Goal: Task Accomplishment & Management: Manage account settings

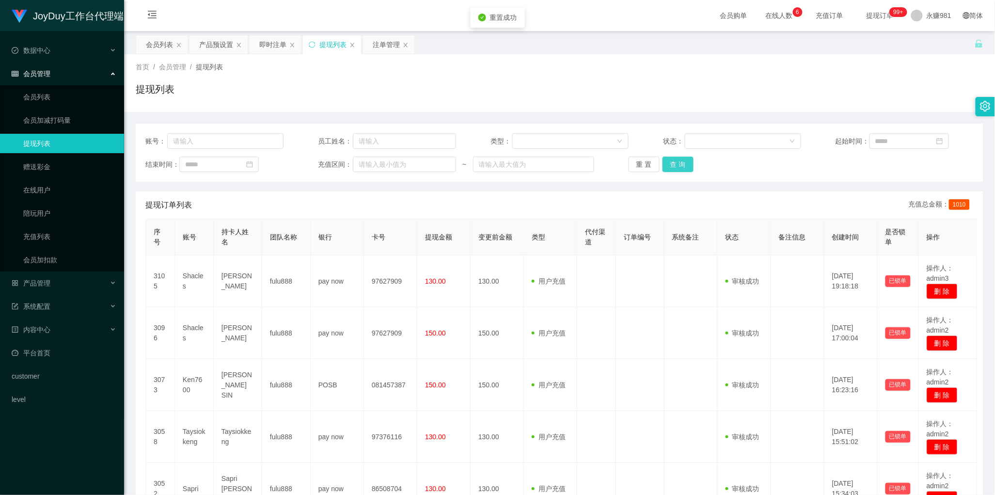
scroll to position [61, 0]
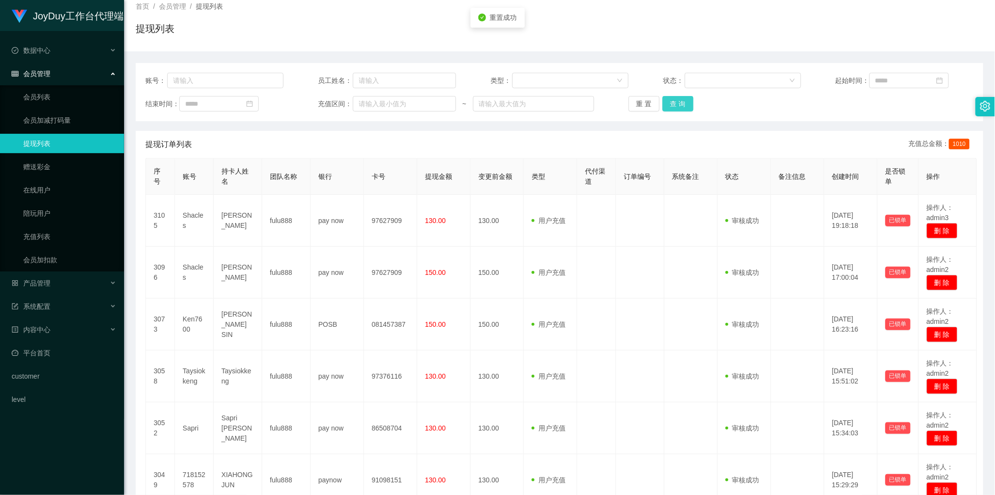
click at [679, 103] on button "查 询" at bounding box center [678, 104] width 31 height 16
drag, startPoint x: 0, startPoint y: 0, endPoint x: 679, endPoint y: 103, distance: 686.3
click at [679, 103] on button "查 询" at bounding box center [678, 104] width 31 height 16
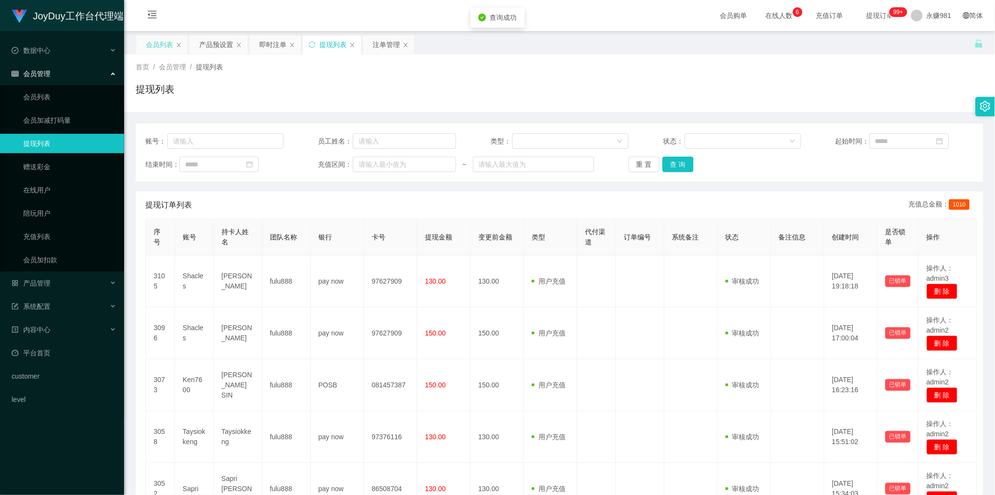
click at [153, 50] on div "会员列表" at bounding box center [159, 44] width 27 height 18
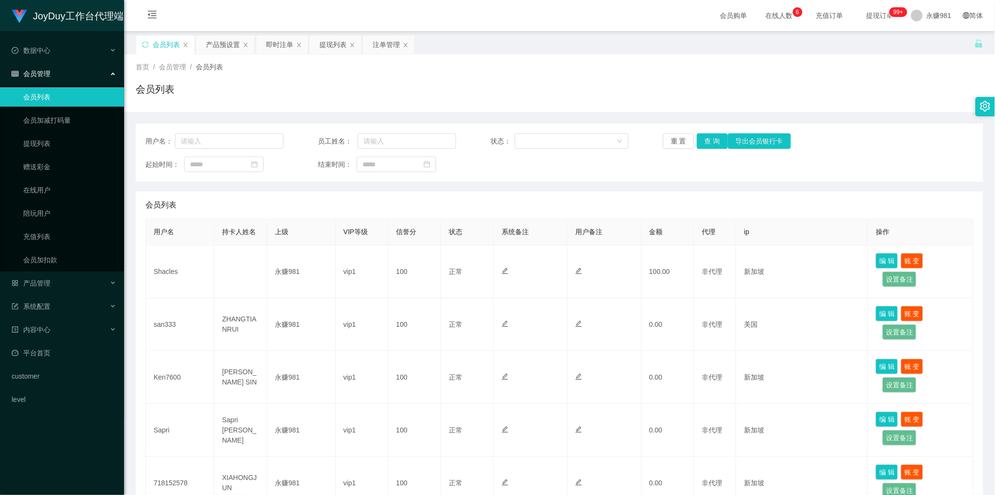
click at [711, 132] on div "用户名： 员工姓名： 状态： 重 置 查 询 导出会员银行卡 起始时间： 结束时间：" at bounding box center [560, 153] width 848 height 58
click at [709, 140] on button "查 询" at bounding box center [712, 141] width 31 height 16
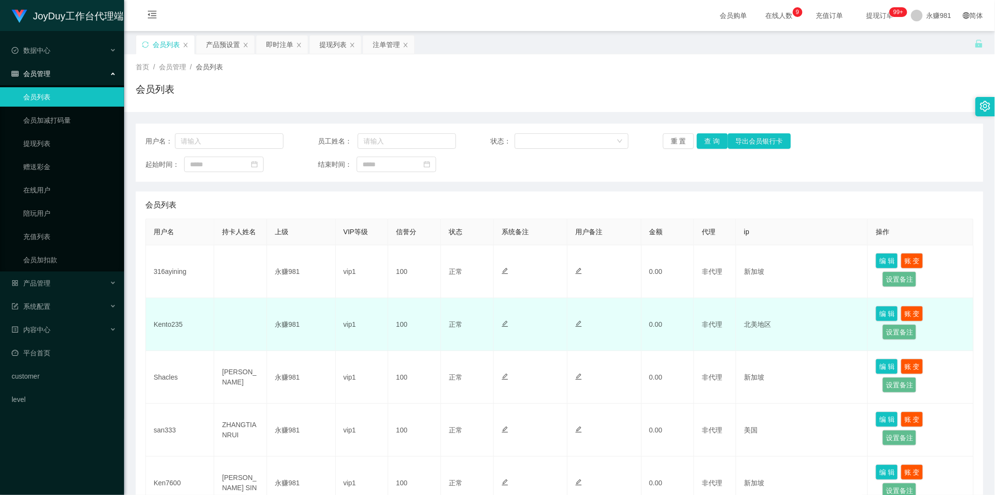
click at [171, 318] on td "Kento235" at bounding box center [180, 324] width 68 height 53
click at [171, 323] on td "Kento235" at bounding box center [180, 324] width 68 height 53
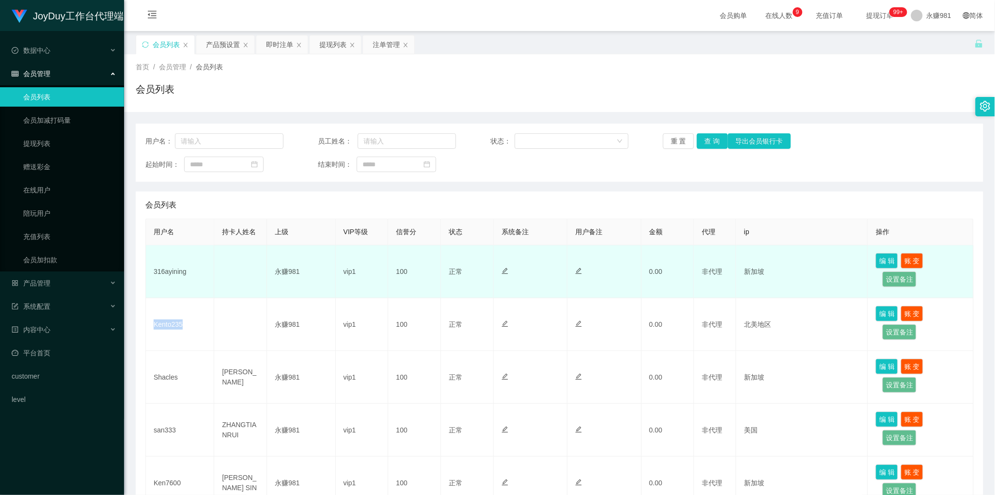
copy td "Kento235"
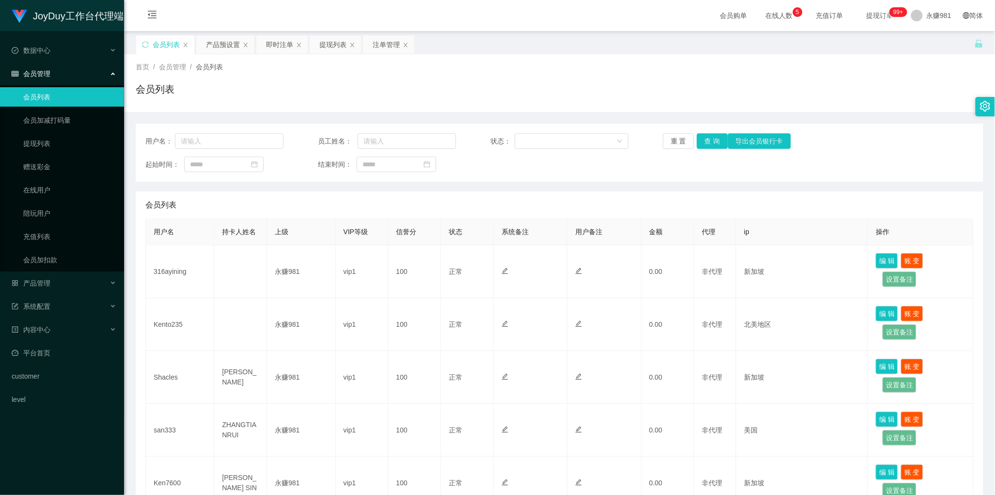
click at [520, 173] on div "用户名： 员工姓名： 状态： 重 置 查 询 导出会员银行卡 起始时间： 结束时间：" at bounding box center [560, 153] width 848 height 58
click at [708, 143] on button "查 询" at bounding box center [712, 141] width 31 height 16
click at [224, 43] on div "产品预设置" at bounding box center [223, 44] width 34 height 18
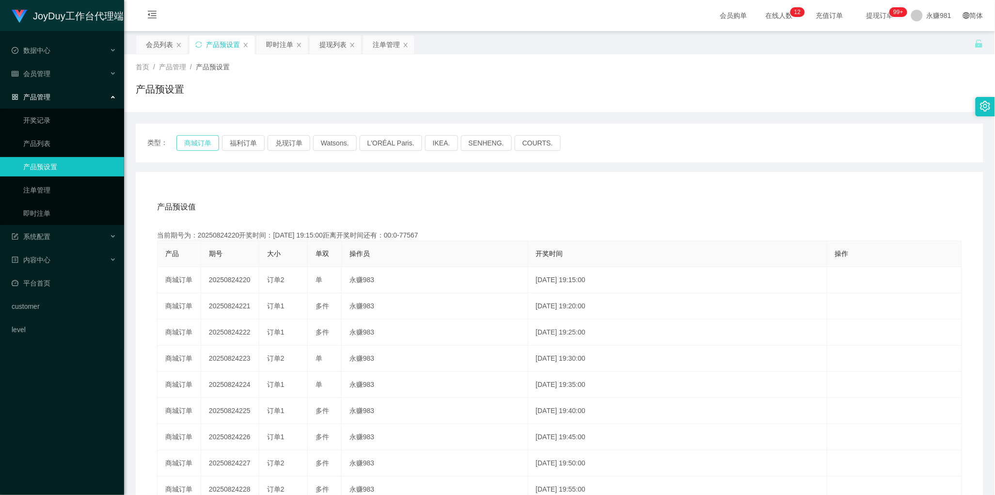
click at [182, 142] on button "商城订单" at bounding box center [197, 143] width 43 height 16
click at [155, 41] on div "会员列表" at bounding box center [159, 44] width 27 height 18
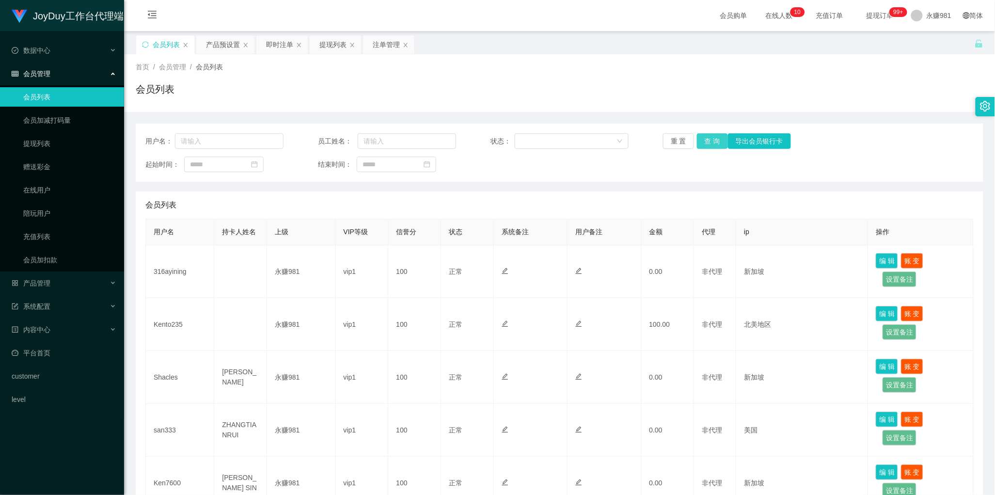
click at [706, 141] on button "查 询" at bounding box center [712, 141] width 31 height 16
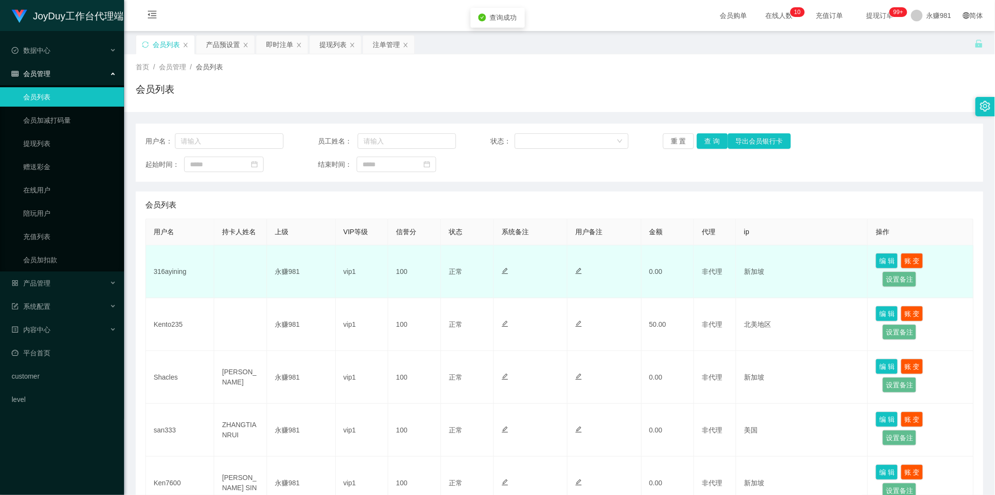
click at [168, 273] on td "316ayining" at bounding box center [180, 271] width 68 height 53
copy td "316ayining"
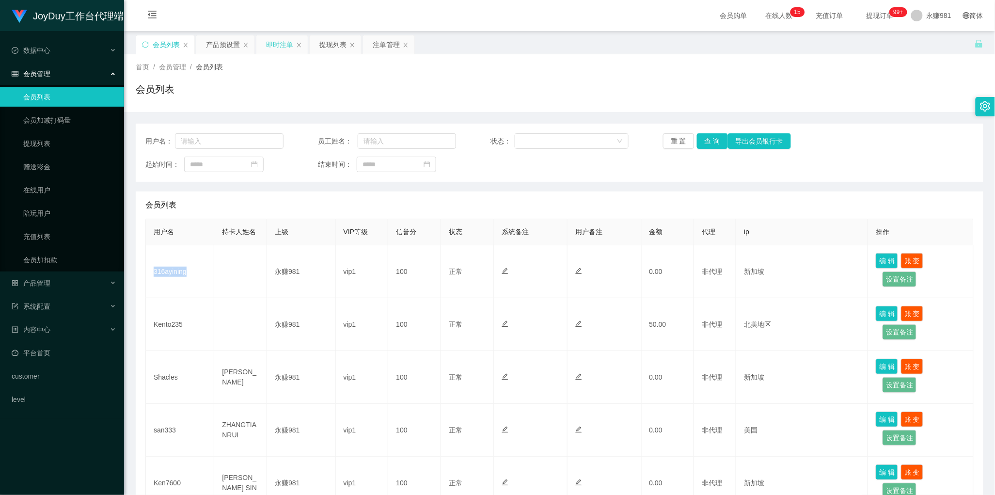
click at [282, 43] on div "即时注单" at bounding box center [279, 44] width 27 height 18
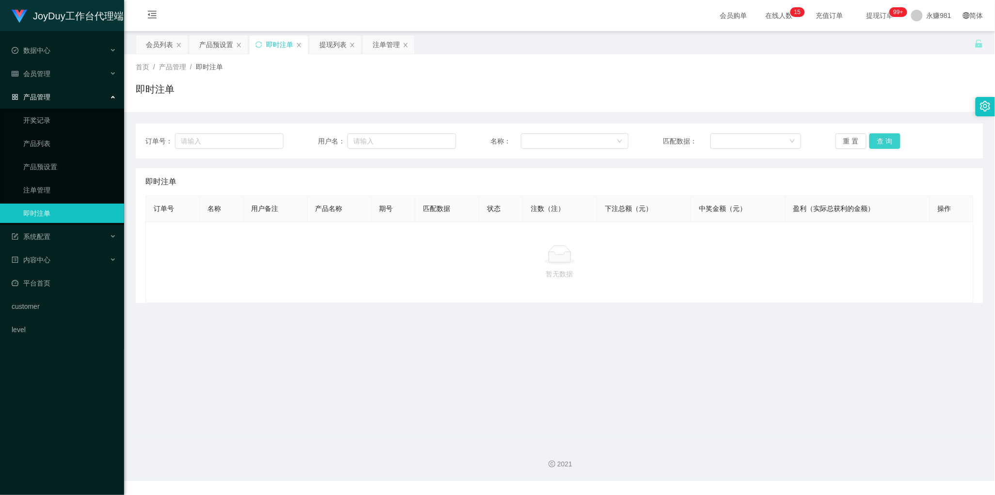
click at [870, 141] on button "查 询" at bounding box center [885, 141] width 31 height 16
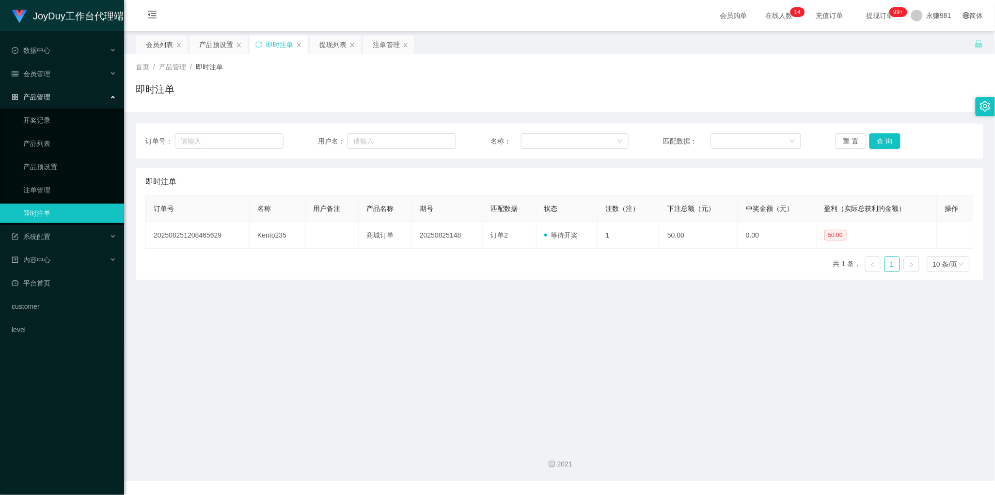
click at [464, 318] on main "关闭左侧 关闭右侧 关闭其它 刷新页面 会员列表 产品预设置 即时注单 提现列表 注单管理 首页 / 产品管理 / 即时注单 / 即时注单 订单号： 用户名：…" at bounding box center [559, 233] width 871 height 405
click at [892, 142] on button "查 询" at bounding box center [885, 141] width 31 height 16
click at [562, 318] on main "关闭左侧 关闭右侧 关闭其它 刷新页面 会员列表 产品预设置 即时注单 提现列表 注单管理 首页 / 产品管理 / 即时注单 / 即时注单 订单号： 用户名：…" at bounding box center [559, 233] width 871 height 405
click at [890, 138] on button "查 询" at bounding box center [885, 141] width 31 height 16
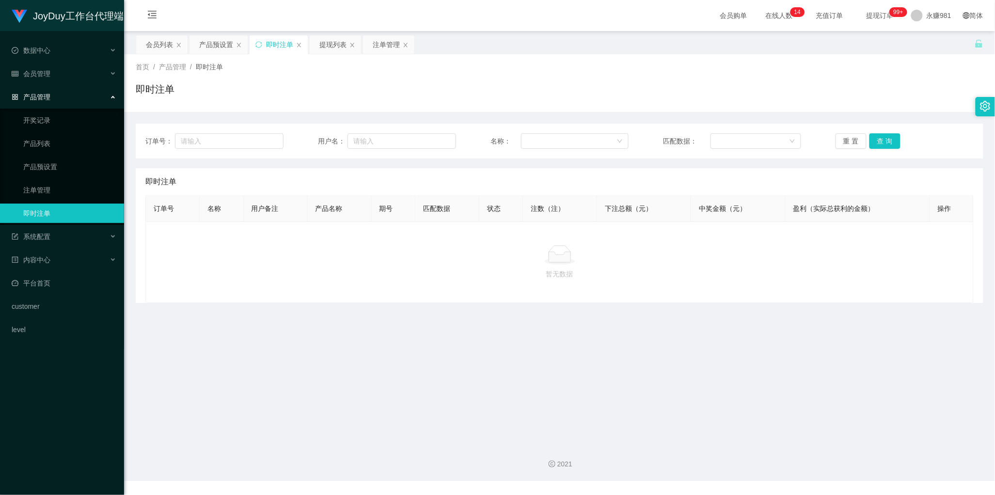
click at [400, 244] on div "暂无数据" at bounding box center [559, 261] width 828 height 81
click at [879, 138] on button "查 询" at bounding box center [885, 141] width 31 height 16
click at [154, 44] on div "会员列表" at bounding box center [159, 44] width 27 height 18
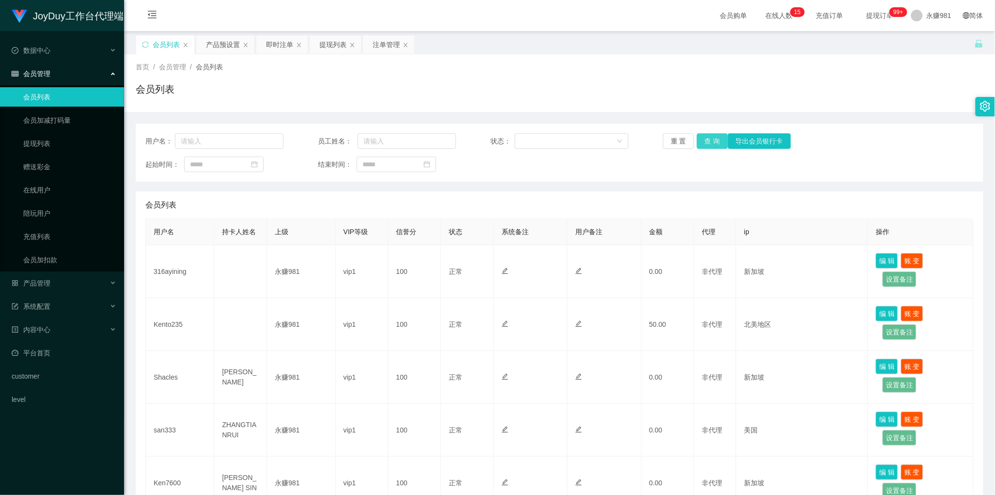
click at [709, 140] on button "查 询" at bounding box center [712, 141] width 31 height 16
click at [226, 44] on div "产品预设置" at bounding box center [223, 44] width 34 height 18
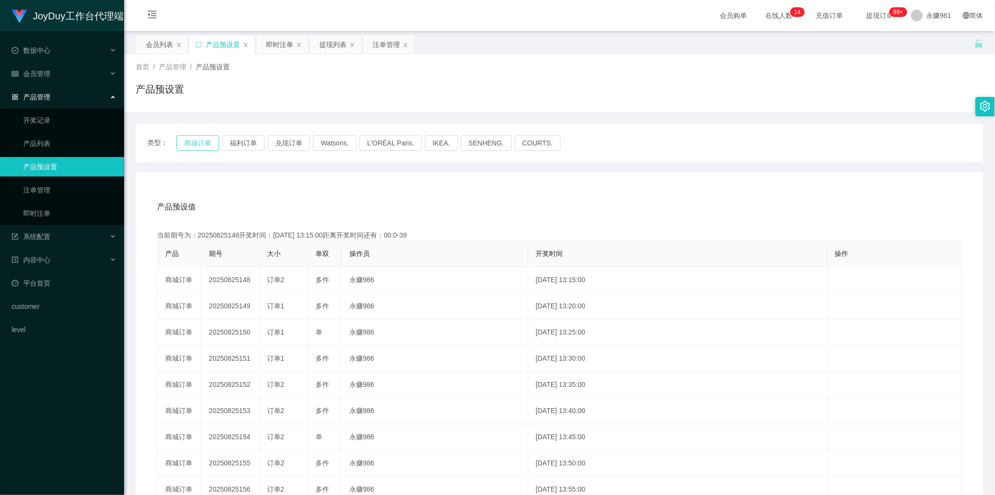
click at [205, 143] on button "商城订单" at bounding box center [197, 143] width 43 height 16
click at [282, 46] on div "即时注单" at bounding box center [279, 44] width 27 height 18
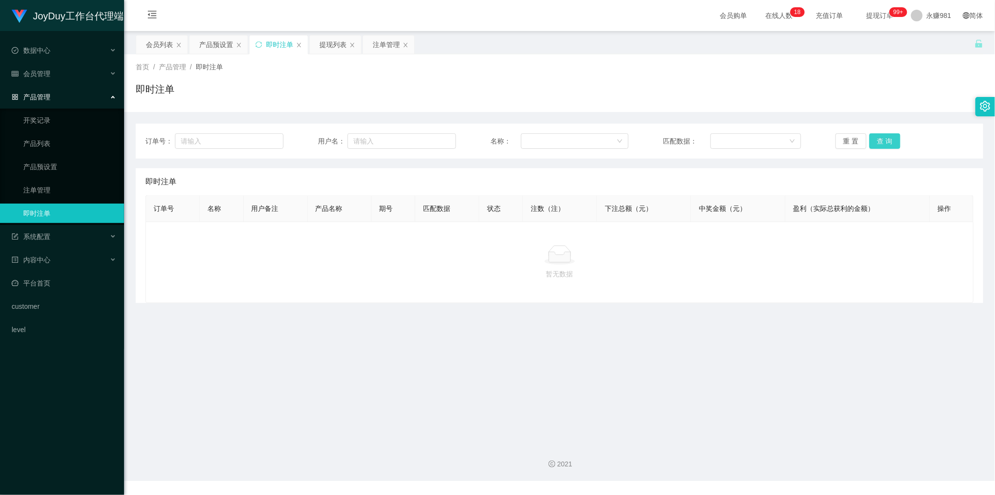
click at [876, 138] on button "查 询" at bounding box center [885, 141] width 31 height 16
click at [510, 267] on div "暂无数据" at bounding box center [560, 262] width 812 height 34
click at [883, 138] on button "查 询" at bounding box center [885, 141] width 31 height 16
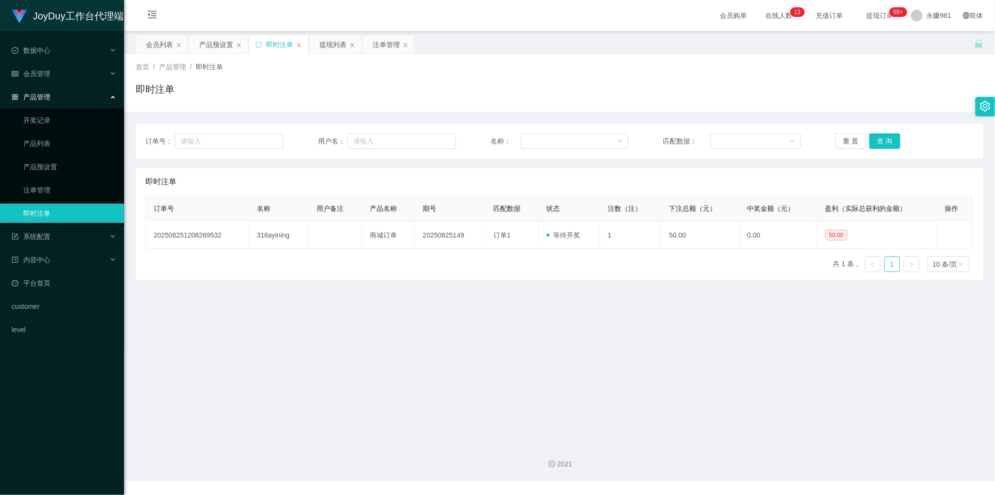
click at [573, 177] on div "即时注单" at bounding box center [559, 181] width 828 height 27
click at [891, 142] on button "查 询" at bounding box center [885, 141] width 31 height 16
click at [444, 306] on main "关闭左侧 关闭右侧 关闭其它 刷新页面 会员列表 产品预设置 即时注单 提现列表 注单管理 首页 / 产品管理 / 即时注单 / 即时注单 订单号： 用户名：…" at bounding box center [559, 233] width 871 height 405
click at [332, 46] on div "提现列表" at bounding box center [332, 44] width 27 height 18
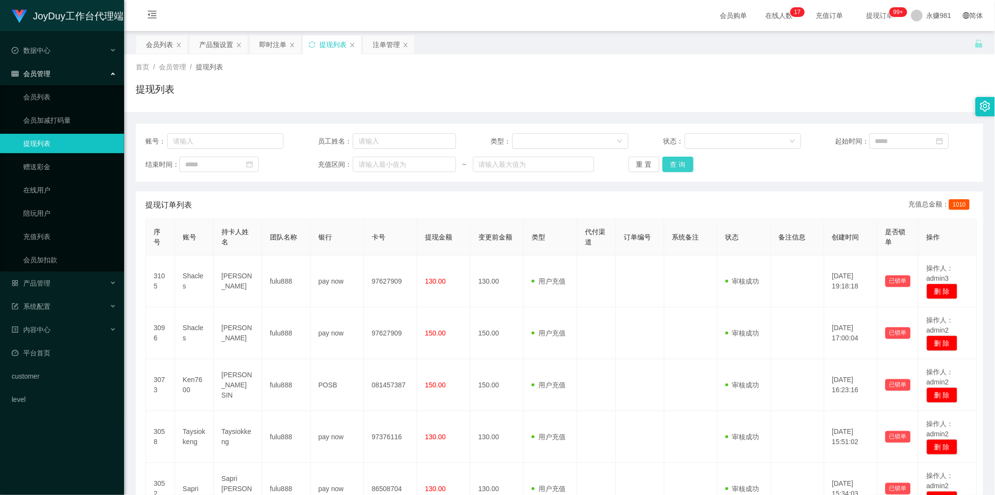
click at [669, 160] on button "查 询" at bounding box center [678, 165] width 31 height 16
drag, startPoint x: 563, startPoint y: 204, endPoint x: 569, endPoint y: 204, distance: 5.8
click at [563, 204] on div "提现订单列表 充值总金额： 1010" at bounding box center [559, 204] width 828 height 27
click at [670, 166] on button "查 询" at bounding box center [678, 165] width 31 height 16
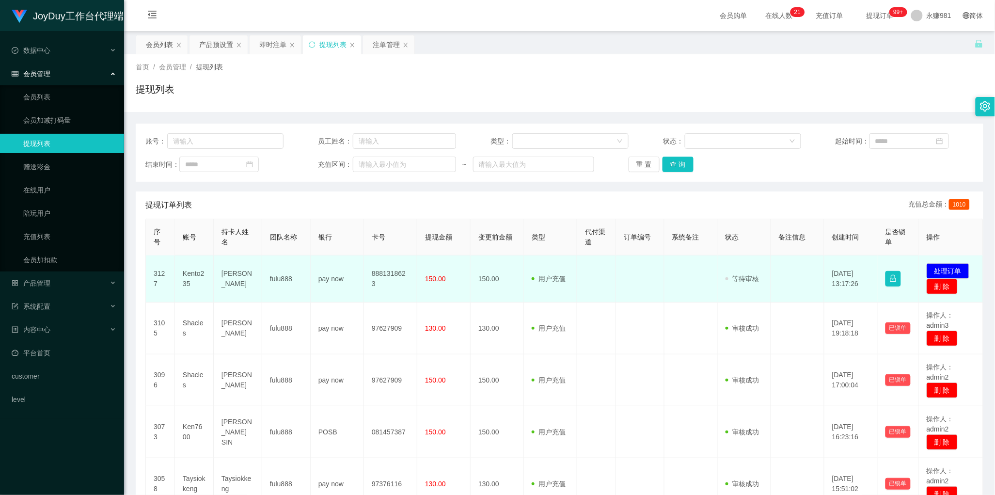
click at [194, 279] on td "Kento235" at bounding box center [194, 278] width 39 height 47
copy td "Kento235"
click at [594, 281] on td at bounding box center [596, 278] width 39 height 47
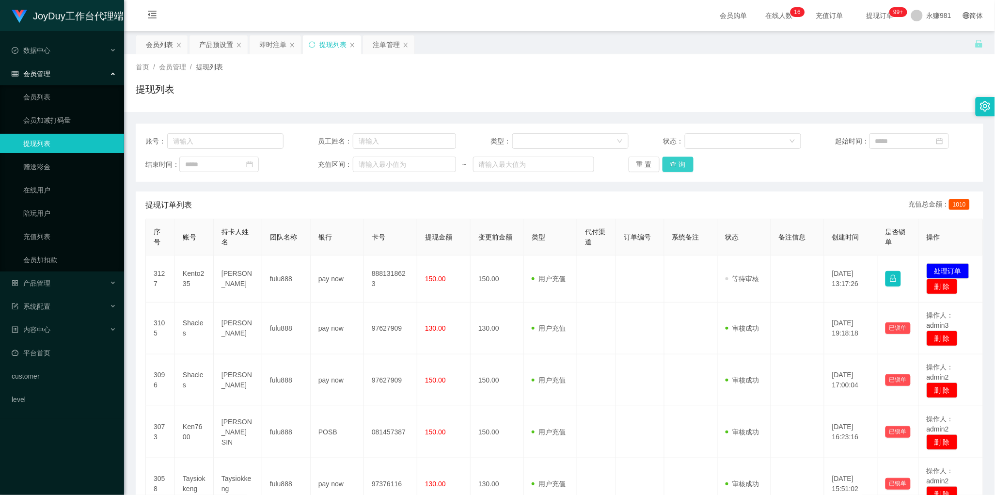
click at [681, 170] on button "查 询" at bounding box center [678, 165] width 31 height 16
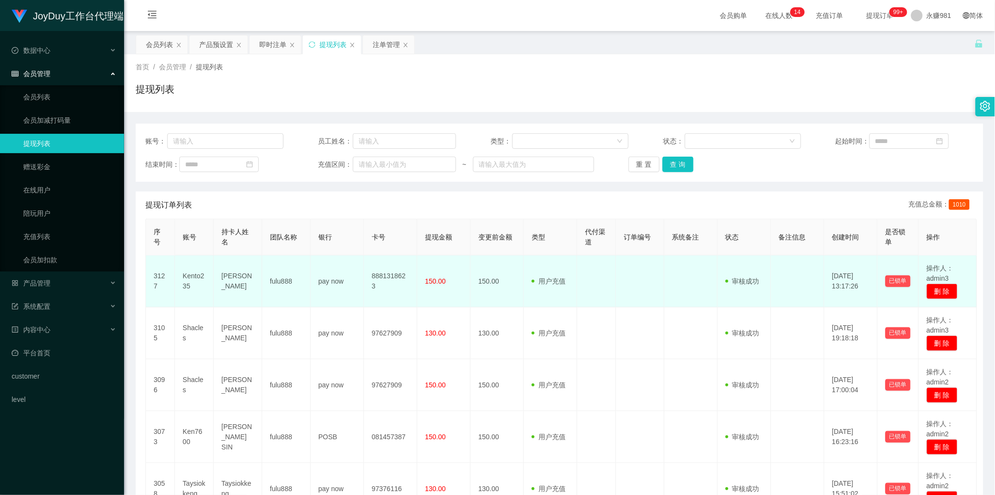
click at [400, 282] on td "8881318623" at bounding box center [390, 281] width 53 height 52
click at [396, 279] on td "8881318623" at bounding box center [390, 281] width 53 height 52
click at [452, 294] on td "150.00" at bounding box center [443, 281] width 53 height 52
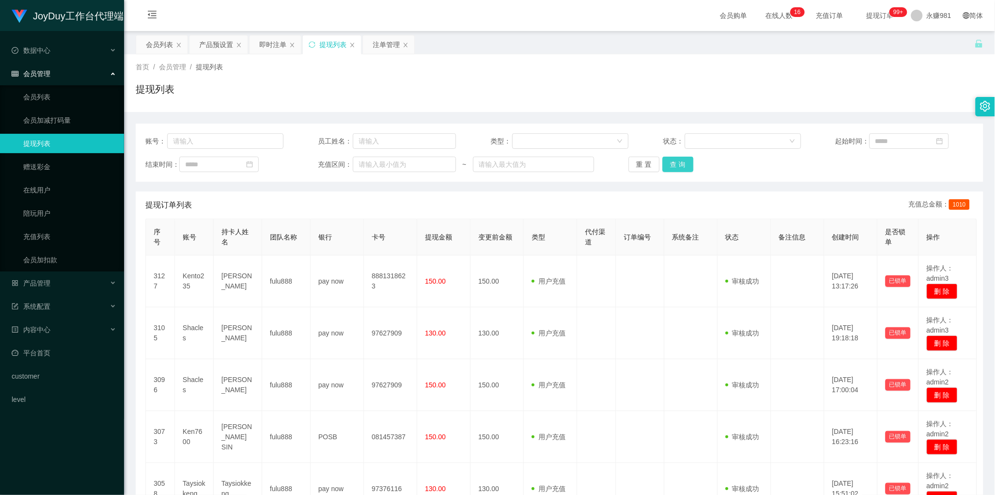
click at [668, 161] on button "查 询" at bounding box center [678, 165] width 31 height 16
click at [470, 214] on div "提现订单列表 充值总金额： 1010" at bounding box center [559, 204] width 828 height 27
click at [678, 165] on button "查 询" at bounding box center [678, 165] width 31 height 16
click at [423, 211] on div "提现订单列表 充值总金额： 1010" at bounding box center [559, 204] width 828 height 27
click at [669, 165] on button "查 询" at bounding box center [678, 165] width 31 height 16
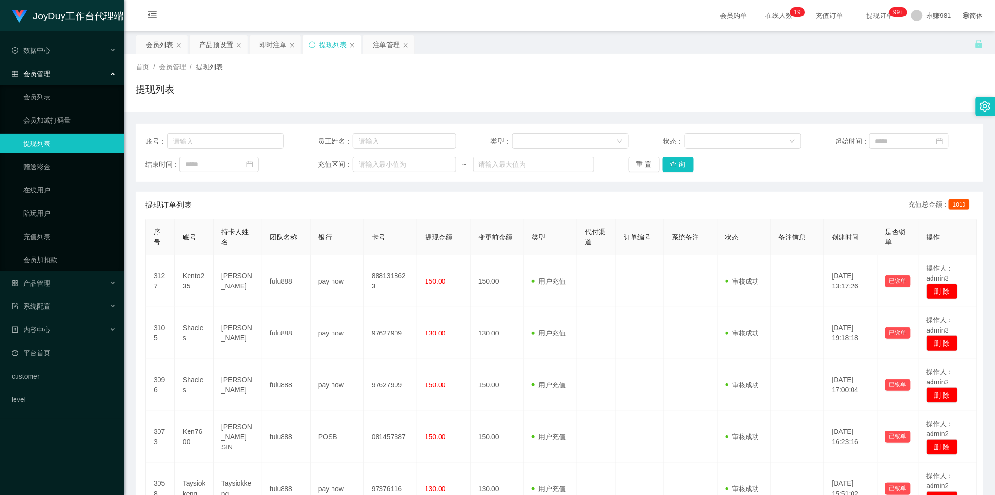
click at [442, 202] on div "提现订单列表 充值总金额： 1010" at bounding box center [559, 204] width 828 height 27
click at [681, 166] on button "查 询" at bounding box center [678, 165] width 31 height 16
click at [448, 209] on div "提现订单列表 充值总金额： 1010" at bounding box center [559, 204] width 828 height 27
click at [493, 194] on div "提现订单列表 充值总金额： 1010" at bounding box center [559, 204] width 828 height 27
click at [676, 166] on button "查 询" at bounding box center [678, 165] width 31 height 16
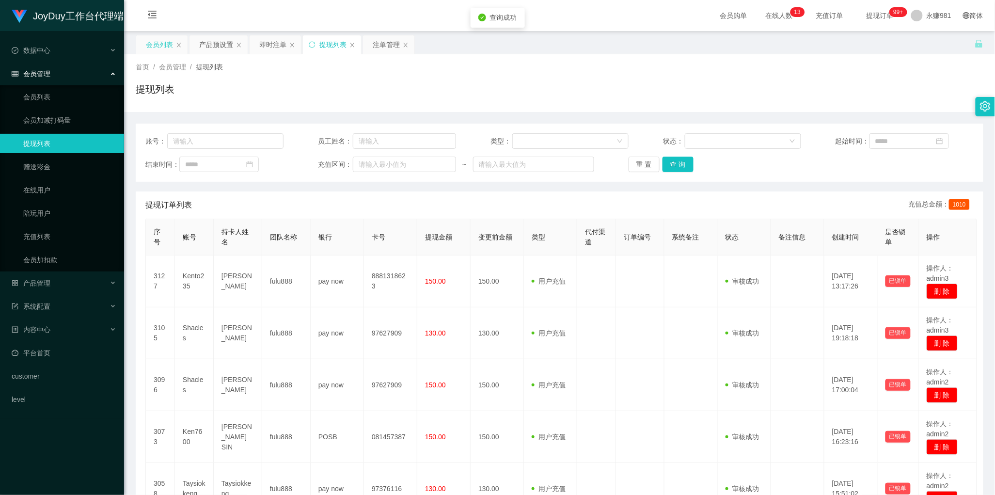
click at [157, 44] on div "会员列表" at bounding box center [159, 44] width 27 height 18
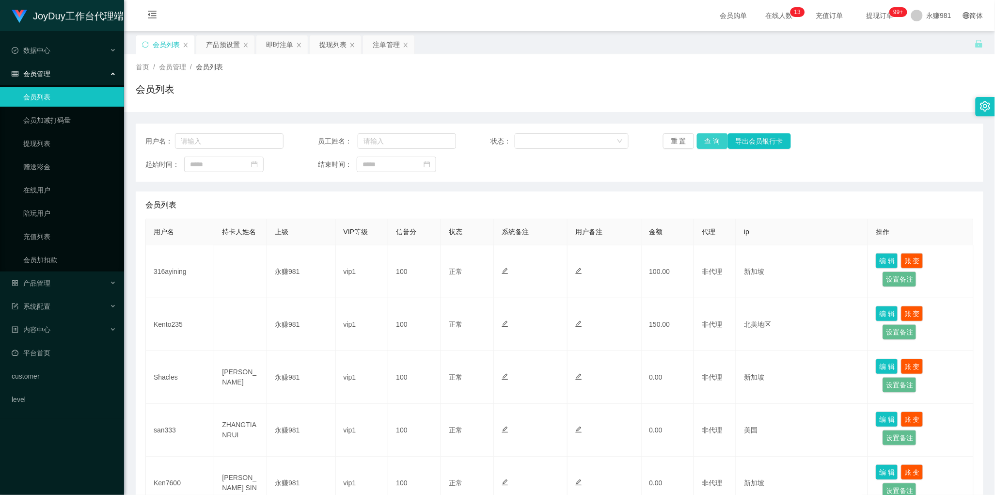
click at [716, 141] on button "查 询" at bounding box center [712, 141] width 31 height 16
click at [699, 139] on button "查 询" at bounding box center [712, 141] width 31 height 16
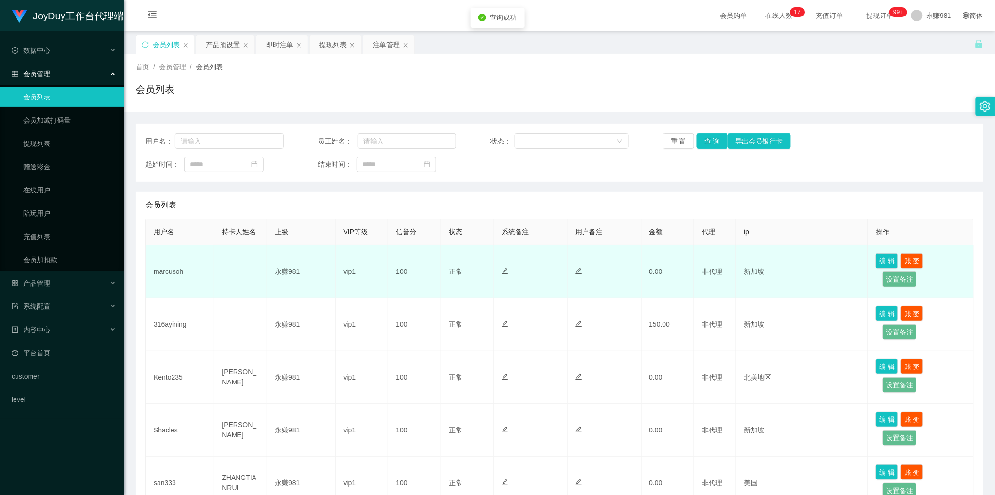
click at [173, 275] on td "marcusoh" at bounding box center [180, 271] width 68 height 53
copy td "marcusoh"
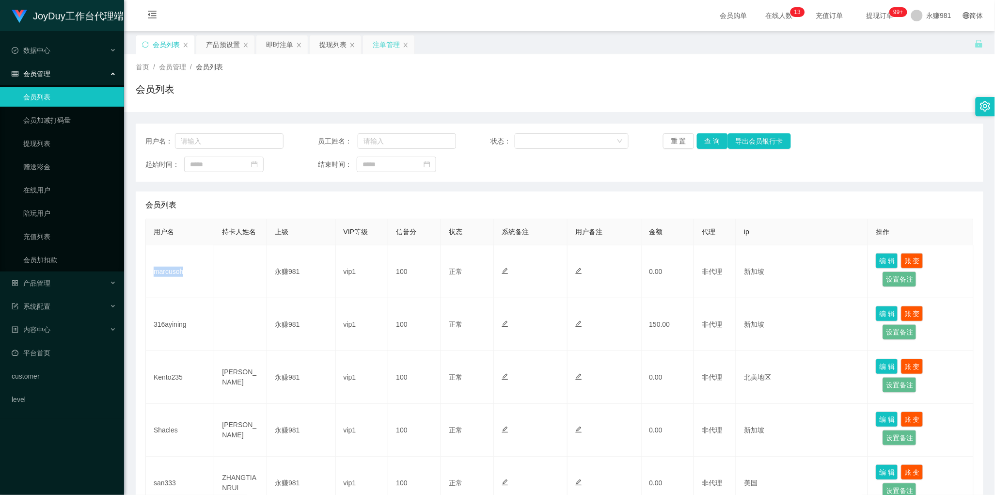
click at [384, 40] on div "注单管理" at bounding box center [386, 44] width 27 height 18
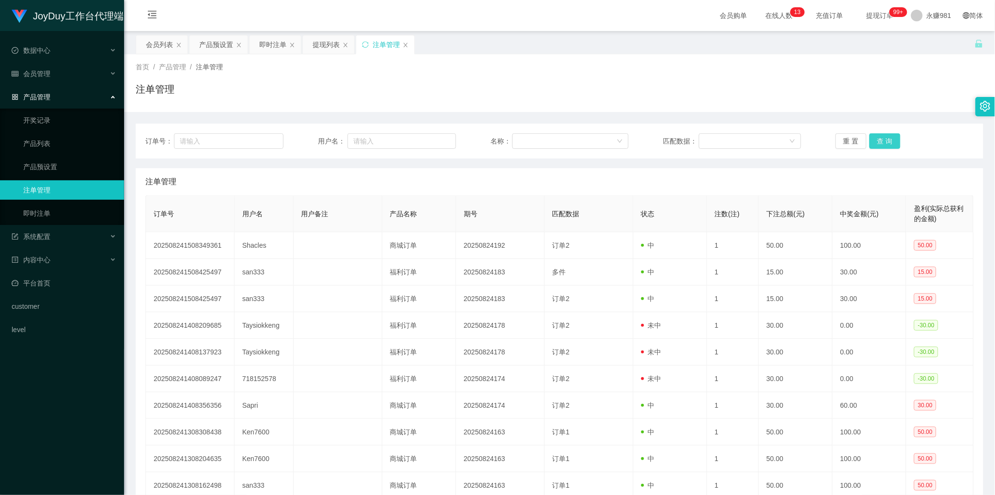
click at [885, 139] on button "查 询" at bounding box center [885, 141] width 31 height 16
click at [270, 46] on div "即时注单" at bounding box center [272, 44] width 27 height 18
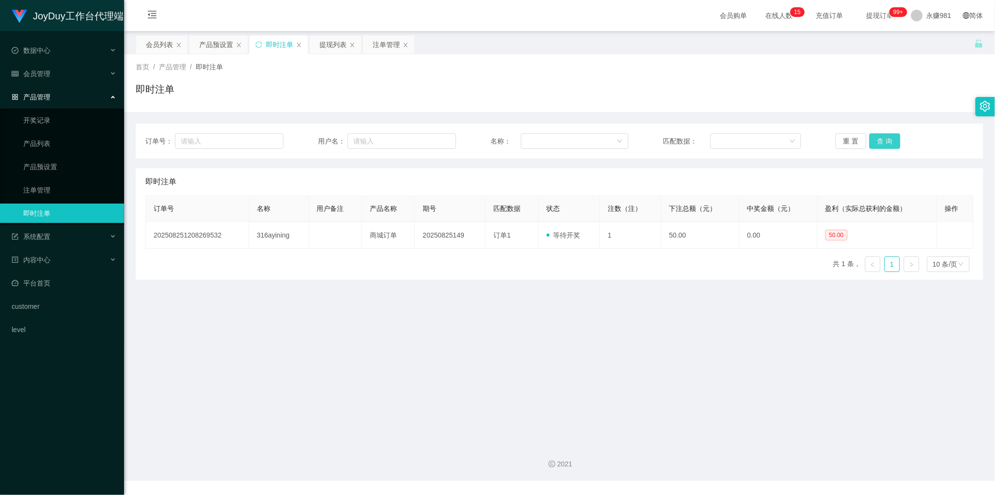
click at [883, 139] on button "查 询" at bounding box center [885, 141] width 31 height 16
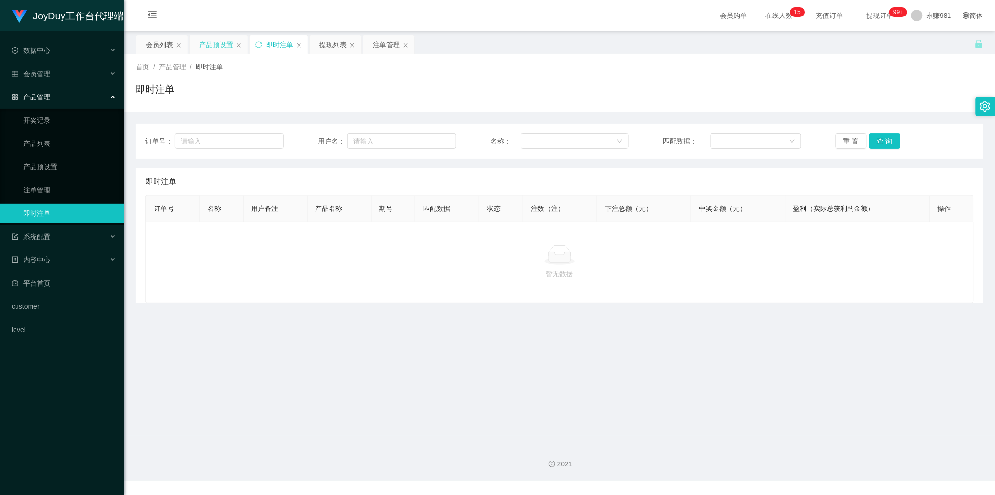
click at [209, 47] on div "产品预设置" at bounding box center [216, 44] width 34 height 18
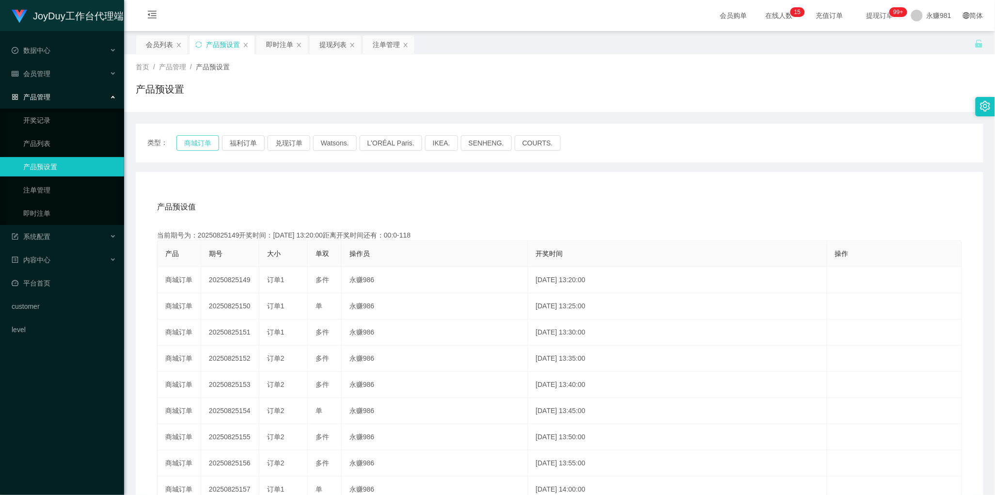
click at [201, 135] on button "商城订单" at bounding box center [197, 143] width 43 height 16
click at [277, 46] on div "即时注单" at bounding box center [279, 44] width 27 height 18
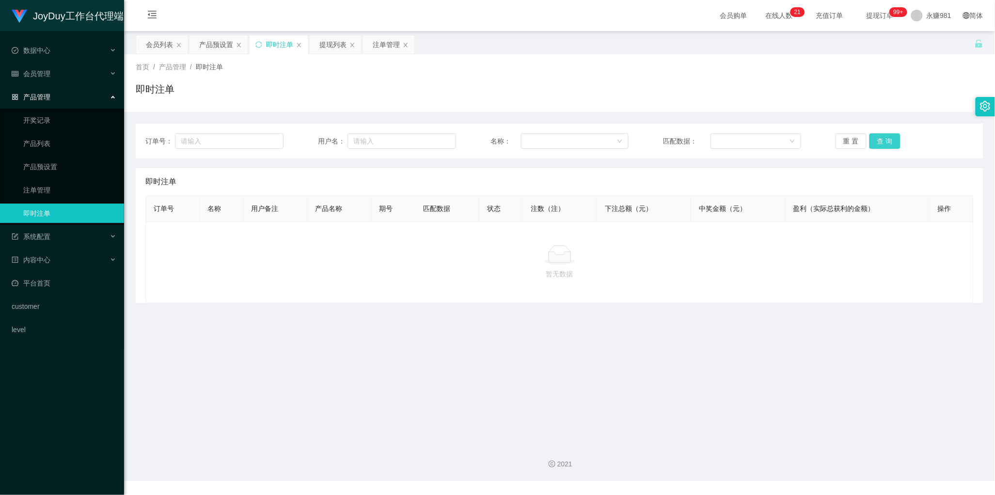
click at [873, 141] on button "查 询" at bounding box center [885, 141] width 31 height 16
click at [153, 44] on div "会员列表" at bounding box center [159, 44] width 27 height 18
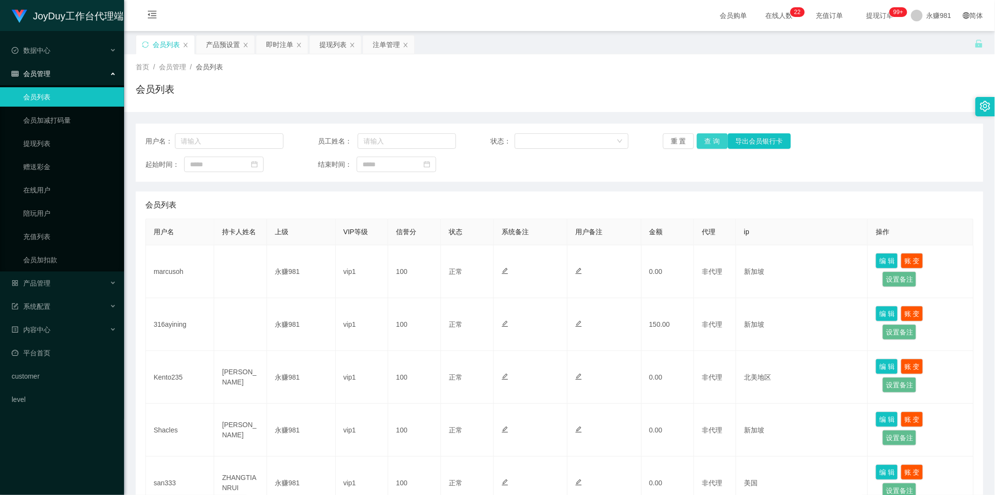
click at [711, 138] on button "查 询" at bounding box center [712, 141] width 31 height 16
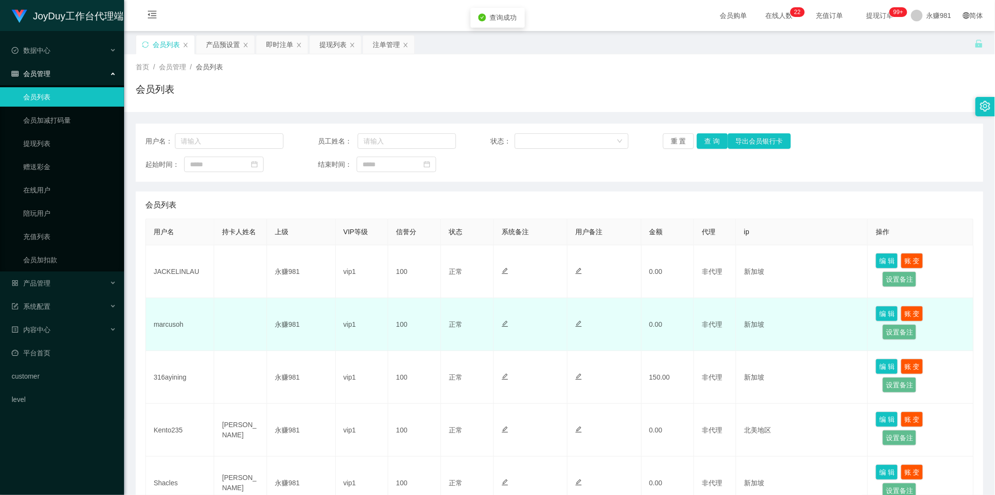
click at [178, 328] on td "marcusoh" at bounding box center [180, 324] width 68 height 53
copy td "marcusoh"
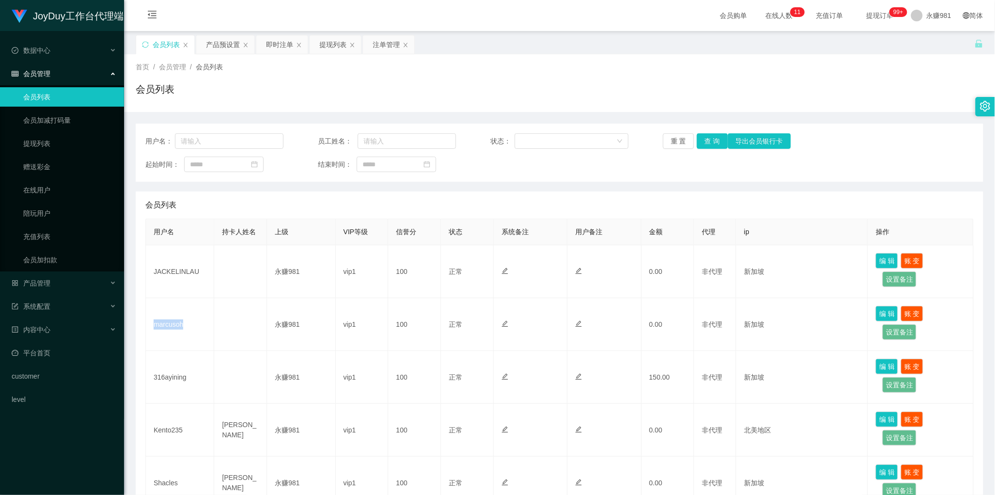
drag, startPoint x: 432, startPoint y: 192, endPoint x: 408, endPoint y: 174, distance: 30.1
click at [429, 191] on div "会员列表" at bounding box center [559, 204] width 828 height 27
click at [274, 46] on div "即时注单" at bounding box center [279, 44] width 27 height 18
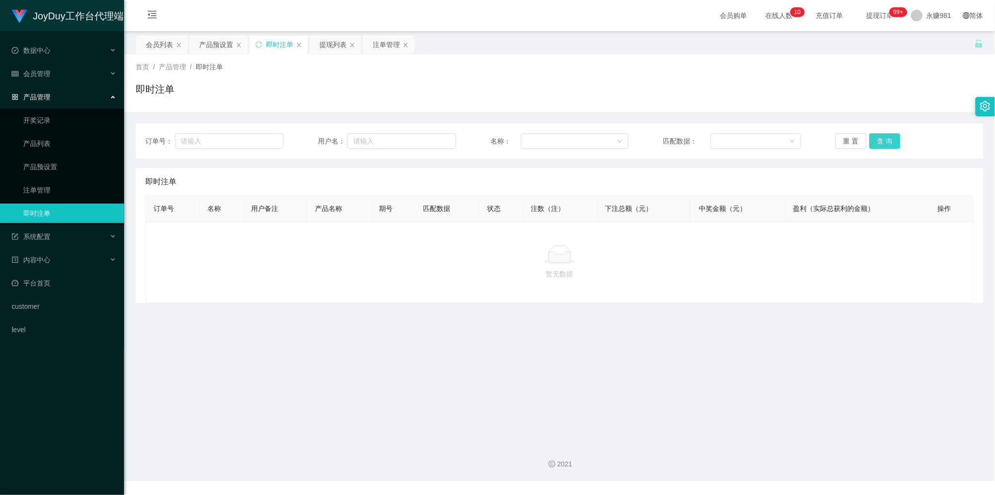
click at [870, 137] on button "查 询" at bounding box center [885, 141] width 31 height 16
click at [880, 141] on button "查 询" at bounding box center [885, 141] width 31 height 16
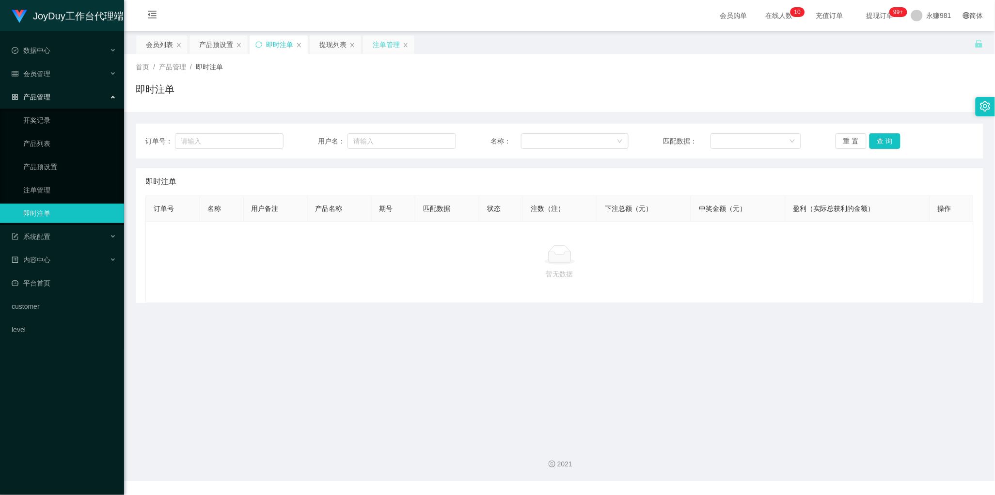
click at [378, 42] on div "注单管理" at bounding box center [386, 44] width 27 height 18
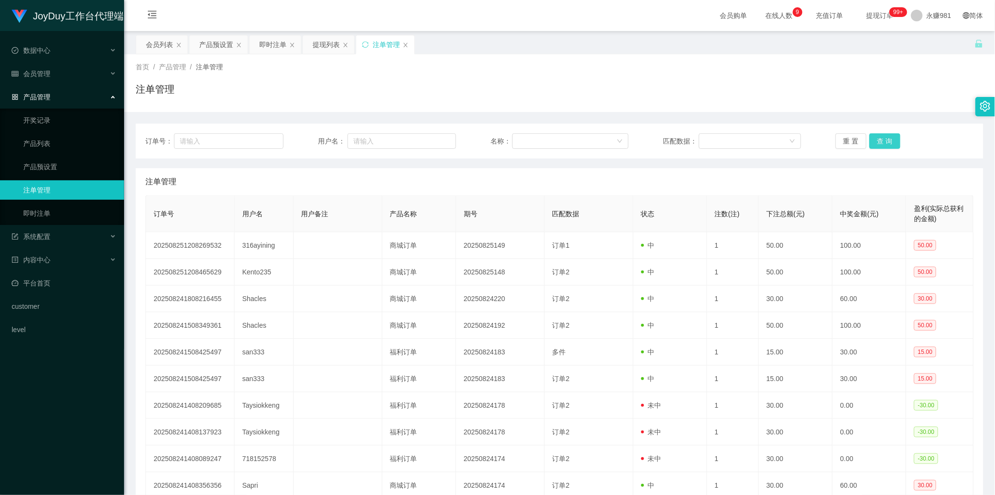
click at [880, 135] on button "查 询" at bounding box center [885, 141] width 31 height 16
click at [328, 47] on div "提现列表" at bounding box center [326, 44] width 27 height 18
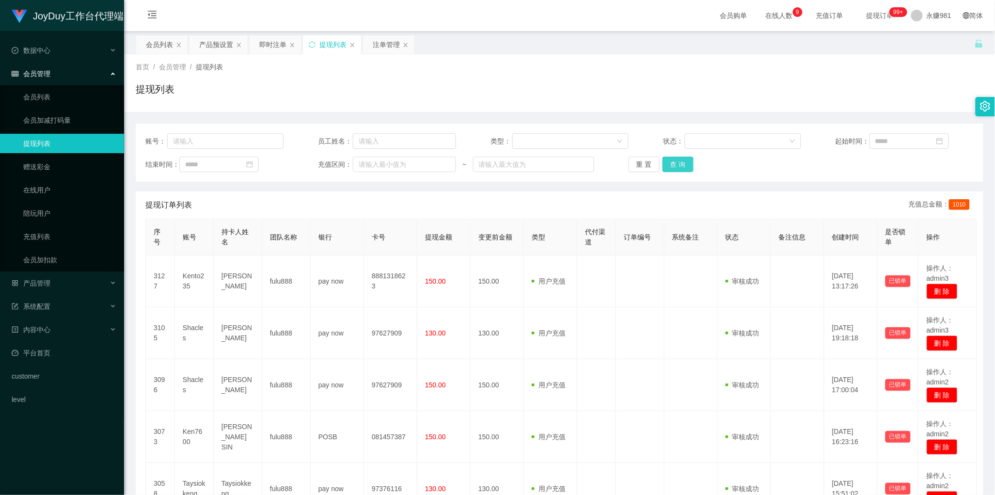
click at [674, 166] on button "查 询" at bounding box center [678, 165] width 31 height 16
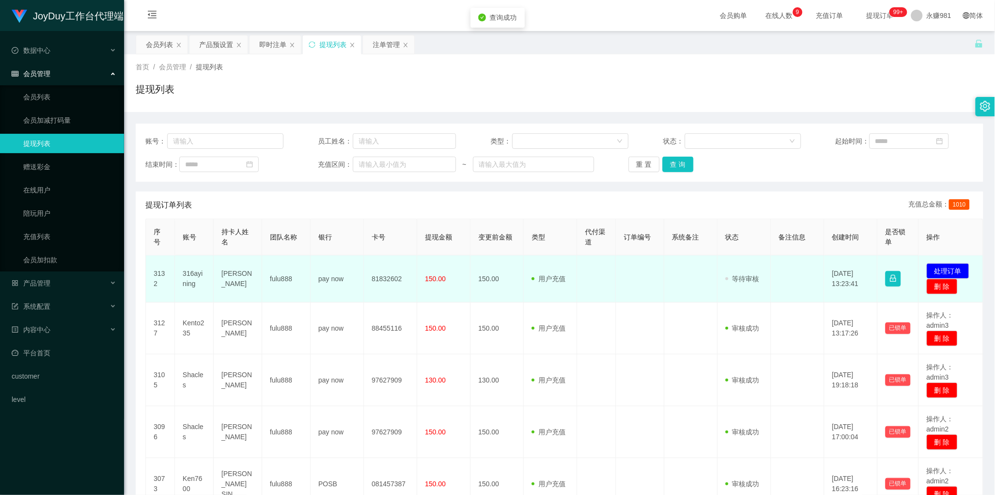
click at [237, 281] on td "[PERSON_NAME]" at bounding box center [238, 278] width 48 height 47
click at [195, 275] on td "316ayining" at bounding box center [194, 278] width 39 height 47
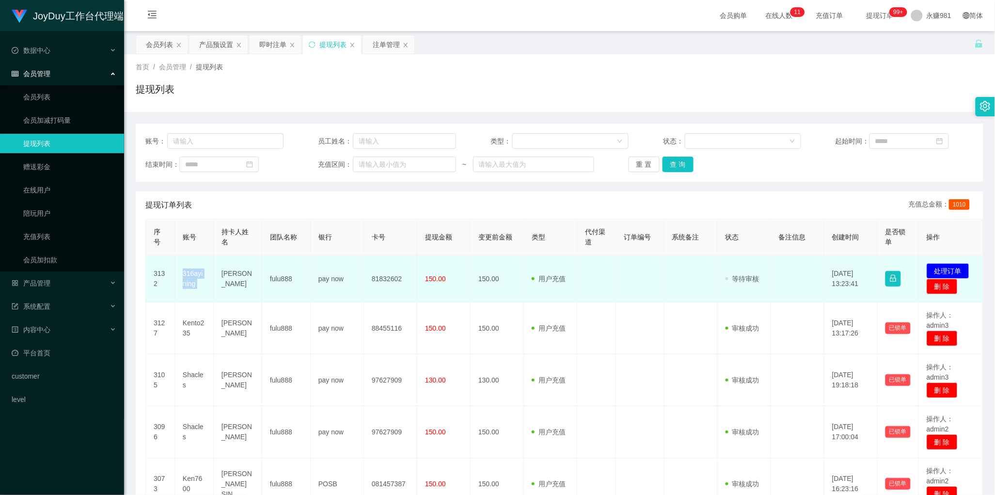
copy td "316ayining"
click at [505, 276] on td "150.00" at bounding box center [497, 278] width 53 height 47
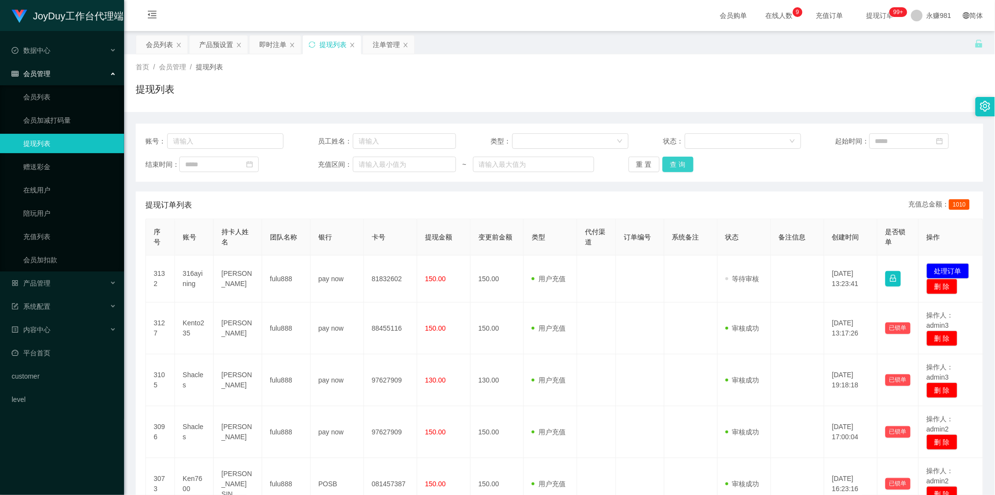
click at [676, 159] on button "查 询" at bounding box center [678, 165] width 31 height 16
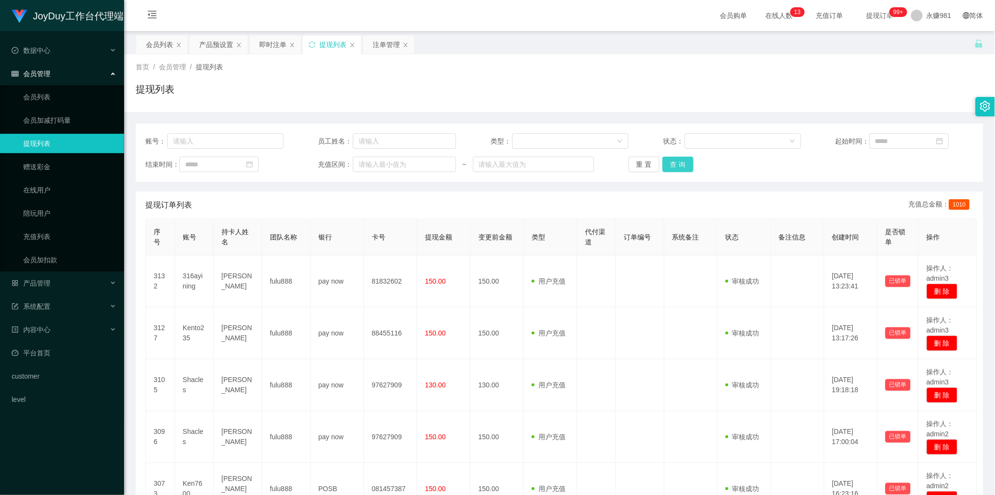
click at [676, 159] on button "查 询" at bounding box center [678, 165] width 31 height 16
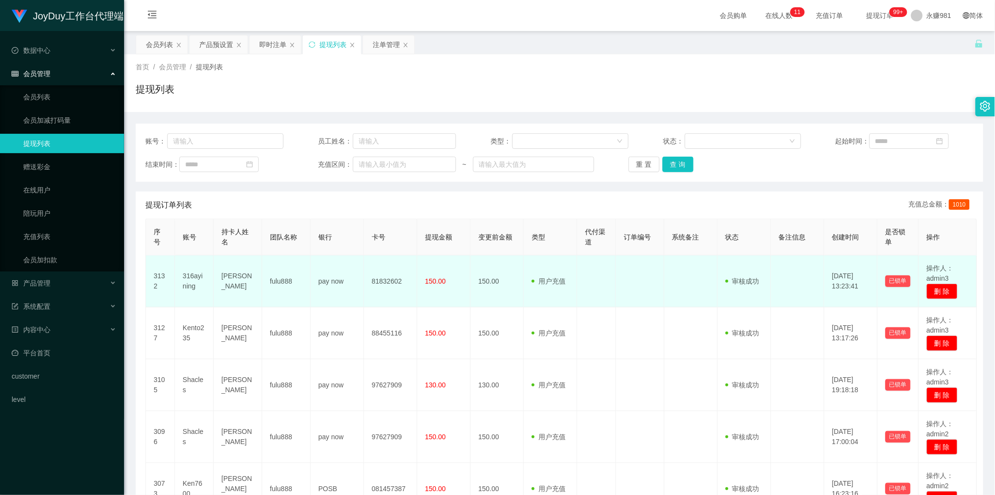
click at [459, 300] on td "150.00" at bounding box center [443, 281] width 53 height 52
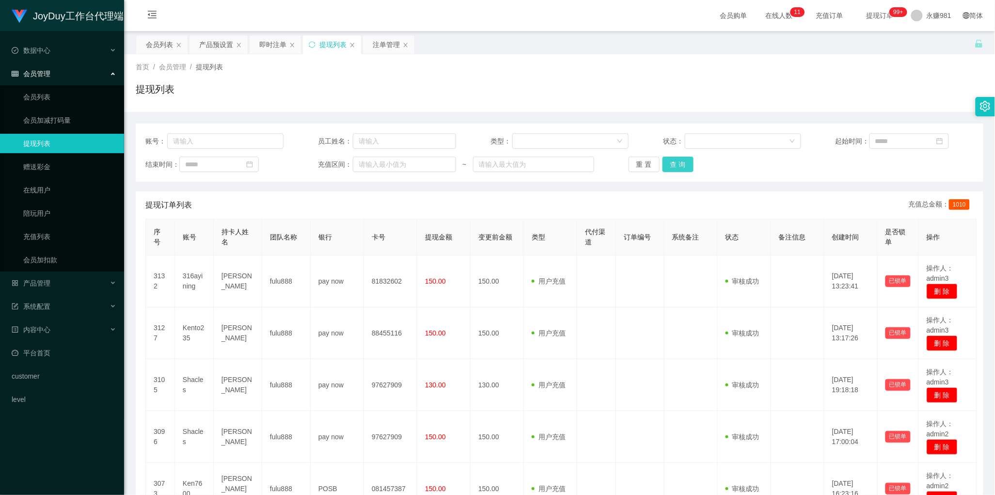
click at [685, 168] on button "查 询" at bounding box center [678, 165] width 31 height 16
click at [685, 167] on button "查 询" at bounding box center [678, 165] width 31 height 16
click at [469, 221] on th "提现金额" at bounding box center [443, 237] width 53 height 36
click at [672, 163] on button "查 询" at bounding box center [678, 165] width 31 height 16
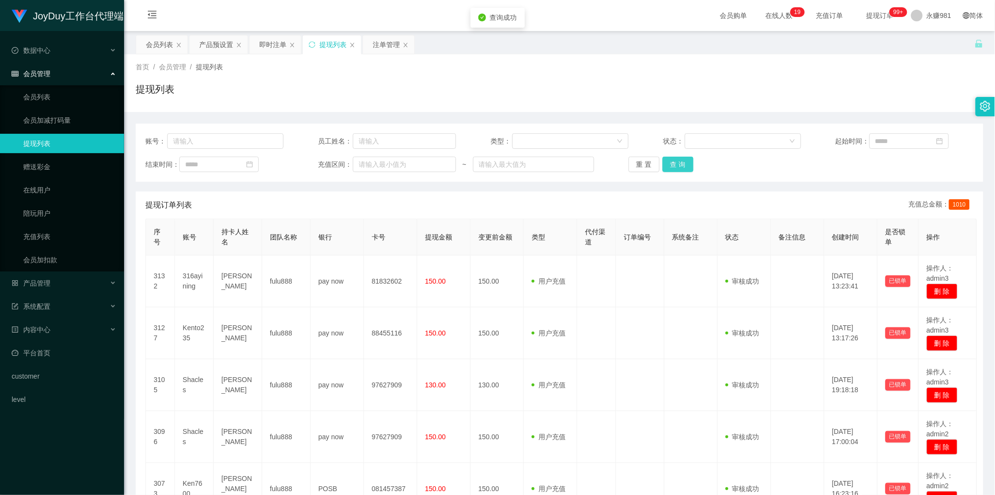
click at [672, 163] on button "查 询" at bounding box center [678, 165] width 31 height 16
click at [679, 168] on button "查 询" at bounding box center [678, 165] width 31 height 16
click at [335, 226] on th "银行" at bounding box center [337, 237] width 53 height 36
click at [674, 168] on button "查 询" at bounding box center [678, 165] width 31 height 16
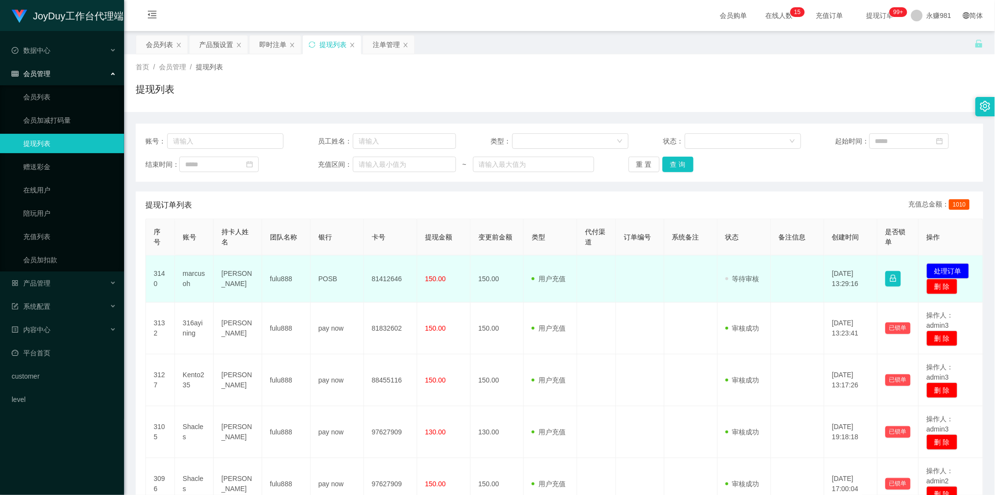
click at [193, 275] on td "marcusoh" at bounding box center [194, 278] width 39 height 47
copy td "marcusoh"
click at [475, 286] on td "150.00" at bounding box center [497, 278] width 53 height 47
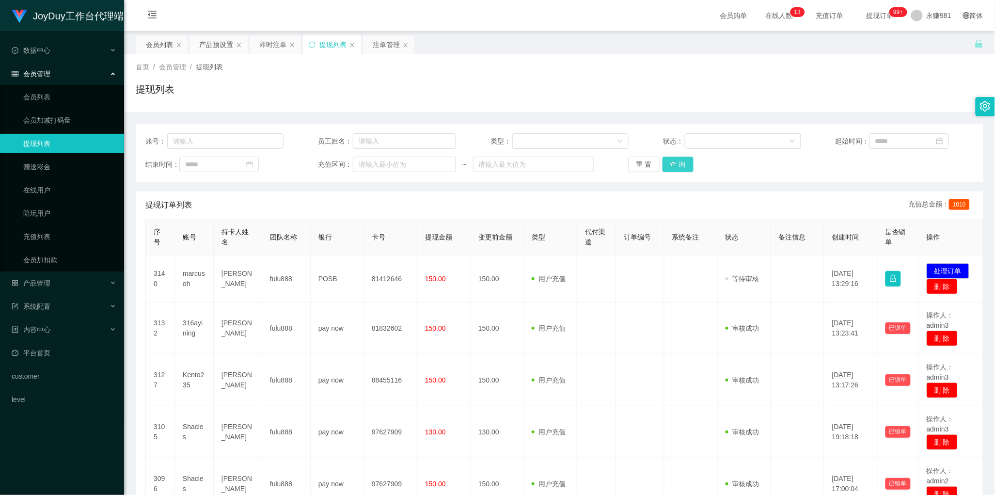
click at [671, 163] on button "查 询" at bounding box center [678, 165] width 31 height 16
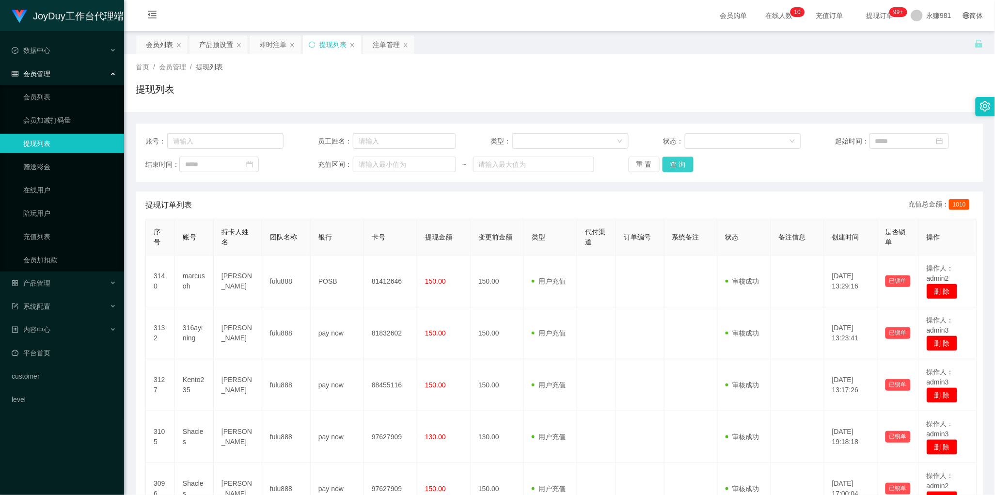
click at [685, 163] on button "查 询" at bounding box center [678, 165] width 31 height 16
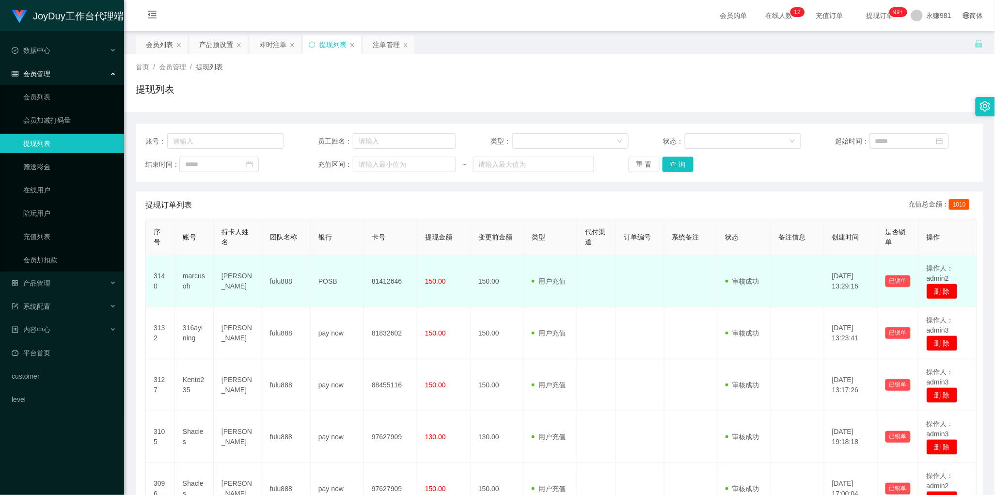
click at [233, 278] on td "[PERSON_NAME]" at bounding box center [238, 281] width 48 height 52
click at [234, 277] on td "[PERSON_NAME]" at bounding box center [238, 281] width 48 height 52
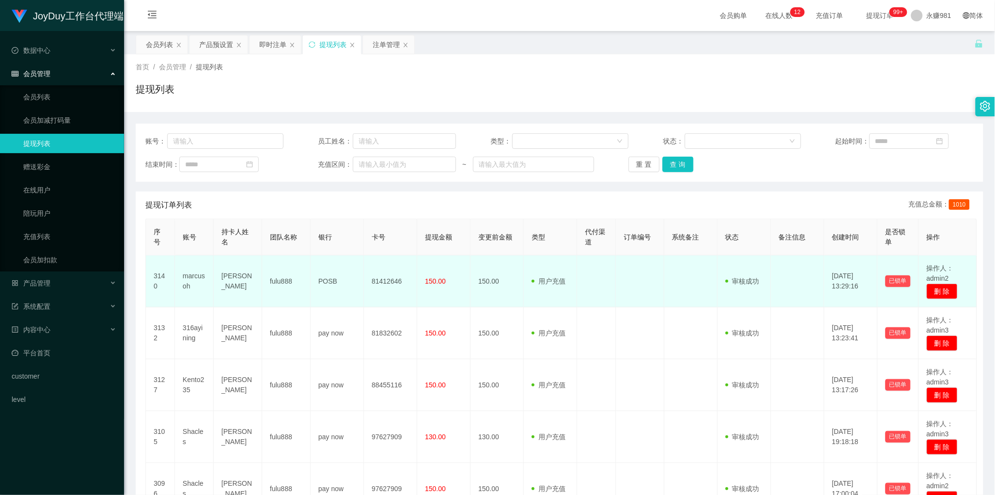
click at [381, 283] on td "81412646" at bounding box center [390, 281] width 53 height 52
copy td "81412646"
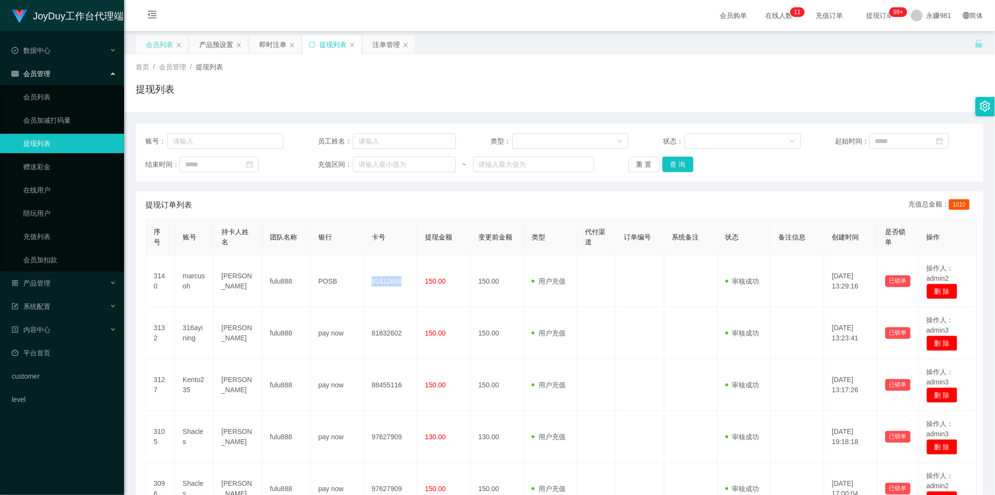
click at [160, 45] on div "会员列表" at bounding box center [159, 44] width 27 height 18
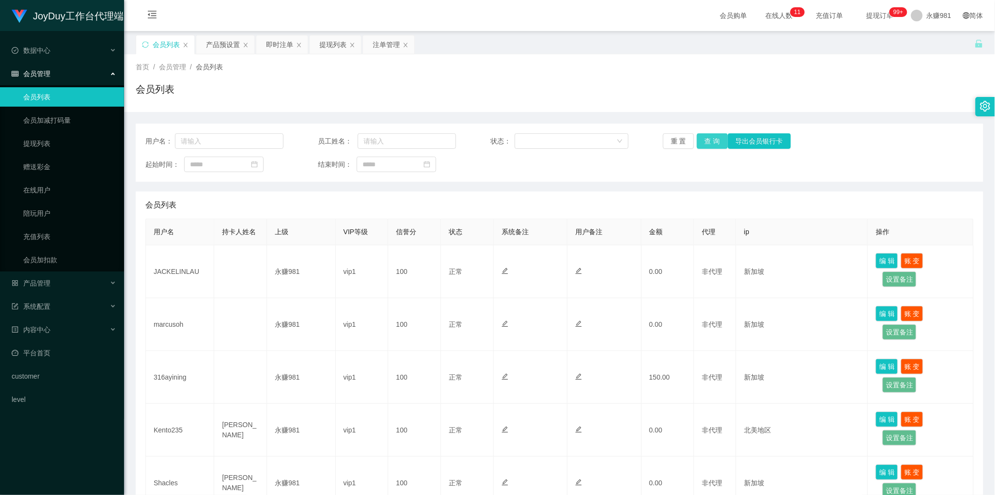
click at [713, 143] on button "查 询" at bounding box center [712, 141] width 31 height 16
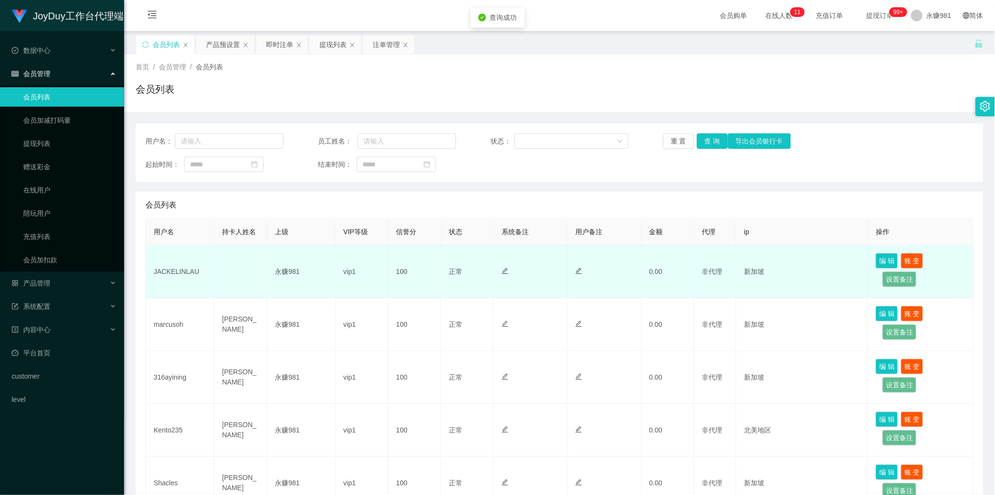
click at [177, 268] on td "JACKELINLAU" at bounding box center [180, 271] width 68 height 53
copy td "JACKELINLAU"
click at [252, 270] on td at bounding box center [240, 271] width 53 height 53
click at [165, 274] on td "JACKELINLAU" at bounding box center [180, 271] width 68 height 53
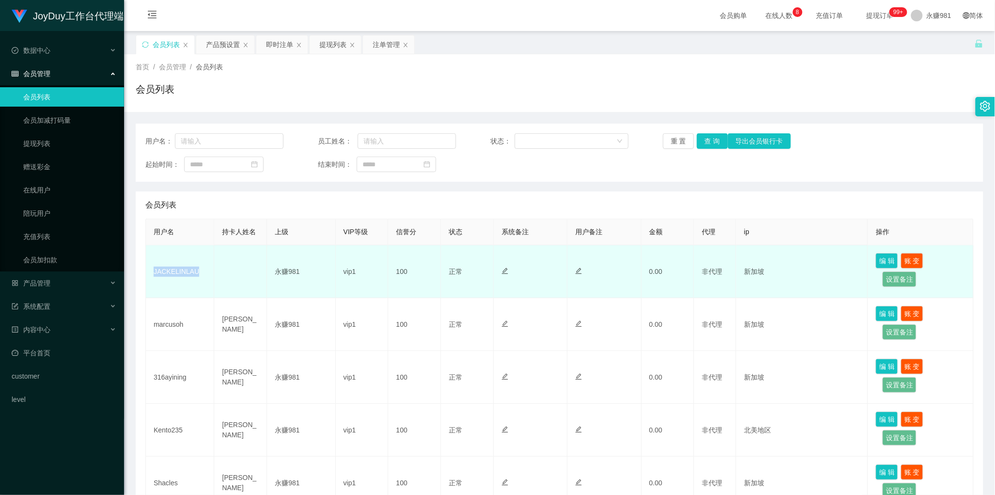
click at [165, 274] on td "JACKELINLAU" at bounding box center [180, 271] width 68 height 53
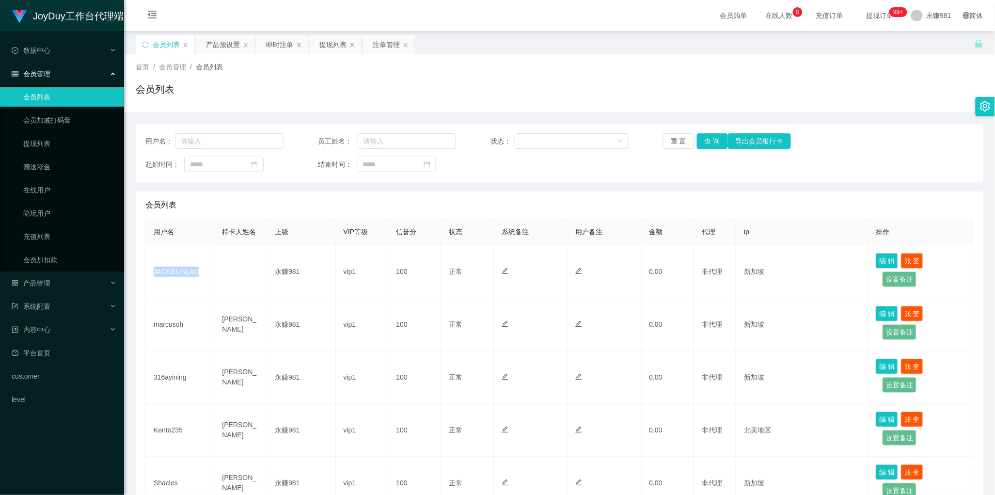
copy td "JACKELINLAU"
click at [708, 141] on button "查 询" at bounding box center [712, 141] width 31 height 16
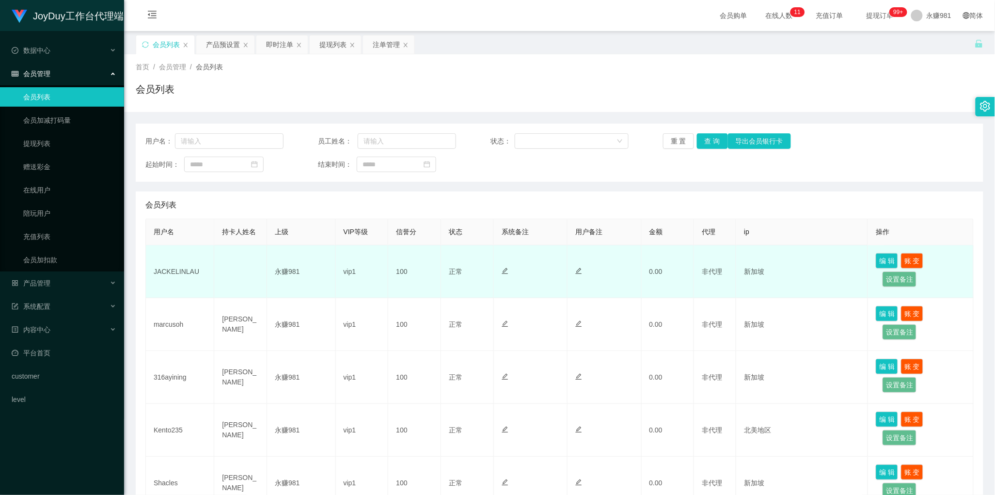
click at [402, 267] on td "100" at bounding box center [414, 271] width 53 height 53
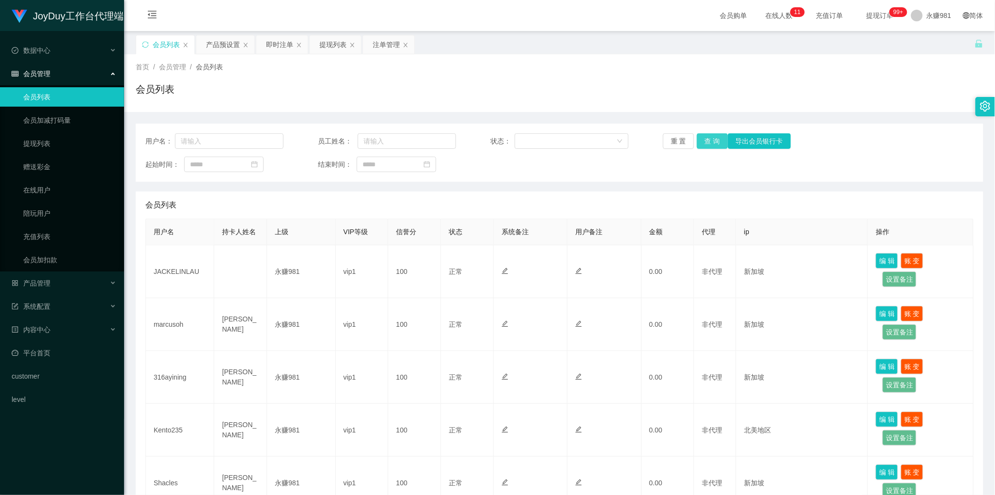
click at [713, 144] on button "查 询" at bounding box center [712, 141] width 31 height 16
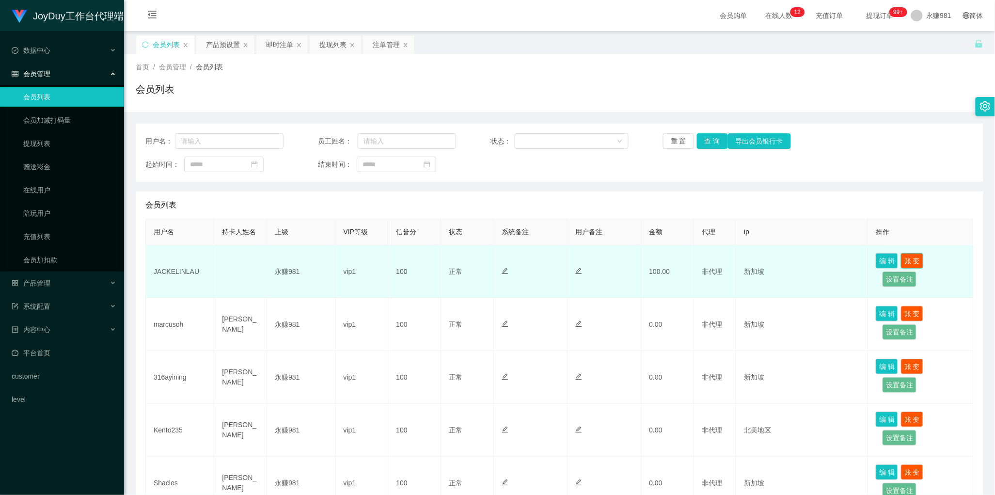
click at [908, 263] on button "账 变" at bounding box center [912, 261] width 22 height 16
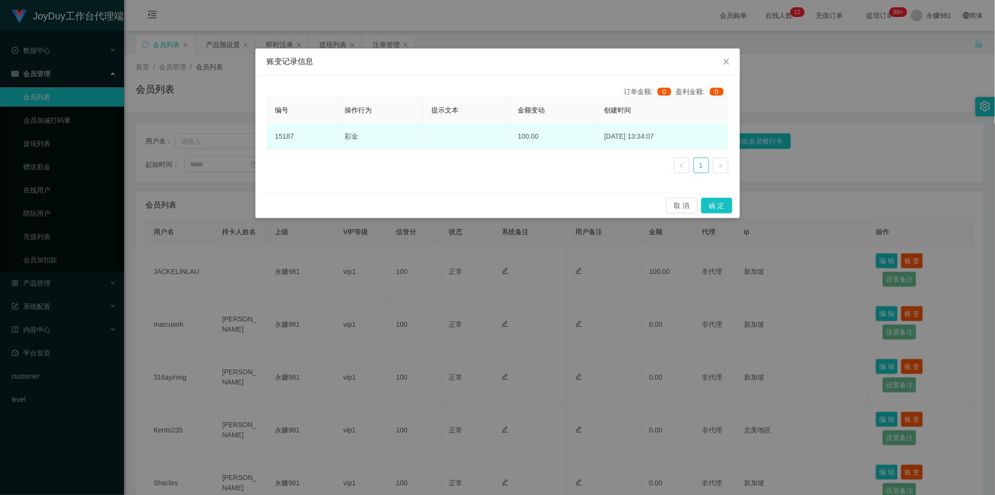
click at [449, 135] on td at bounding box center [467, 137] width 86 height 26
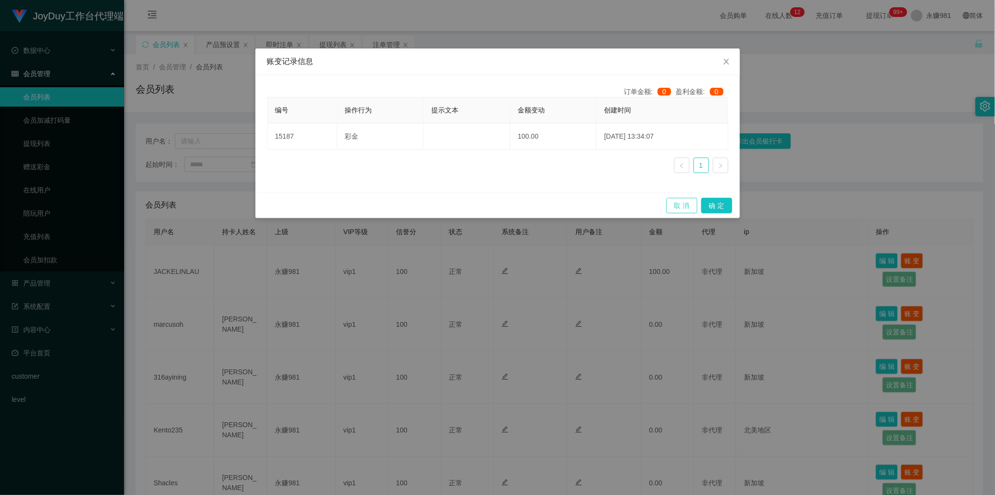
click at [685, 207] on button "取 消" at bounding box center [681, 206] width 31 height 16
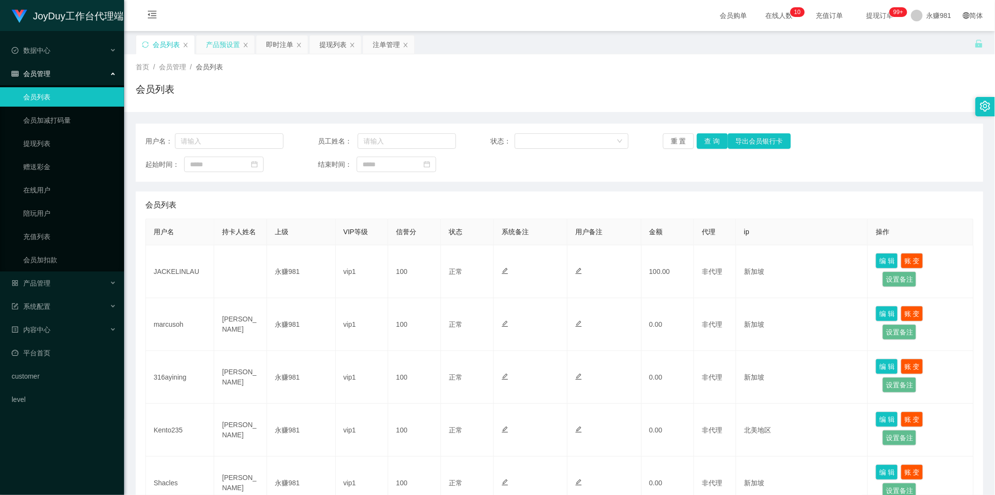
click at [224, 44] on div "产品预设置" at bounding box center [223, 44] width 34 height 18
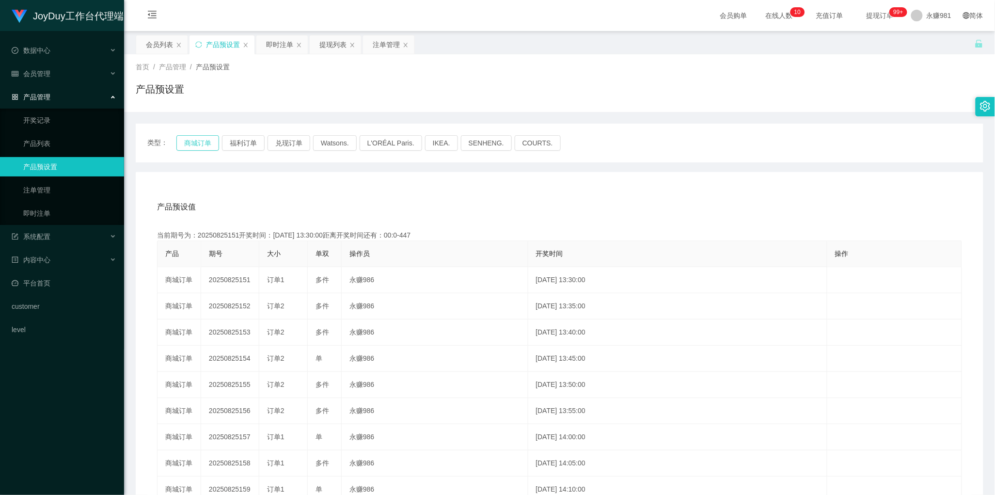
click at [205, 141] on button "商城订单" at bounding box center [197, 143] width 43 height 16
click at [282, 47] on div "即时注单" at bounding box center [279, 44] width 27 height 18
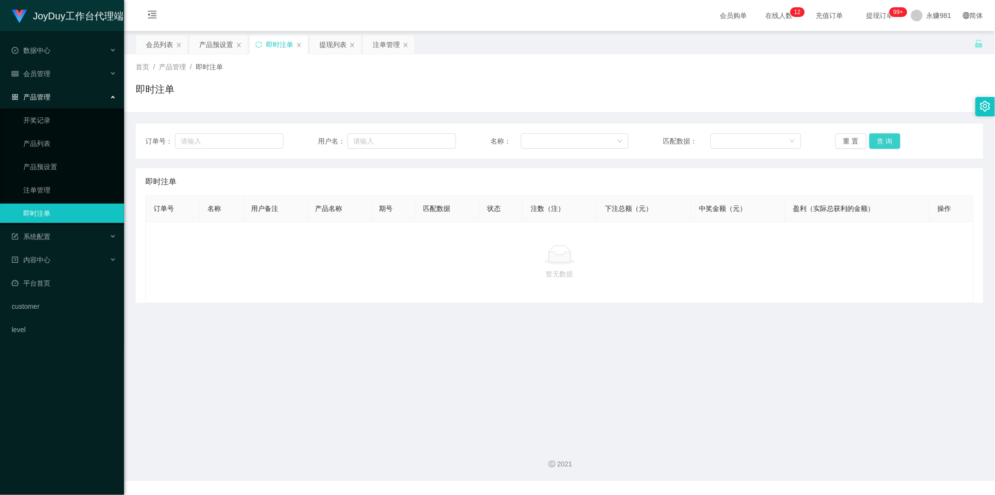
click at [879, 146] on button "查 询" at bounding box center [885, 141] width 31 height 16
click at [985, 105] on icon "图标: setting" at bounding box center [986, 106] width 10 height 11
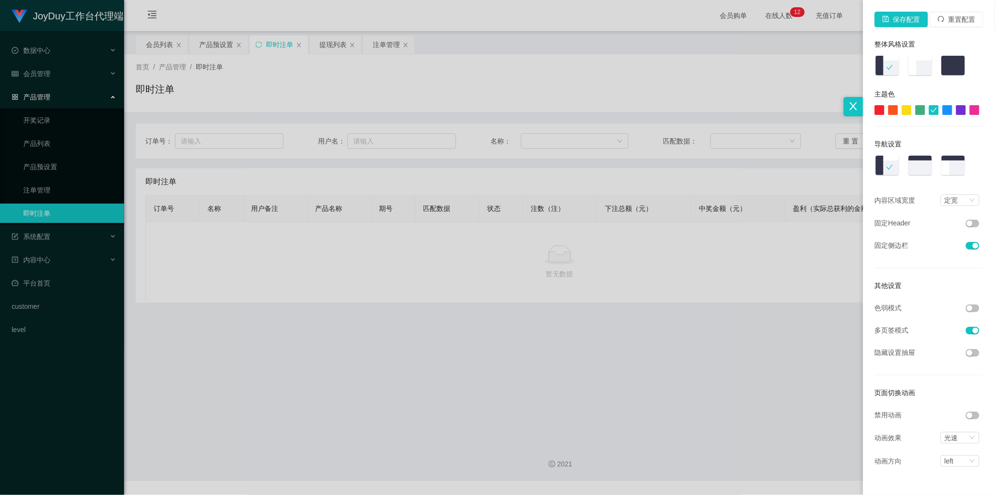
scroll to position [0, 0]
click at [735, 297] on div at bounding box center [497, 247] width 995 height 495
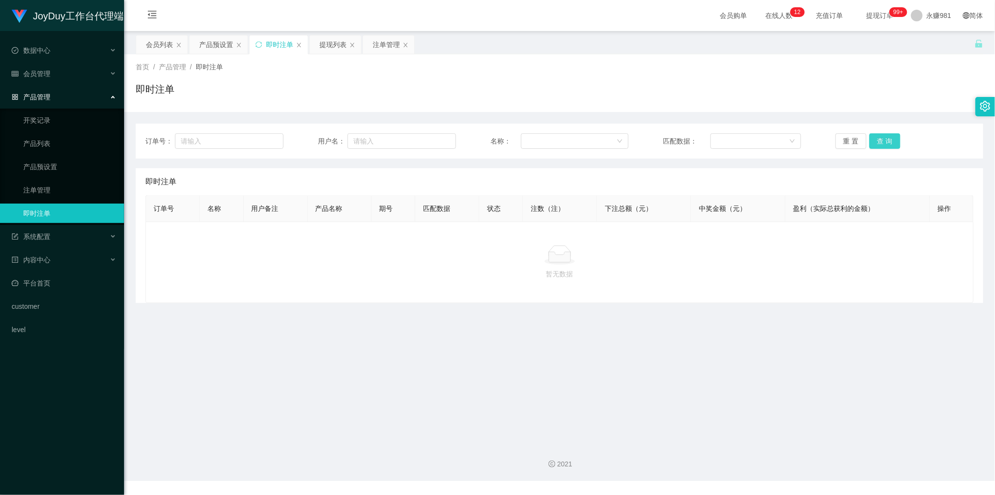
click at [876, 139] on button "查 询" at bounding box center [885, 141] width 31 height 16
click at [441, 275] on p "暂无数据" at bounding box center [560, 274] width 812 height 11
click at [879, 136] on button "查 询" at bounding box center [885, 141] width 31 height 16
click at [349, 270] on p "暂无数据" at bounding box center [560, 274] width 812 height 11
click at [872, 137] on button "查 询" at bounding box center [885, 141] width 31 height 16
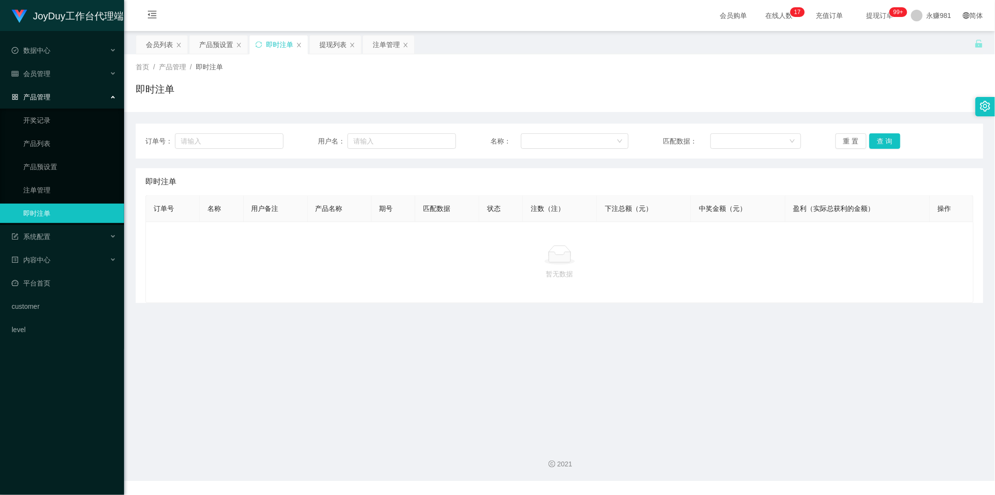
click at [453, 269] on p "暂无数据" at bounding box center [560, 274] width 812 height 11
click at [880, 145] on button "查 询" at bounding box center [885, 141] width 31 height 16
drag, startPoint x: 433, startPoint y: 253, endPoint x: 486, endPoint y: 248, distance: 53.5
click at [433, 253] on div at bounding box center [560, 254] width 812 height 19
click at [875, 141] on button "查 询" at bounding box center [885, 141] width 31 height 16
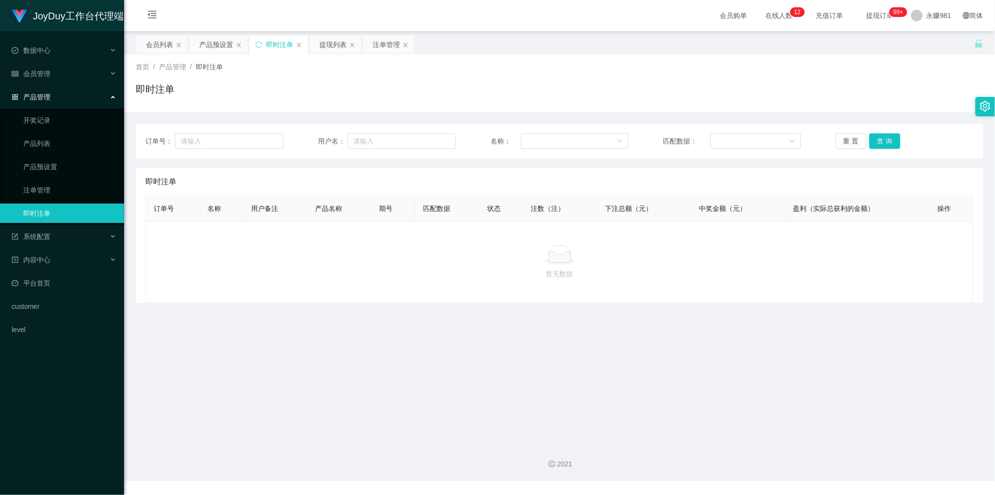
click at [509, 287] on div "暂无数据" at bounding box center [559, 261] width 828 height 81
click at [875, 144] on button "查 询" at bounding box center [885, 141] width 31 height 16
click at [875, 143] on button "查 询" at bounding box center [885, 141] width 31 height 16
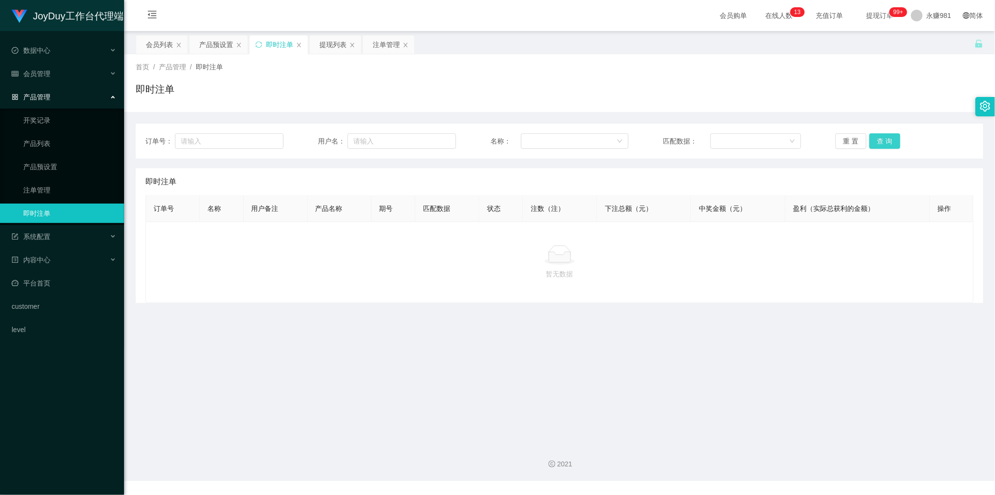
click at [872, 140] on button "查 询" at bounding box center [885, 141] width 31 height 16
click at [438, 221] on th "匹配数据" at bounding box center [447, 209] width 64 height 26
click at [876, 138] on button "查 询" at bounding box center [885, 141] width 31 height 16
drag, startPoint x: 381, startPoint y: 354, endPoint x: 434, endPoint y: 336, distance: 55.8
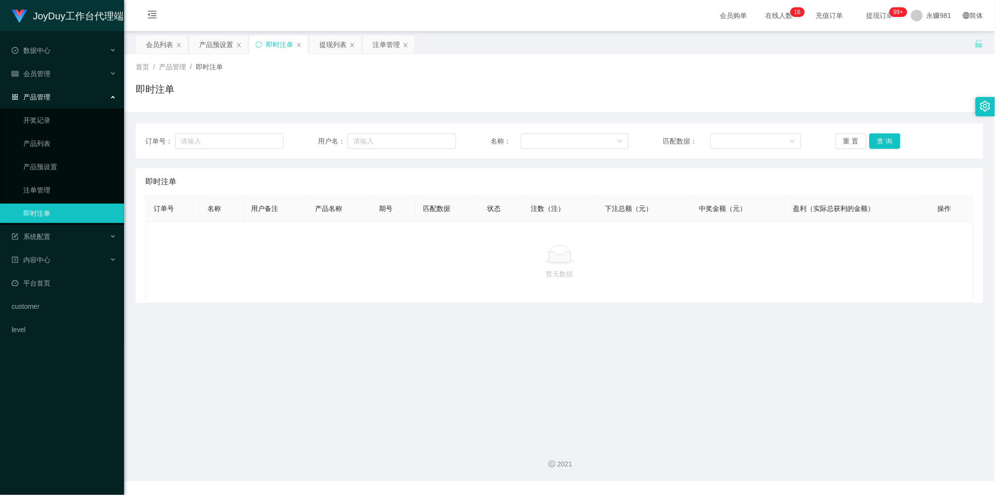
click at [383, 352] on main "关闭左侧 关闭右侧 关闭其它 刷新页面 会员列表 产品预设置 即时注单 提现列表 注单管理 首页 / 产品管理 / 即时注单 / 即时注单 订单号： 用户名：…" at bounding box center [559, 233] width 871 height 405
click at [875, 134] on button "查 询" at bounding box center [885, 141] width 31 height 16
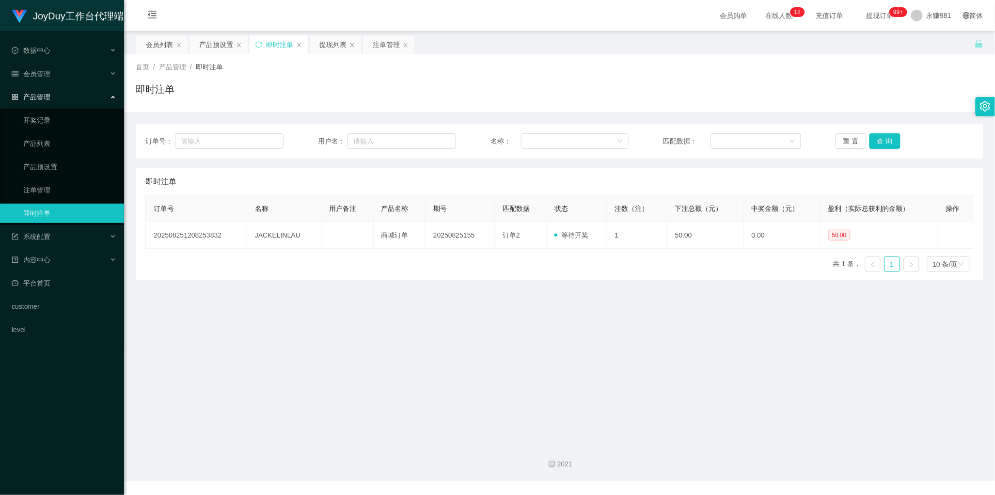
click at [581, 318] on main "关闭左侧 关闭右侧 关闭其它 刷新页面 会员列表 产品预设置 即时注单 提现列表 注单管理 首页 / 产品管理 / 即时注单 / 即时注单 订单号： 用户名：…" at bounding box center [559, 233] width 871 height 405
click at [885, 137] on button "查 询" at bounding box center [885, 141] width 31 height 16
click at [213, 49] on div "产品预设置" at bounding box center [216, 44] width 34 height 18
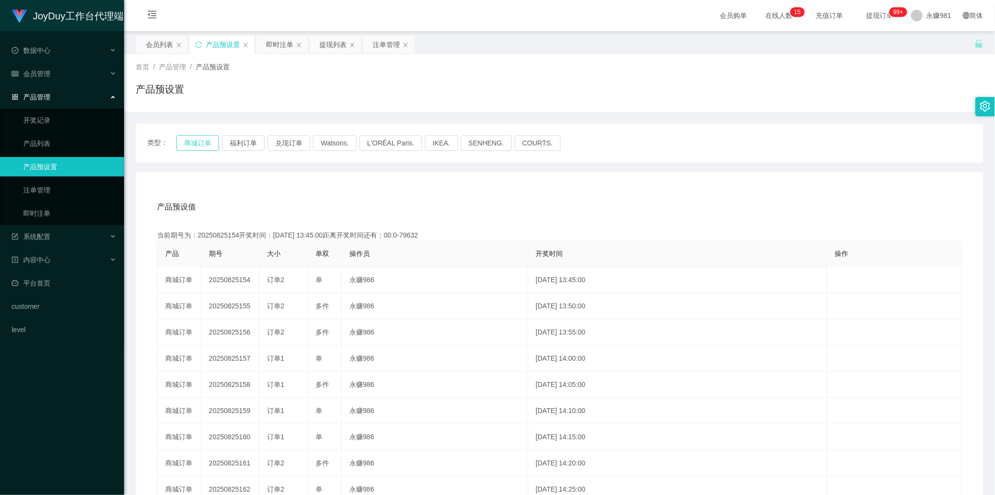
click at [197, 139] on button "商城订单" at bounding box center [197, 143] width 43 height 16
click at [278, 44] on div "即时注单" at bounding box center [279, 44] width 27 height 18
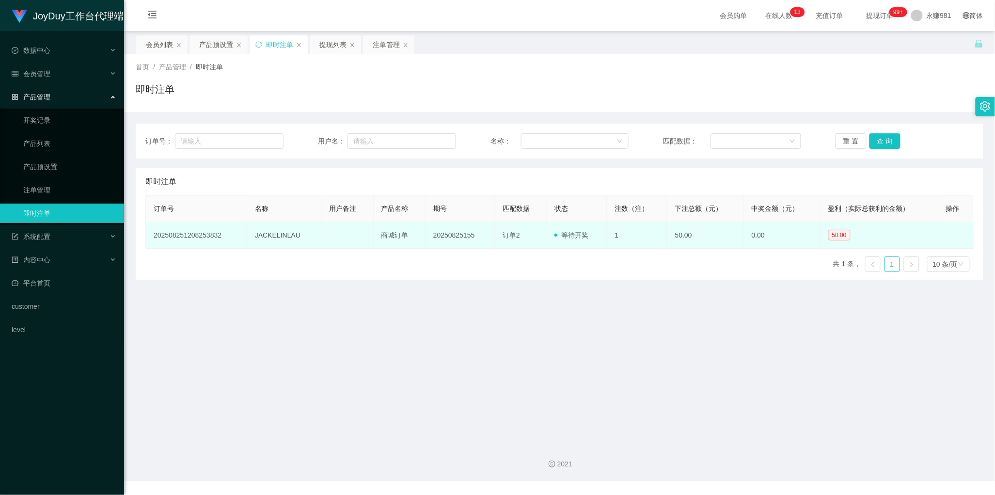
drag, startPoint x: 363, startPoint y: 274, endPoint x: 508, endPoint y: 234, distance: 150.9
click at [363, 274] on div "订单号 名称 用户备注 产品名称 期号 匹配数据 状态 注数（注） 下注总额（元） 中奖金额（元） 盈利（实际总获利的金额） 操作 2025082512082…" at bounding box center [559, 237] width 828 height 84
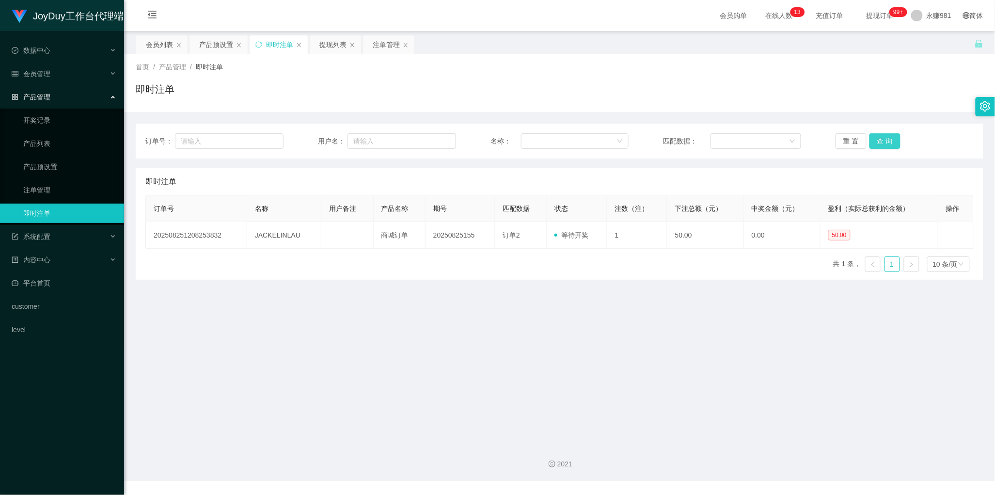
click at [889, 148] on button "查 询" at bounding box center [885, 141] width 31 height 16
click at [885, 142] on button "查 询" at bounding box center [885, 141] width 31 height 16
drag, startPoint x: 491, startPoint y: 357, endPoint x: 621, endPoint y: 309, distance: 138.3
click at [491, 357] on main "关闭左侧 关闭右侧 关闭其它 刷新页面 会员列表 产品预设置 即时注单 提现列表 注单管理 首页 / 产品管理 / 即时注单 / 即时注单 订单号： 用户名：…" at bounding box center [559, 233] width 871 height 405
click at [887, 138] on button "查 询" at bounding box center [885, 141] width 31 height 16
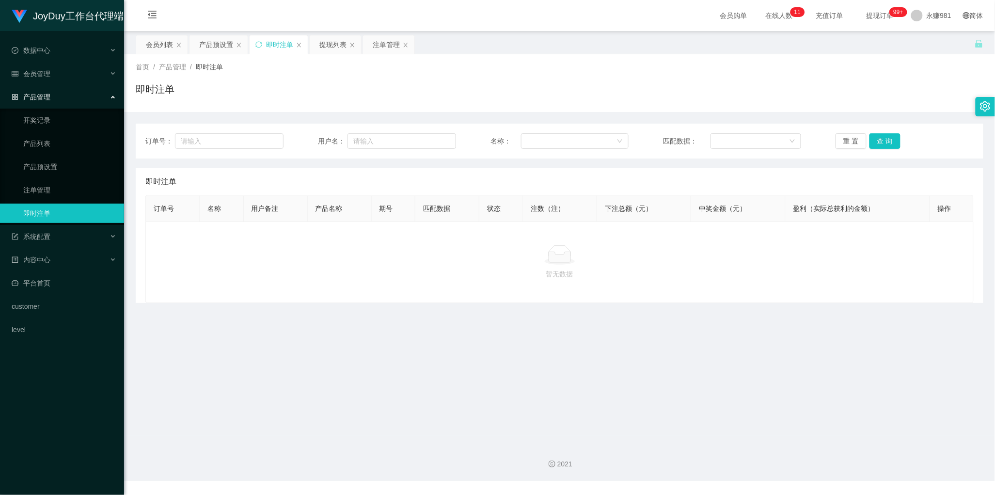
click at [382, 260] on div at bounding box center [560, 254] width 812 height 19
click at [328, 46] on div "提现列表" at bounding box center [332, 44] width 27 height 18
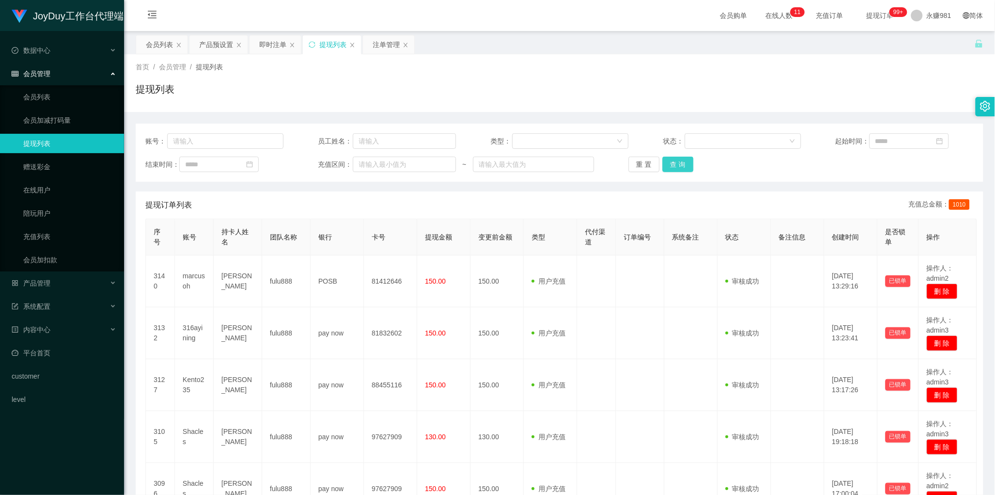
click at [664, 166] on button "查 询" at bounding box center [678, 165] width 31 height 16
click at [317, 230] on th "银行" at bounding box center [337, 237] width 53 height 36
click at [682, 166] on button "查 询" at bounding box center [678, 165] width 31 height 16
click at [139, 49] on div "会员列表" at bounding box center [161, 44] width 51 height 18
click at [168, 44] on div "会员列表" at bounding box center [159, 44] width 27 height 18
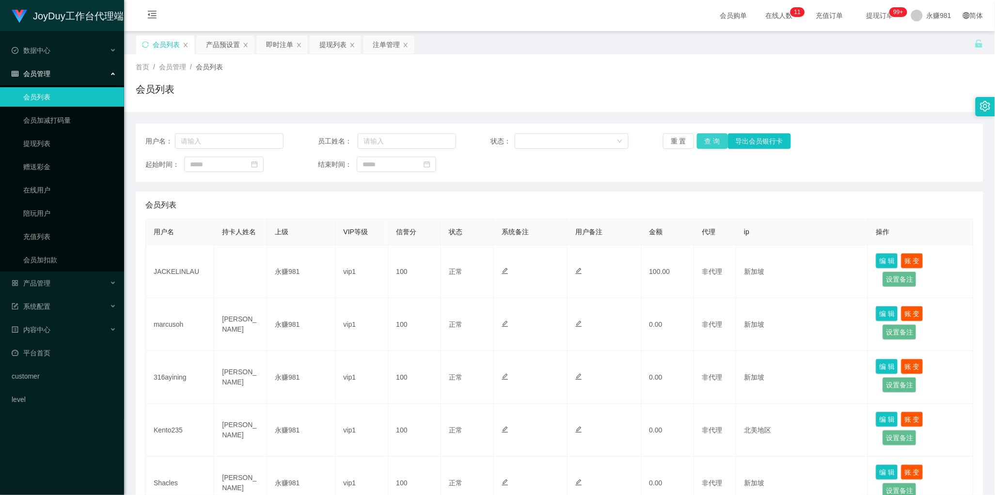
click at [718, 141] on button "查 询" at bounding box center [712, 141] width 31 height 16
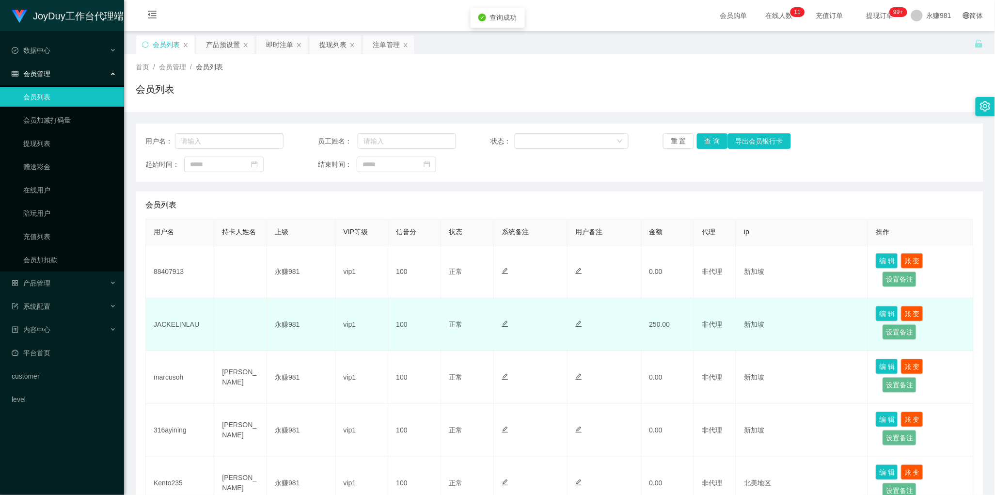
click at [179, 323] on td "JACKELINLAU" at bounding box center [180, 324] width 68 height 53
click at [238, 330] on td at bounding box center [240, 324] width 53 height 53
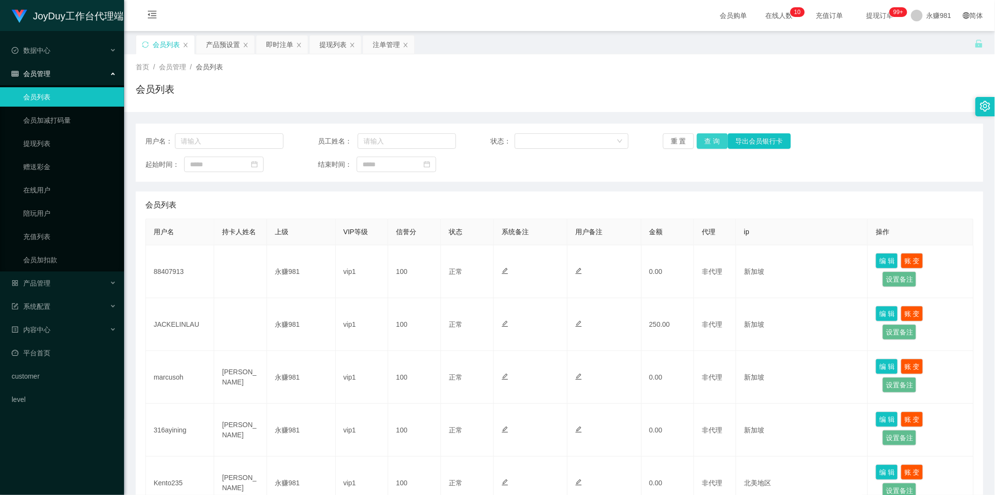
click at [713, 139] on button "查 询" at bounding box center [712, 141] width 31 height 16
click at [338, 46] on div "提现列表" at bounding box center [332, 44] width 27 height 18
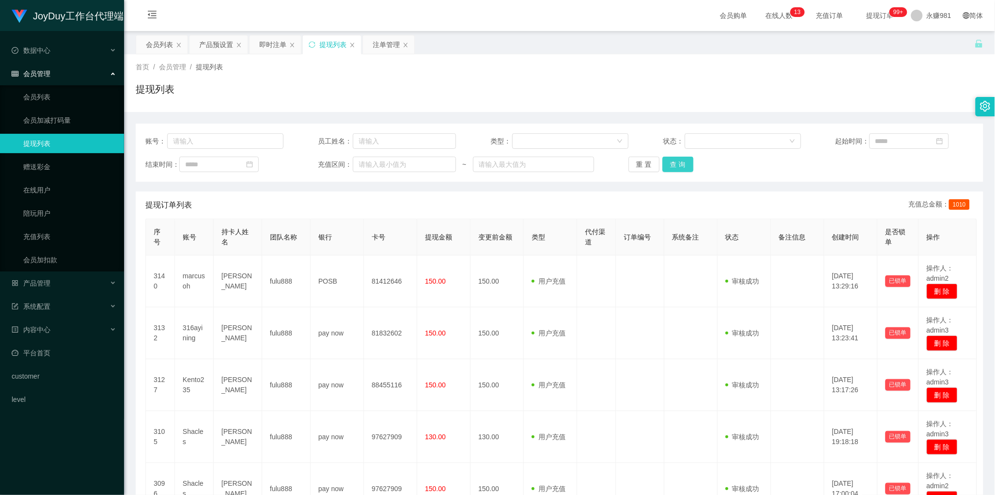
click at [675, 163] on button "查 询" at bounding box center [678, 165] width 31 height 16
drag, startPoint x: 220, startPoint y: 42, endPoint x: 289, endPoint y: 56, distance: 70.7
click at [220, 42] on div "产品预设置" at bounding box center [216, 44] width 34 height 18
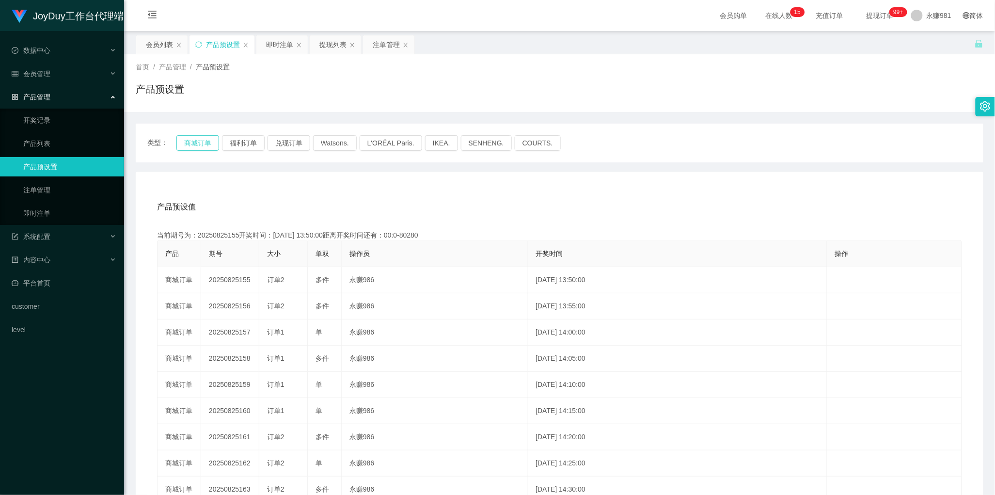
click at [200, 142] on button "商城订单" at bounding box center [197, 143] width 43 height 16
drag, startPoint x: 153, startPoint y: 43, endPoint x: 183, endPoint y: 47, distance: 30.3
click at [153, 43] on div "会员列表" at bounding box center [159, 44] width 27 height 18
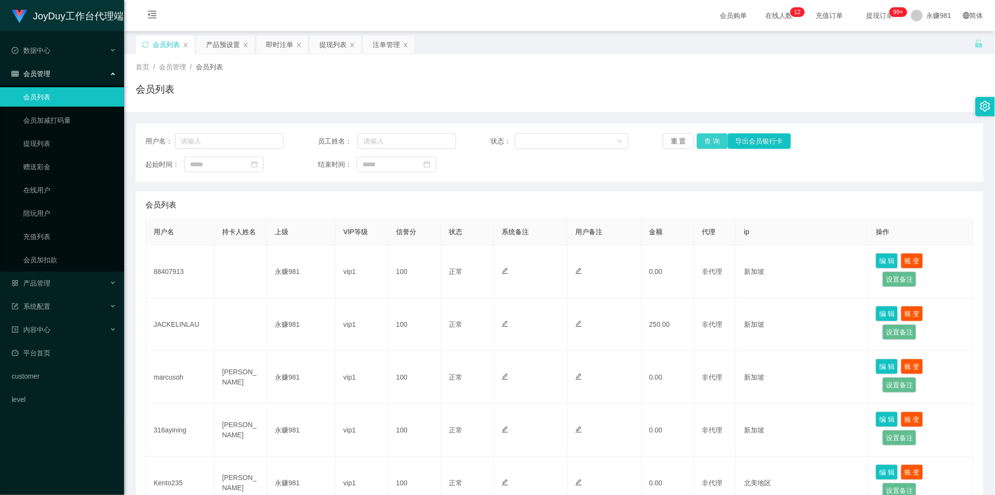
click at [713, 144] on button "查 询" at bounding box center [712, 141] width 31 height 16
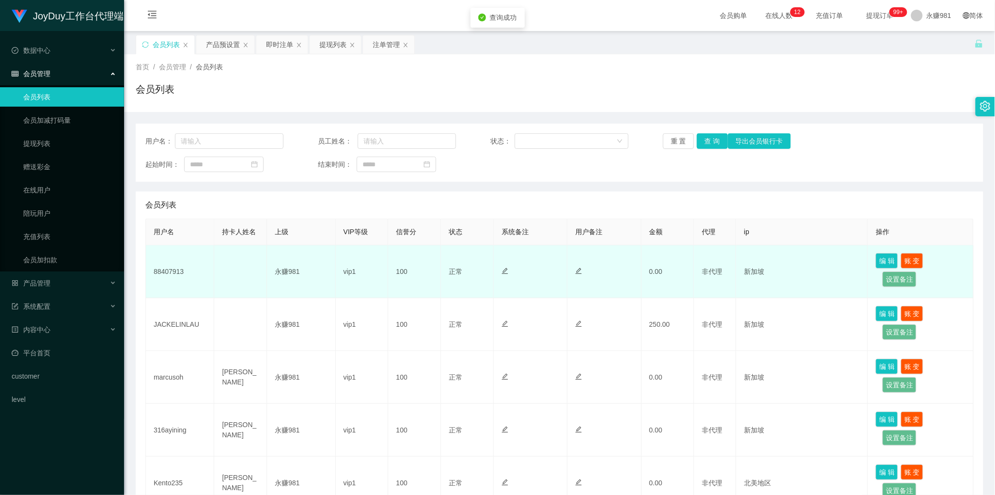
click at [175, 265] on td "88407913" at bounding box center [180, 271] width 68 height 53
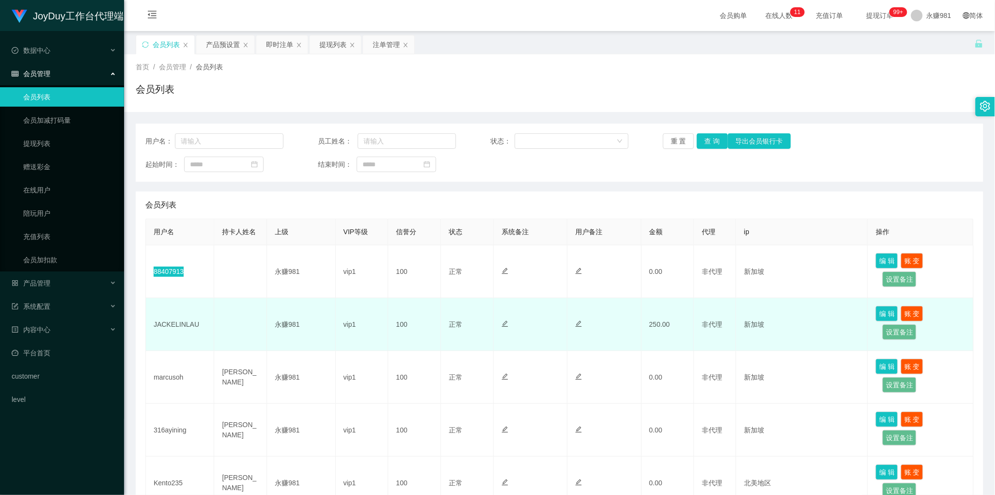
scroll to position [61, 0]
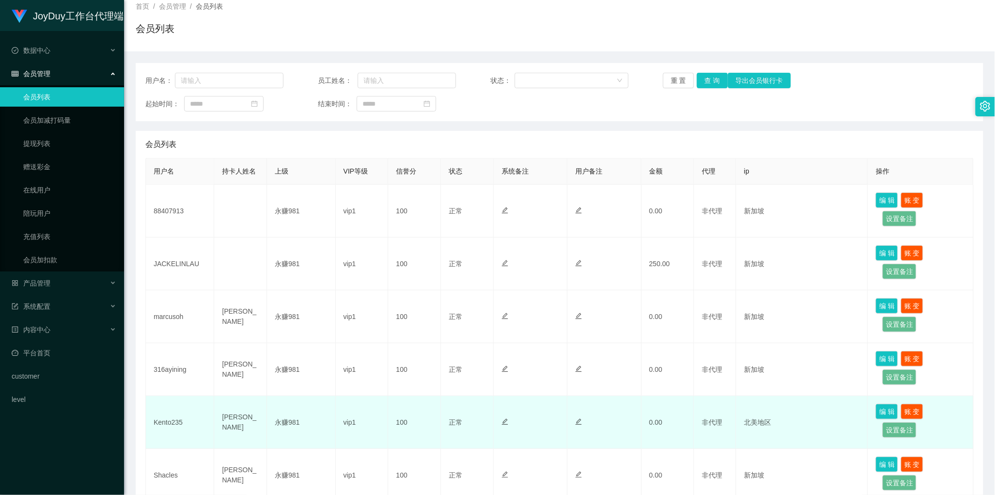
click at [240, 430] on td "[PERSON_NAME]" at bounding box center [240, 422] width 53 height 53
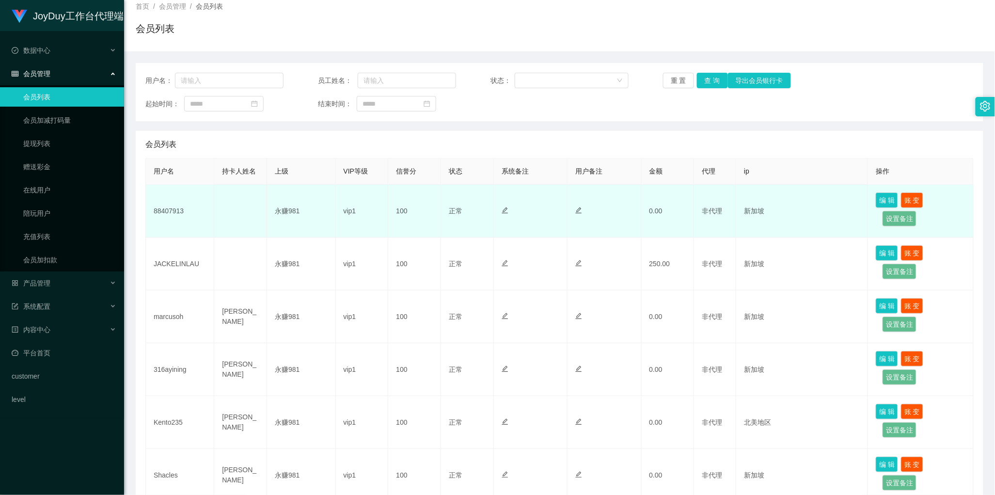
click at [602, 224] on td at bounding box center [605, 211] width 74 height 53
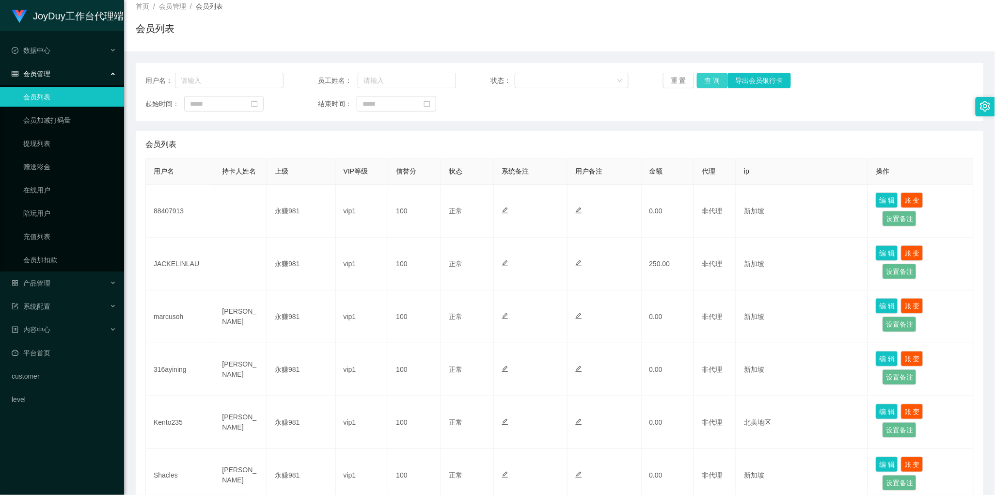
click at [706, 82] on button "查 询" at bounding box center [712, 81] width 31 height 16
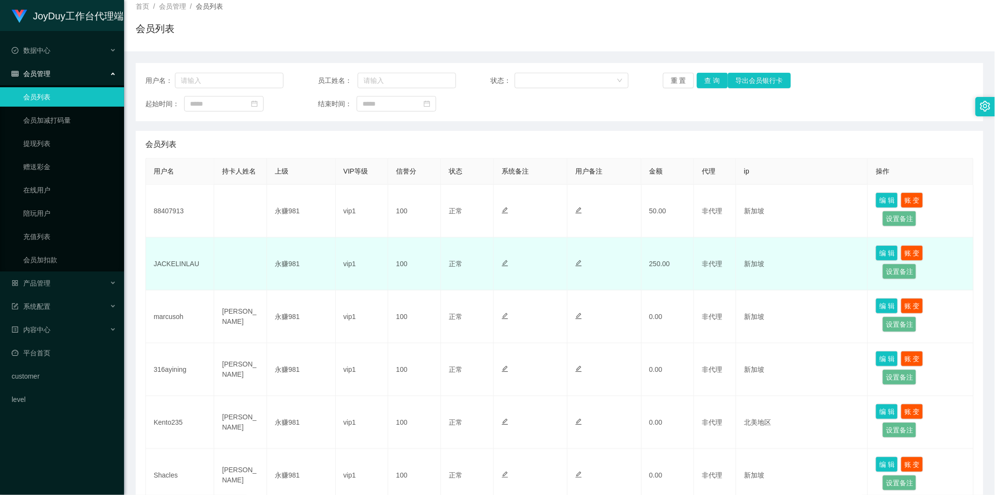
click at [524, 246] on td at bounding box center [531, 263] width 74 height 53
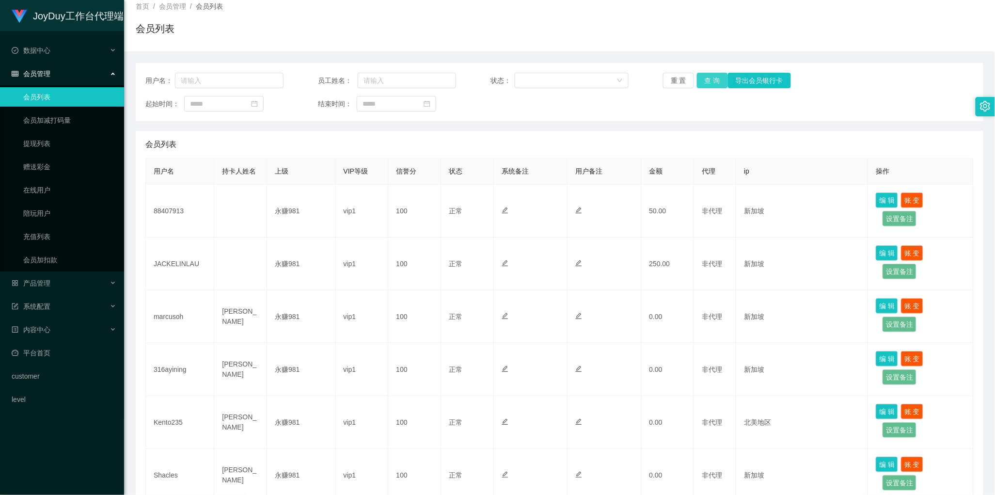
click at [706, 78] on button "查 询" at bounding box center [712, 81] width 31 height 16
click at [317, 168] on th "上级" at bounding box center [301, 171] width 68 height 26
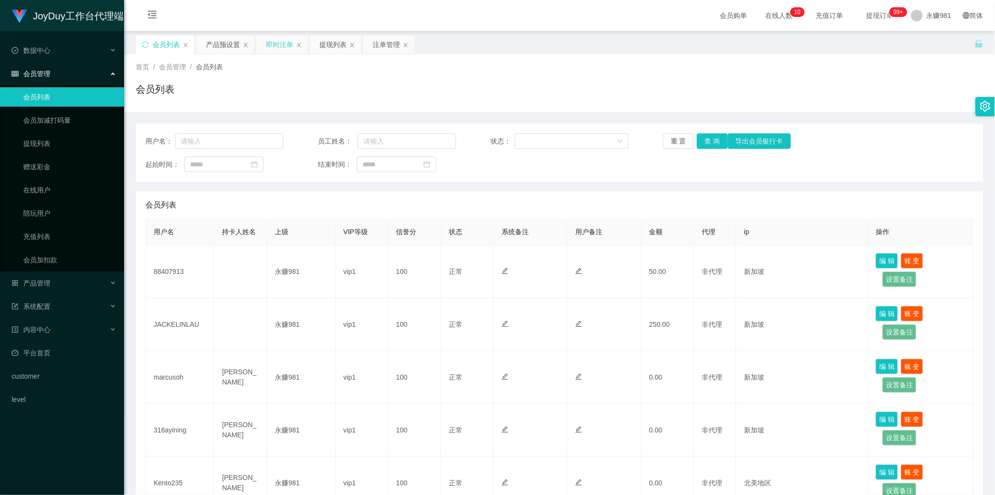
click at [275, 49] on div "即时注单" at bounding box center [279, 44] width 27 height 18
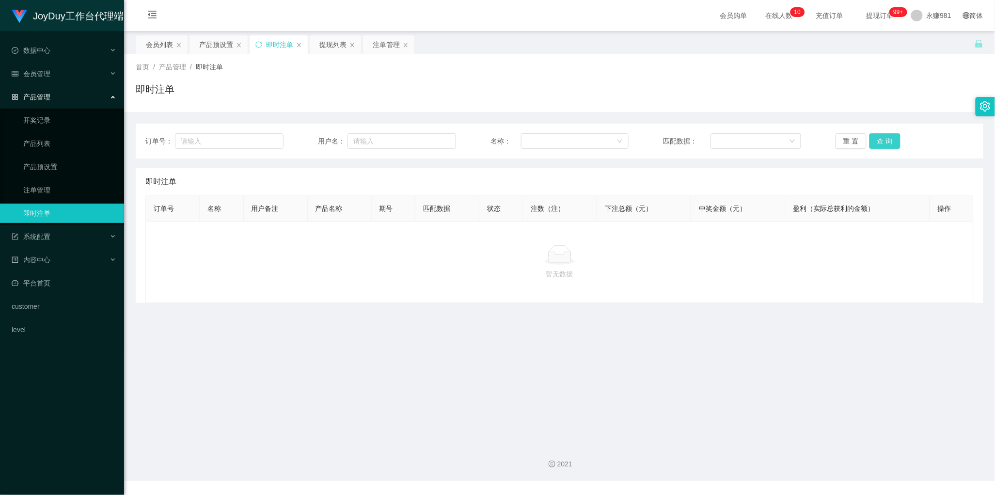
click at [873, 141] on button "查 询" at bounding box center [885, 141] width 31 height 16
click at [333, 47] on div "提现列表" at bounding box center [332, 44] width 27 height 18
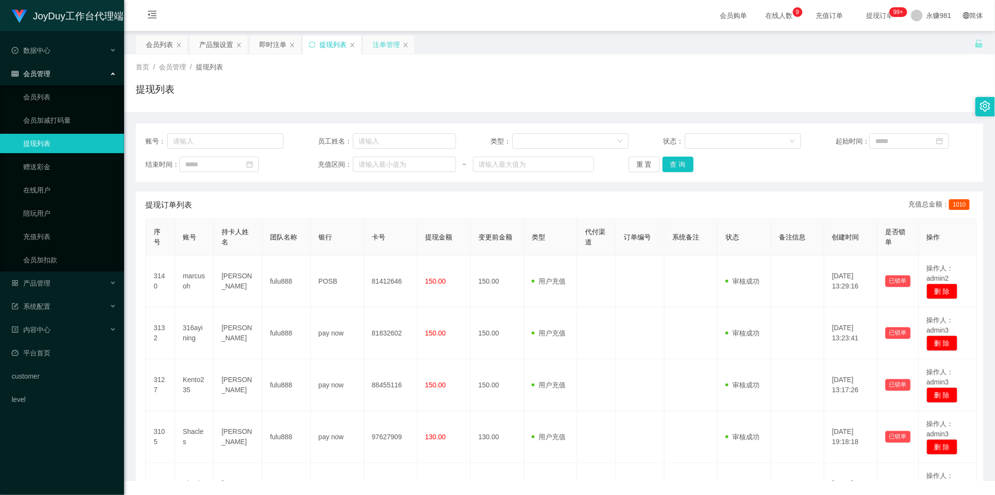
click at [390, 46] on div "注单管理" at bounding box center [386, 44] width 27 height 18
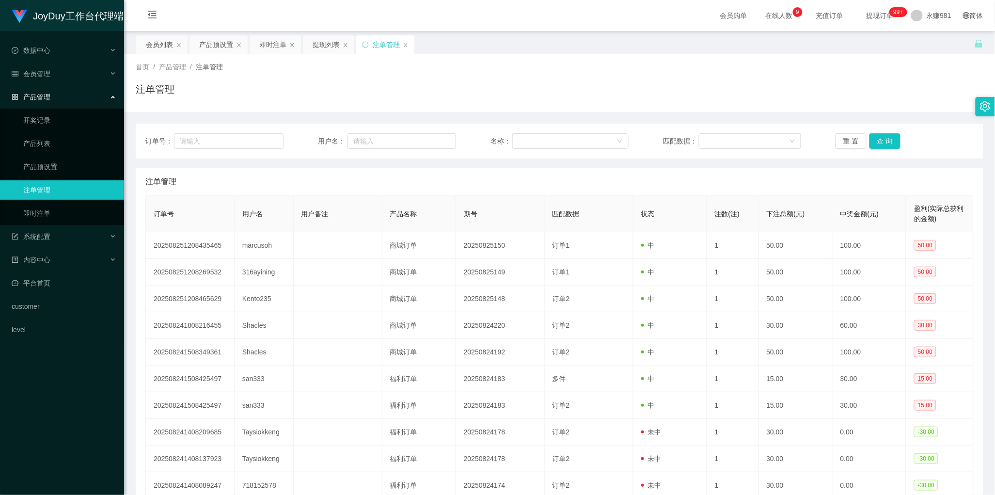
click at [900, 139] on div "重 置 查 询" at bounding box center [905, 141] width 138 height 16
click at [883, 141] on button "查 询" at bounding box center [885, 141] width 31 height 16
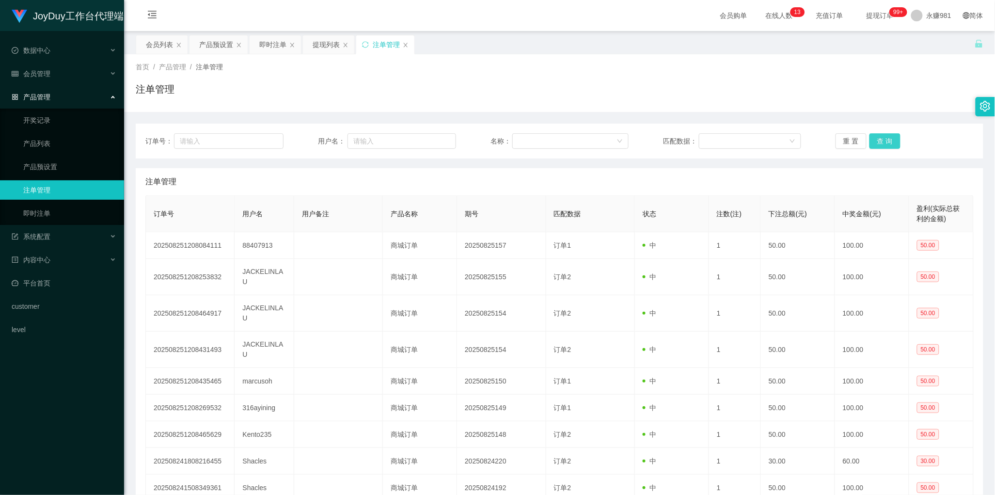
click at [878, 142] on button "查 询" at bounding box center [885, 141] width 31 height 16
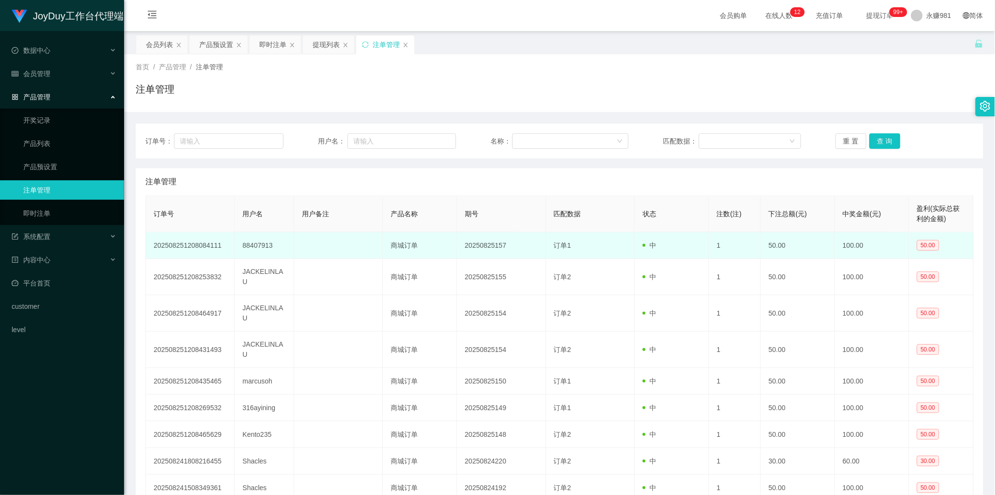
click at [325, 243] on td at bounding box center [338, 245] width 89 height 27
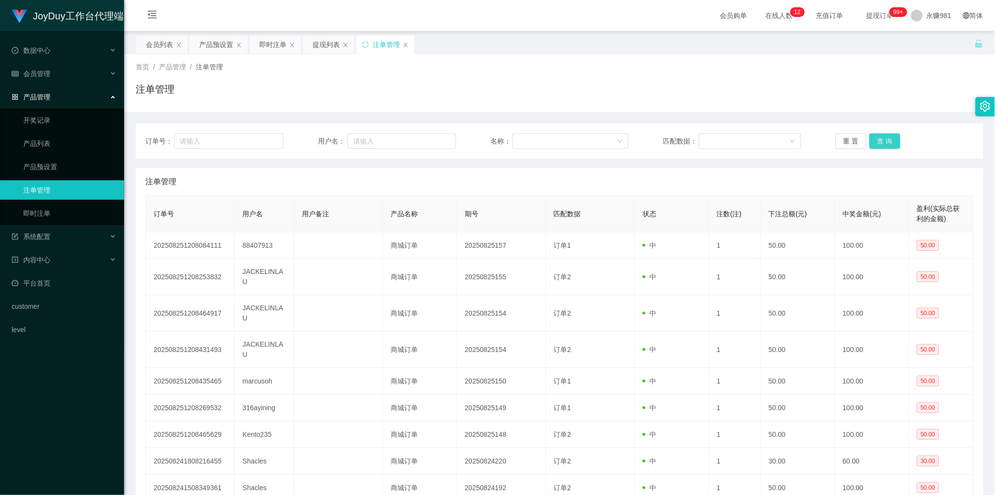
click at [881, 144] on button "查 询" at bounding box center [885, 141] width 31 height 16
click at [326, 47] on div "提现列表" at bounding box center [326, 44] width 27 height 18
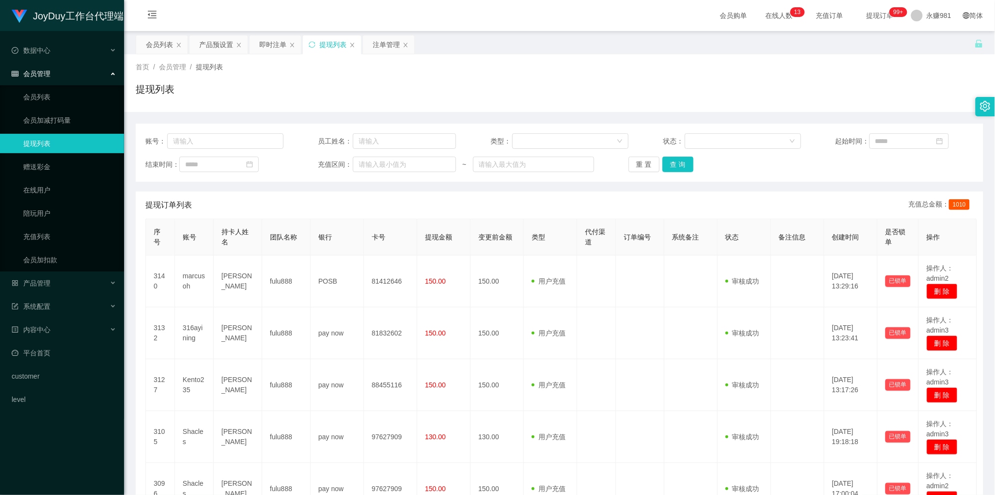
click at [694, 168] on div "重 置 查 询" at bounding box center [698, 165] width 138 height 16
click at [665, 168] on button "查 询" at bounding box center [678, 165] width 31 height 16
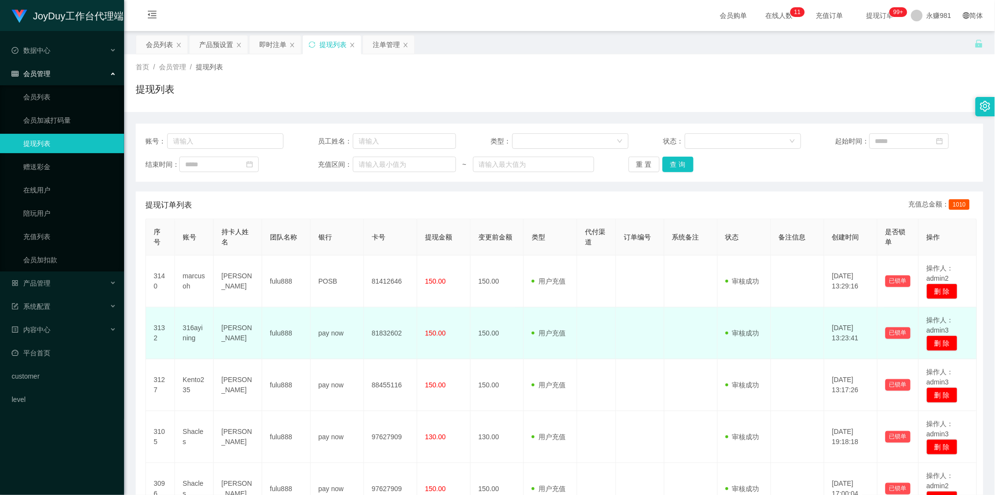
click at [633, 310] on td at bounding box center [640, 333] width 48 height 52
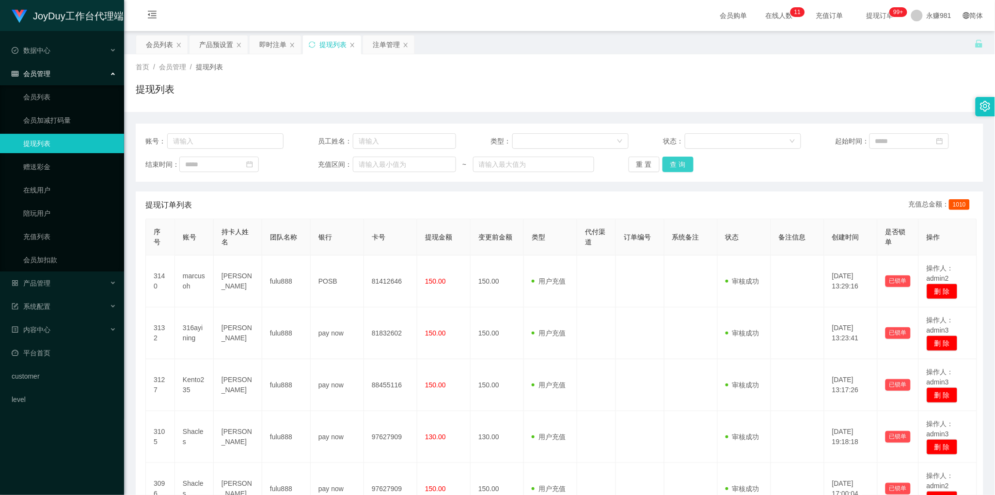
click at [680, 164] on button "查 询" at bounding box center [678, 165] width 31 height 16
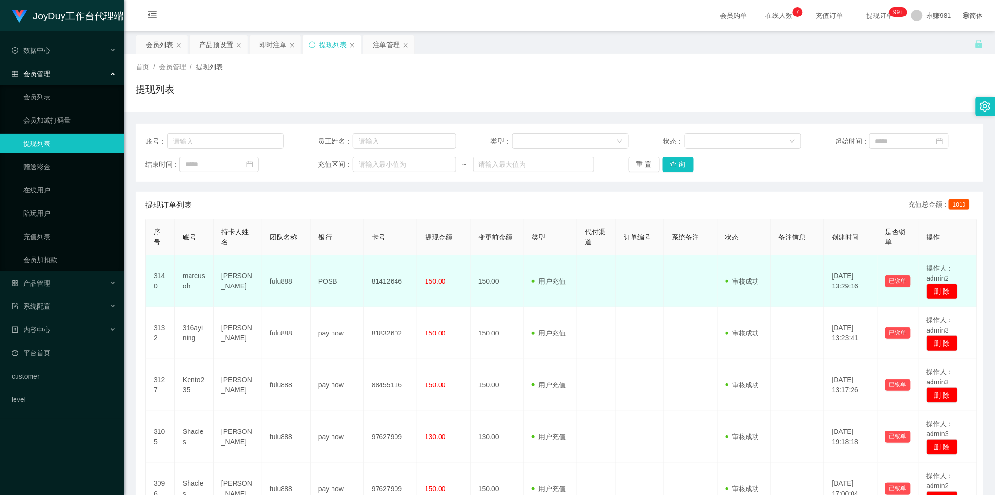
click at [495, 261] on td "150.00" at bounding box center [497, 281] width 53 height 52
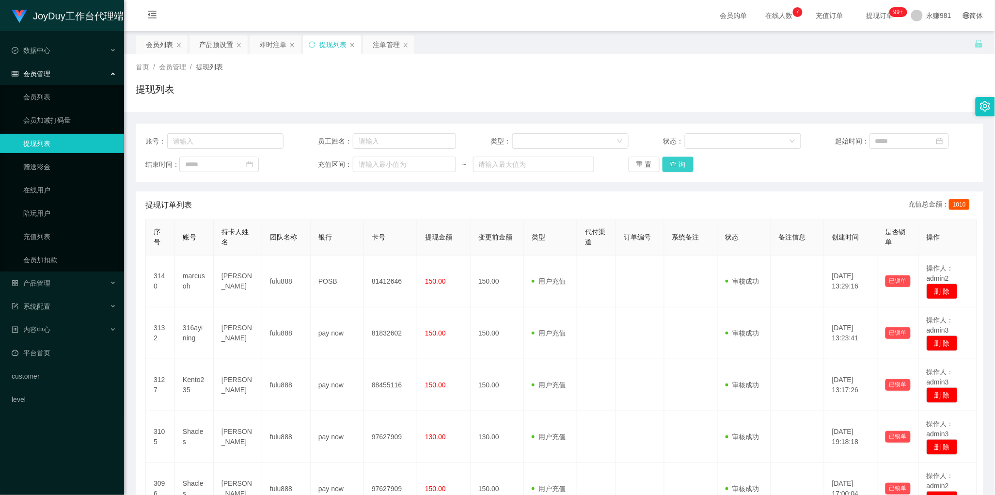
click at [667, 163] on button "查 询" at bounding box center [678, 165] width 31 height 16
click at [675, 153] on div "账号： 员工姓名： 类型： 状态： 起始时间： 结束时间： 充值区间： ~ 重 置 查 询" at bounding box center [560, 153] width 848 height 58
click at [681, 169] on button "查 询" at bounding box center [678, 165] width 31 height 16
click at [406, 250] on th "卡号" at bounding box center [390, 237] width 53 height 36
click at [380, 47] on div "注单管理" at bounding box center [386, 44] width 27 height 18
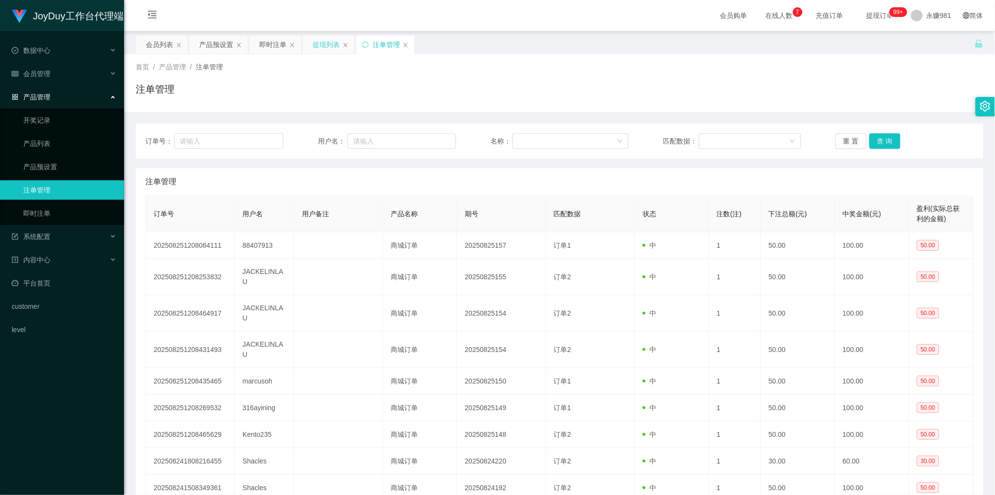
click at [327, 44] on div "提现列表" at bounding box center [326, 44] width 27 height 18
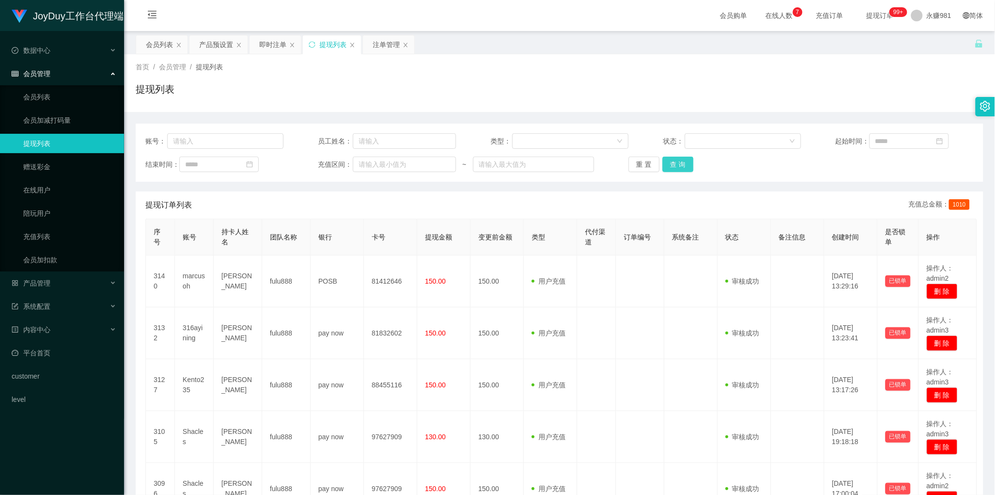
click at [682, 166] on button "查 询" at bounding box center [678, 165] width 31 height 16
click at [166, 42] on div "会员列表" at bounding box center [159, 44] width 27 height 18
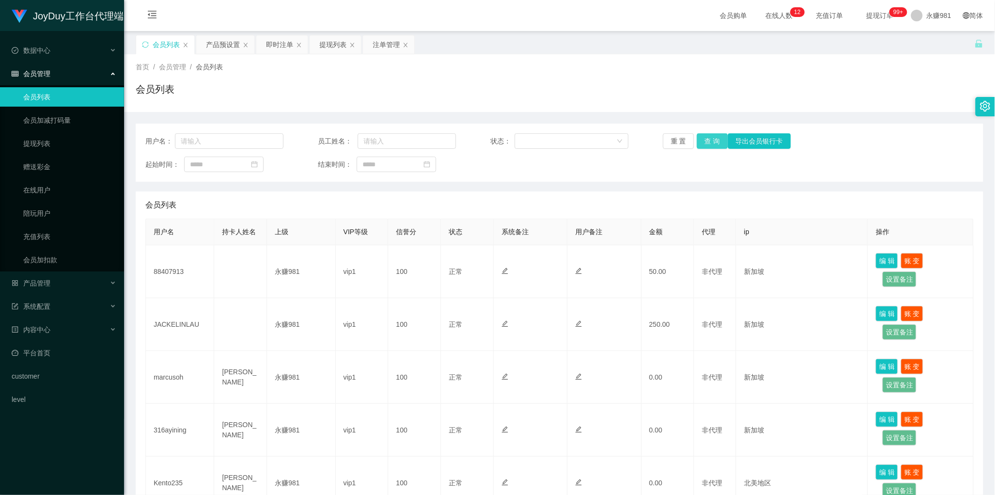
click at [712, 142] on button "查 询" at bounding box center [712, 141] width 31 height 16
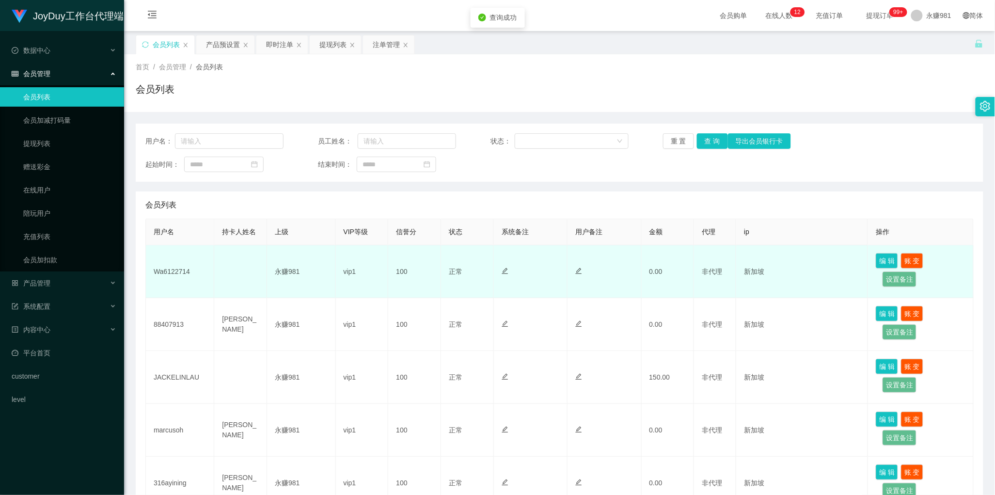
click at [161, 273] on td "Wa6122714" at bounding box center [180, 271] width 68 height 53
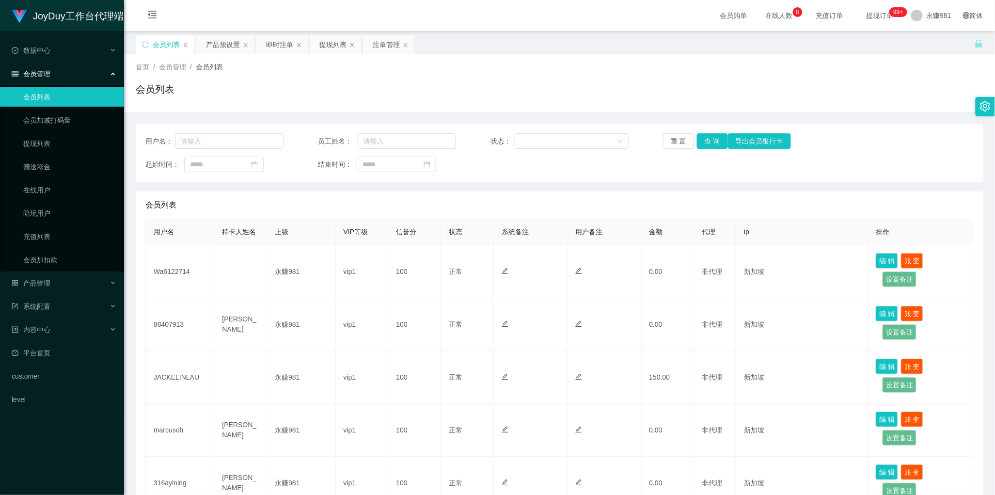
drag, startPoint x: 495, startPoint y: 207, endPoint x: 412, endPoint y: 105, distance: 132.3
click at [495, 207] on div "会员列表" at bounding box center [559, 204] width 828 height 27
click at [328, 54] on div "首页 / 会员管理 / 会员列表 / 会员列表" at bounding box center [559, 83] width 871 height 58
click at [330, 41] on div "提现列表" at bounding box center [332, 44] width 27 height 18
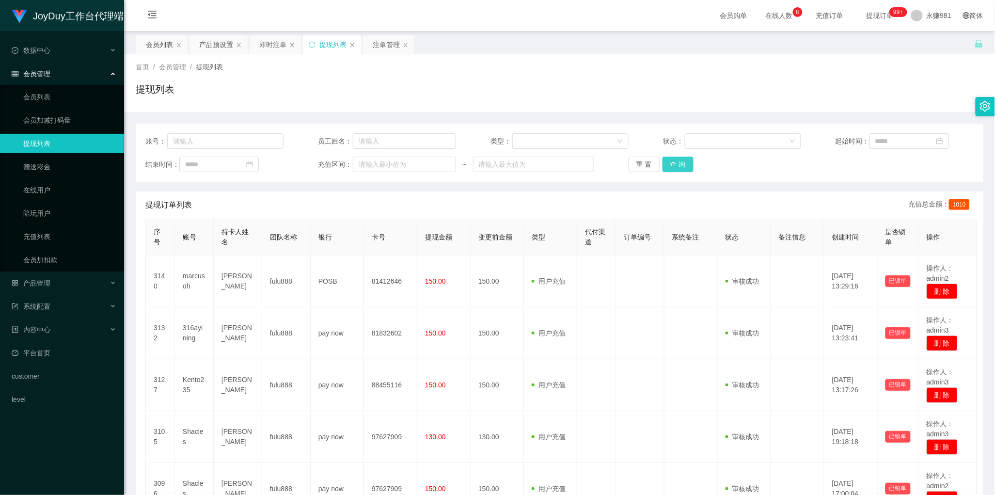
click at [681, 168] on button "查 询" at bounding box center [678, 165] width 31 height 16
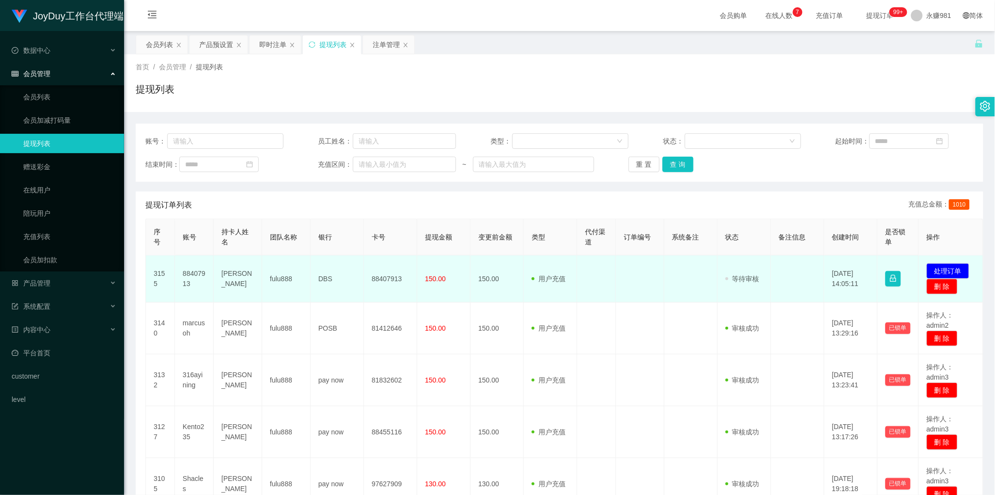
click at [186, 278] on td "88407913" at bounding box center [194, 278] width 39 height 47
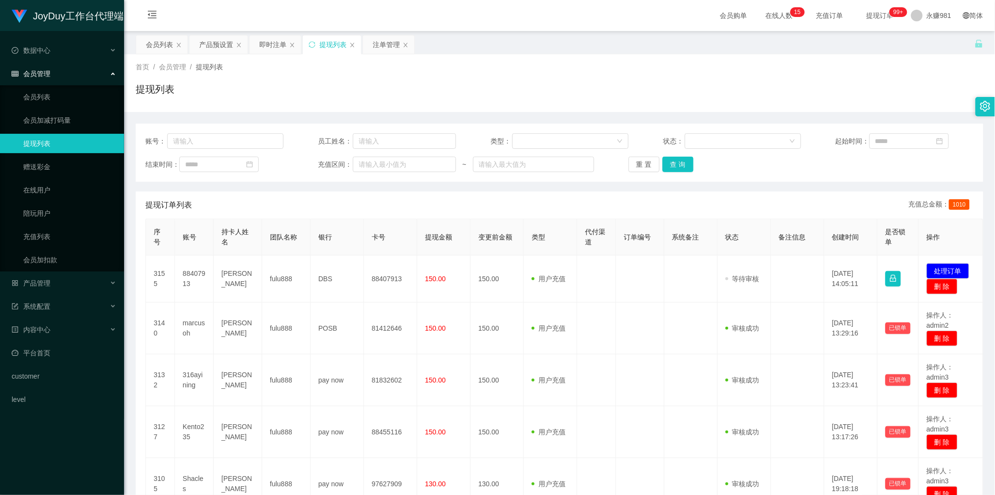
click at [548, 206] on div "提现订单列表 充值总金额： 1010" at bounding box center [559, 204] width 828 height 27
click at [679, 160] on button "查 询" at bounding box center [678, 165] width 31 height 16
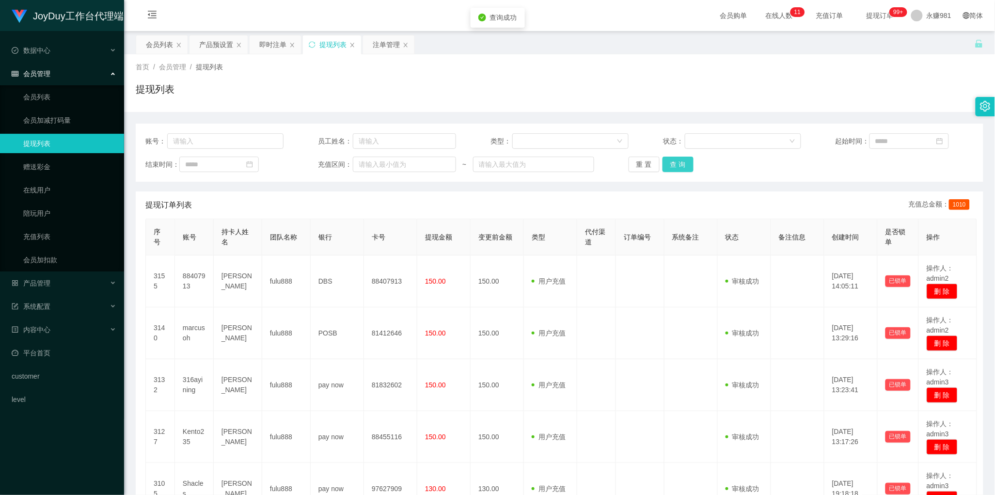
click at [679, 160] on button "查 询" at bounding box center [678, 165] width 31 height 16
click at [270, 49] on div "即时注单" at bounding box center [272, 44] width 27 height 18
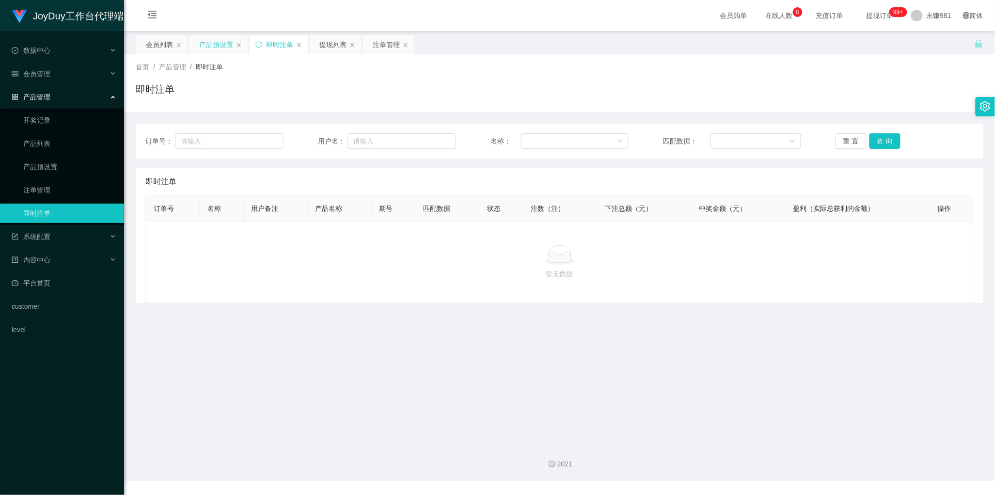
click at [223, 47] on div "产品预设置" at bounding box center [216, 44] width 34 height 18
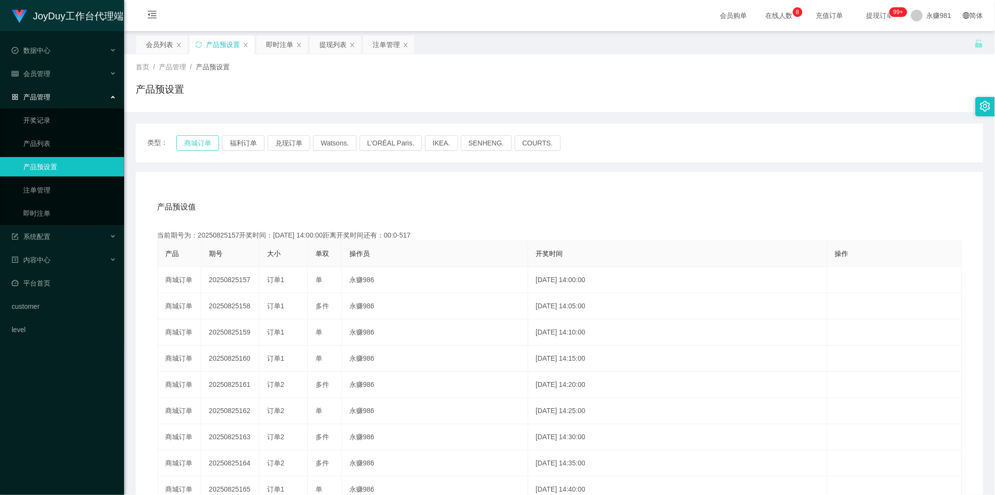
click at [204, 141] on button "商城订单" at bounding box center [197, 143] width 43 height 16
drag, startPoint x: 158, startPoint y: 42, endPoint x: 163, endPoint y: 51, distance: 10.4
click at [158, 42] on div "会员列表" at bounding box center [159, 44] width 27 height 18
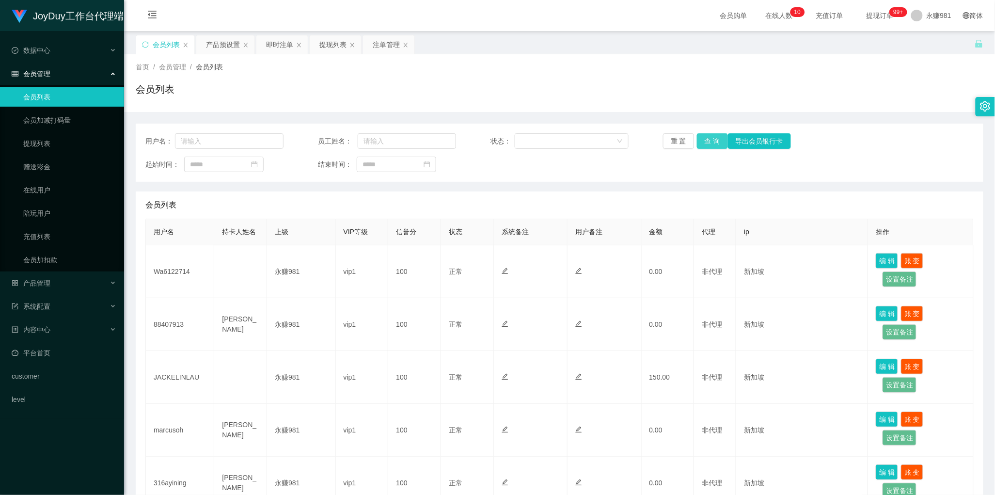
click at [713, 140] on button "查 询" at bounding box center [712, 141] width 31 height 16
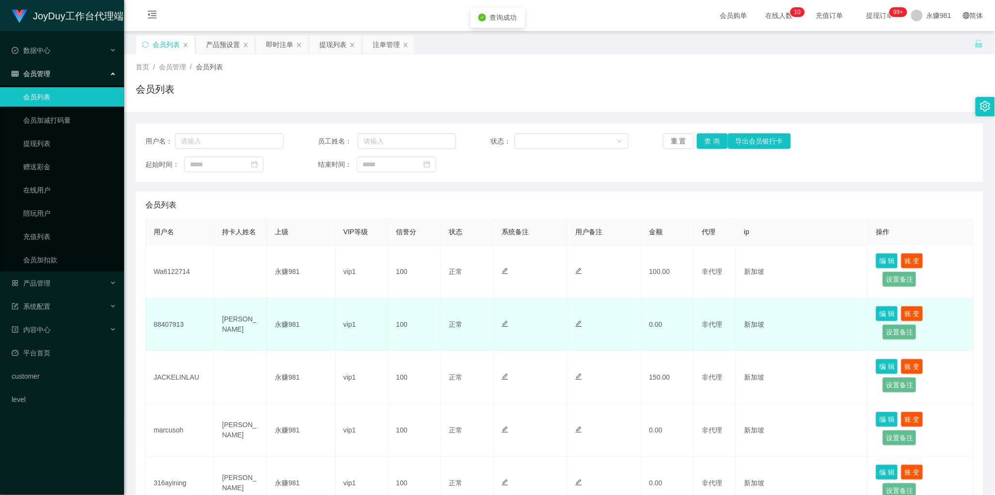
click at [171, 327] on td "88407913" at bounding box center [180, 324] width 68 height 53
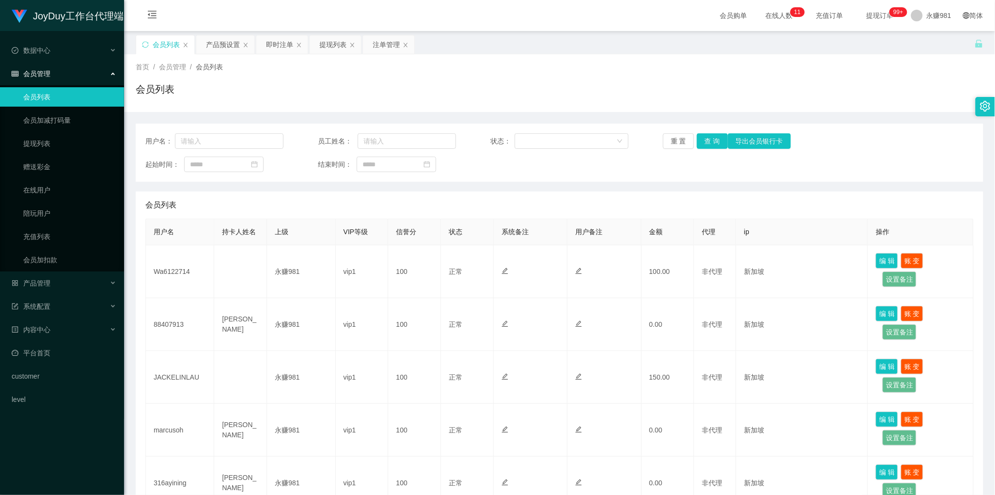
click at [482, 184] on div "用户名： 员工姓名： 状态： 重 置 查 询 导出会员银行卡 起始时间： 结束时间： 会员列表 用户名 持卡人姓名 上级 VIP等级 信誉分 状态 系统备注 …" at bounding box center [560, 464] width 848 height 681
click at [274, 50] on div "即时注单" at bounding box center [279, 44] width 27 height 18
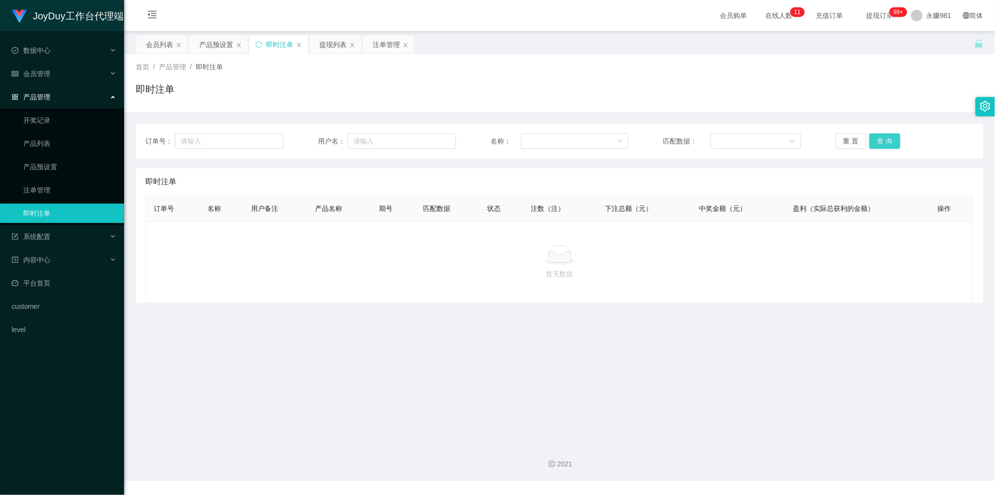
click at [874, 141] on button "查 询" at bounding box center [885, 141] width 31 height 16
click at [520, 296] on div "暂无数据" at bounding box center [559, 261] width 828 height 81
click at [878, 144] on button "查 询" at bounding box center [885, 141] width 31 height 16
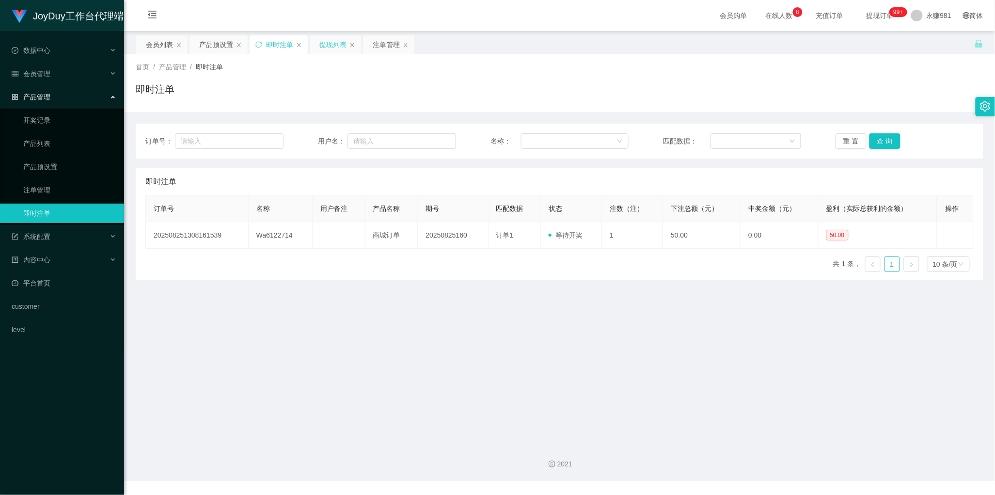
click at [330, 43] on div "提现列表" at bounding box center [332, 44] width 27 height 18
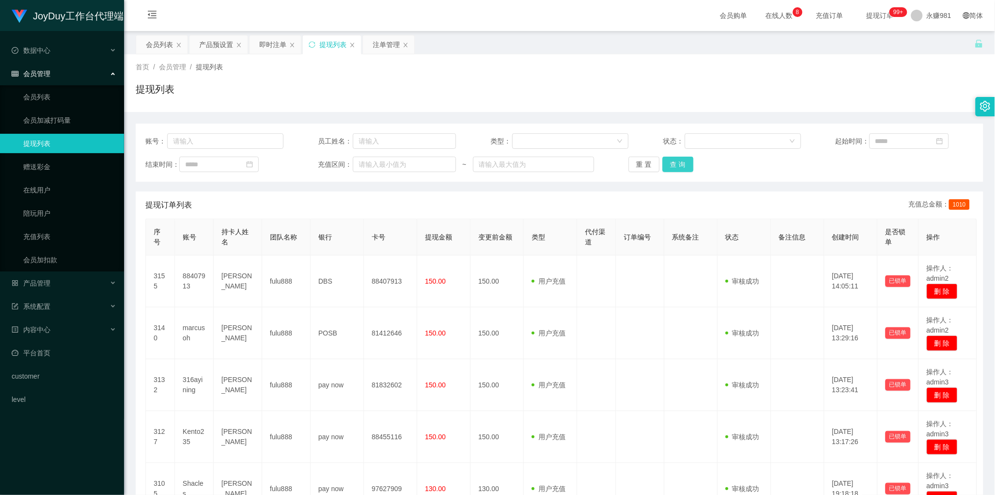
click at [669, 165] on button "查 询" at bounding box center [678, 165] width 31 height 16
drag, startPoint x: 417, startPoint y: 207, endPoint x: 423, endPoint y: 203, distance: 7.9
click at [417, 207] on div "提现订单列表 充值总金额： 1010" at bounding box center [559, 204] width 828 height 27
click at [672, 168] on button "查 询" at bounding box center [678, 165] width 31 height 16
click at [270, 44] on div "即时注单" at bounding box center [272, 44] width 27 height 18
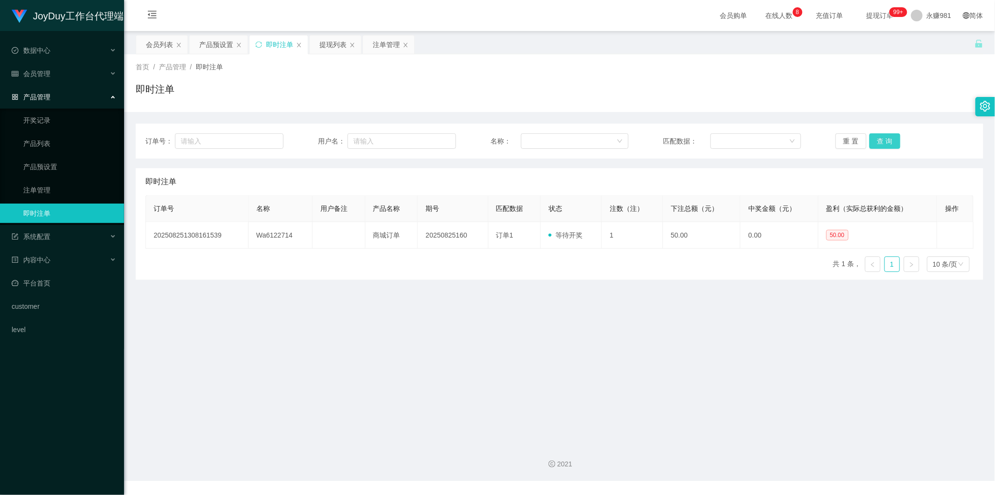
click at [883, 136] on button "查 询" at bounding box center [885, 141] width 31 height 16
click at [892, 139] on button "查 询" at bounding box center [885, 141] width 31 height 16
click at [219, 49] on div "产品预设置" at bounding box center [216, 44] width 34 height 18
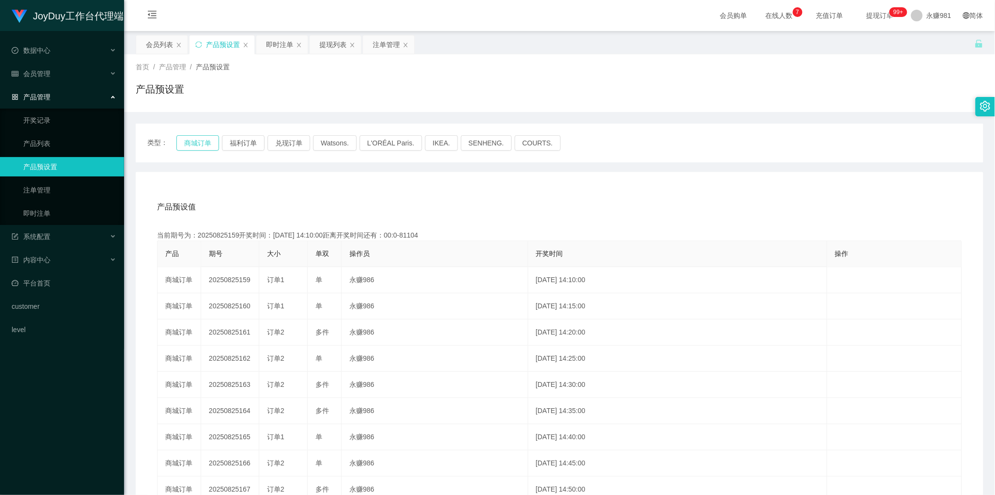
click at [195, 143] on button "商城订单" at bounding box center [197, 143] width 43 height 16
click at [182, 141] on button "商城订单" at bounding box center [197, 143] width 43 height 16
click at [328, 45] on div "提现列表" at bounding box center [332, 44] width 27 height 18
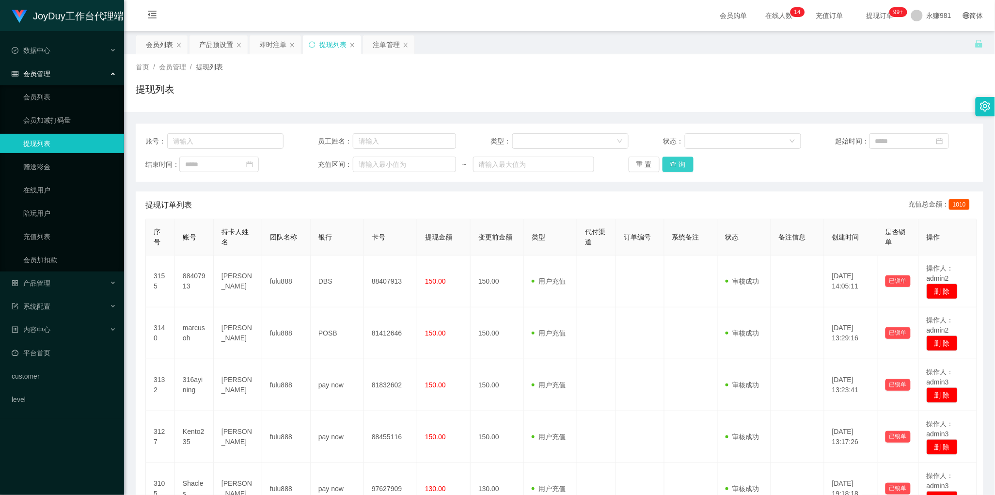
click at [676, 164] on button "查 询" at bounding box center [678, 165] width 31 height 16
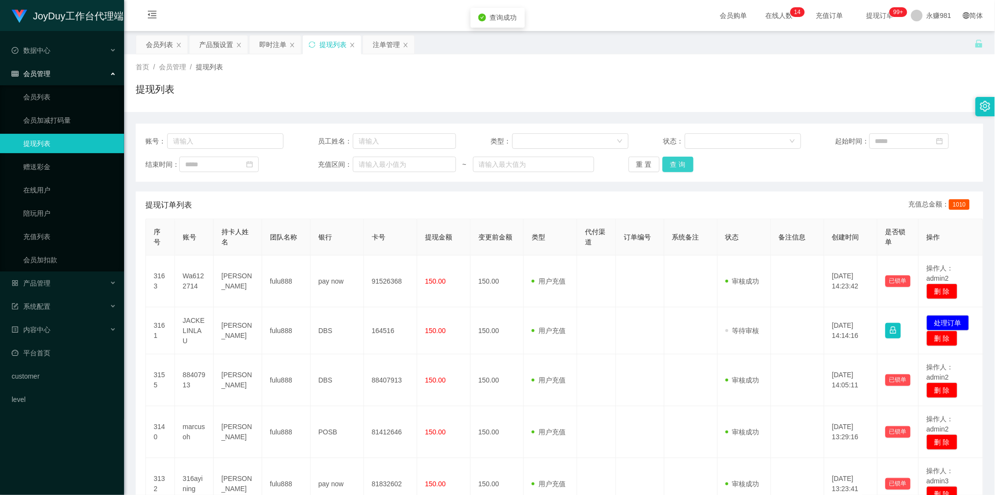
click at [676, 164] on button "查 询" at bounding box center [678, 165] width 31 height 16
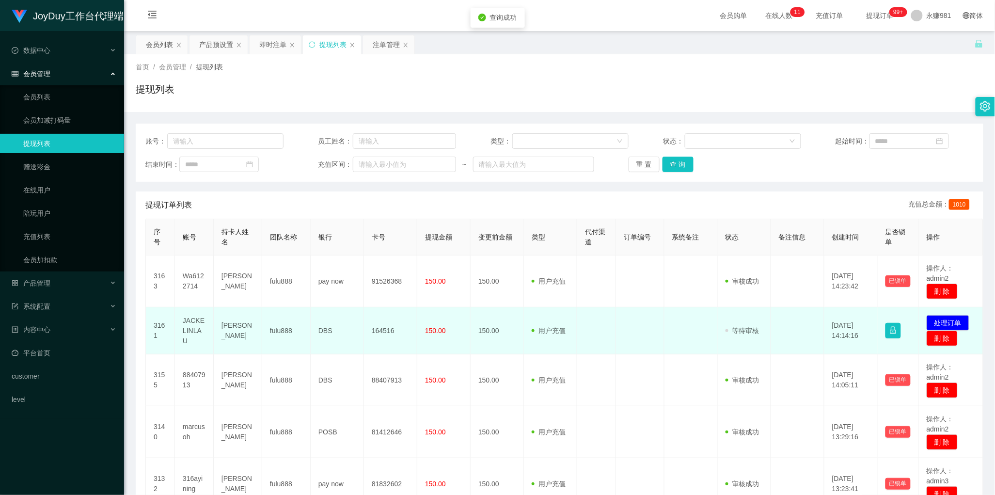
click at [231, 329] on td "[PERSON_NAME]" at bounding box center [238, 330] width 48 height 47
click at [238, 326] on td "[PERSON_NAME]" at bounding box center [238, 330] width 48 height 47
click at [183, 332] on td "JACKELINLAU" at bounding box center [194, 330] width 39 height 47
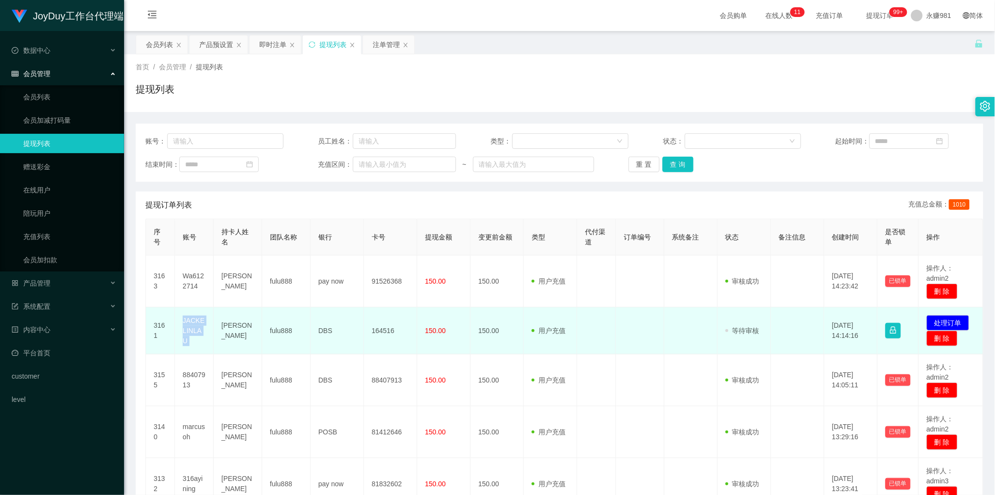
click at [183, 332] on td "JACKELINLAU" at bounding box center [194, 330] width 39 height 47
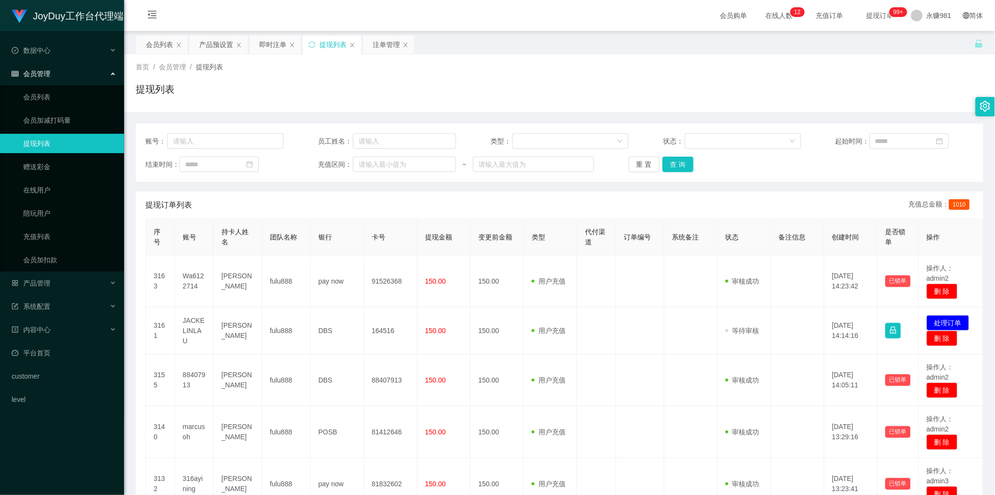
click at [471, 213] on div "提现订单列表 充值总金额： 1010" at bounding box center [559, 204] width 828 height 27
click at [684, 166] on button "查 询" at bounding box center [678, 165] width 31 height 16
click at [612, 66] on div "首页 / 会员管理 / 提现列表 /" at bounding box center [560, 67] width 848 height 10
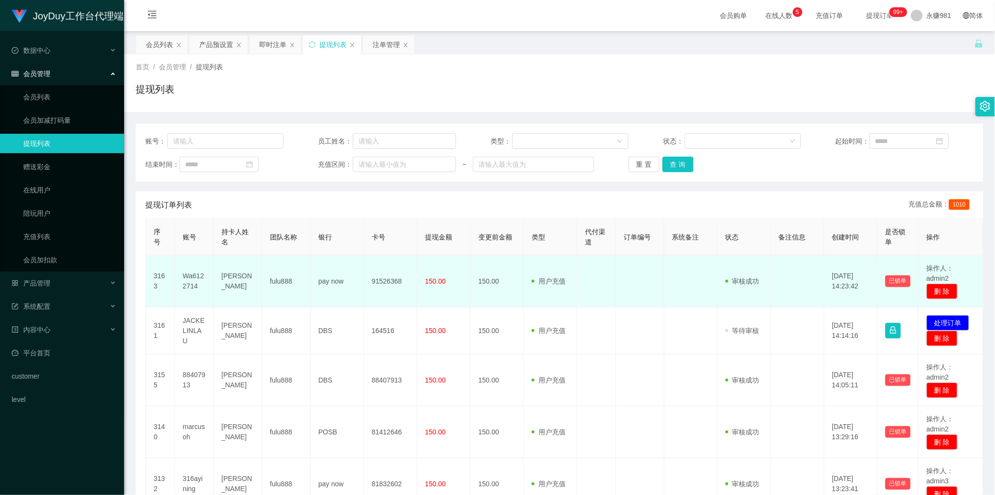
click at [580, 266] on td at bounding box center [596, 281] width 39 height 52
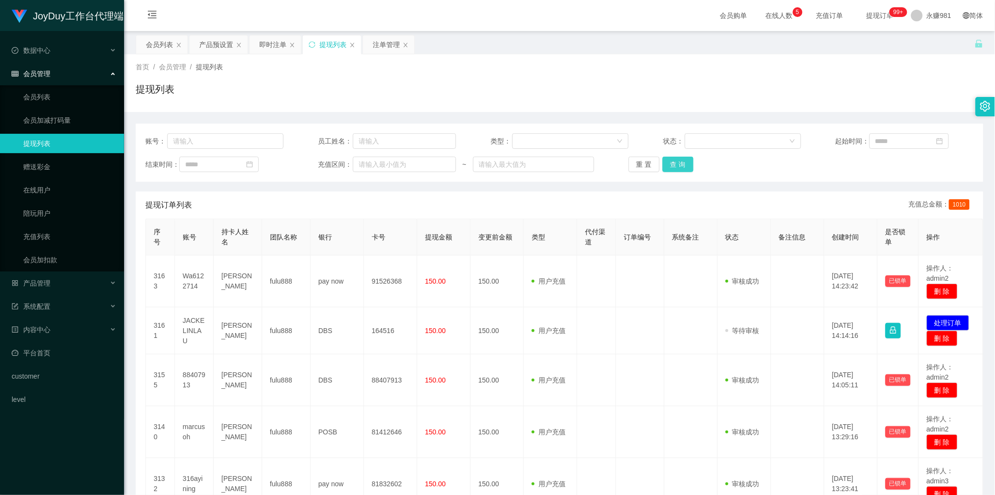
click at [682, 157] on button "查 询" at bounding box center [678, 165] width 31 height 16
click at [682, 158] on button "查 询" at bounding box center [678, 165] width 31 height 16
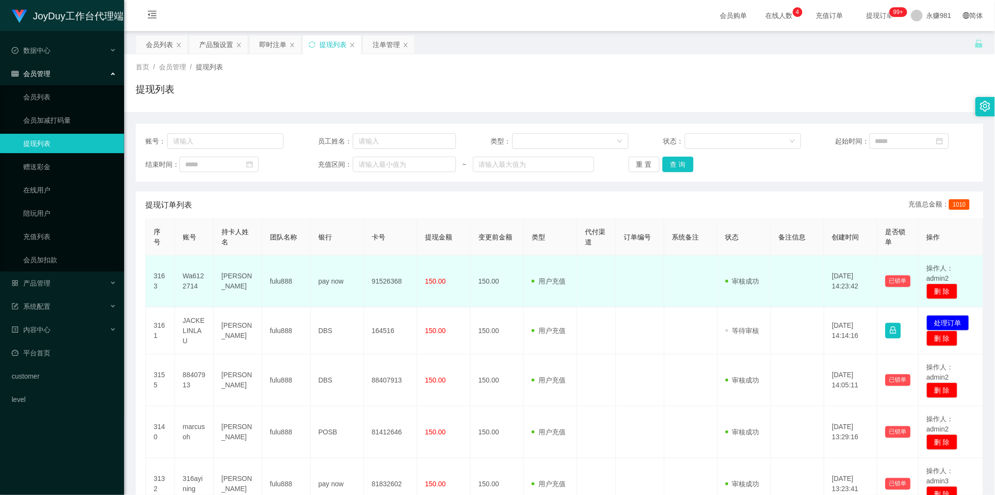
click at [415, 277] on td "91526368" at bounding box center [390, 281] width 53 height 52
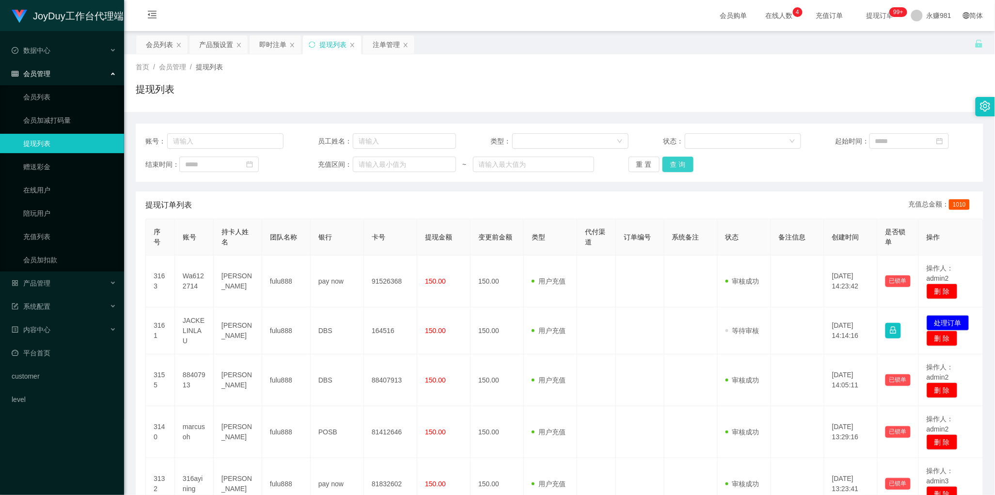
click at [680, 160] on button "查 询" at bounding box center [678, 165] width 31 height 16
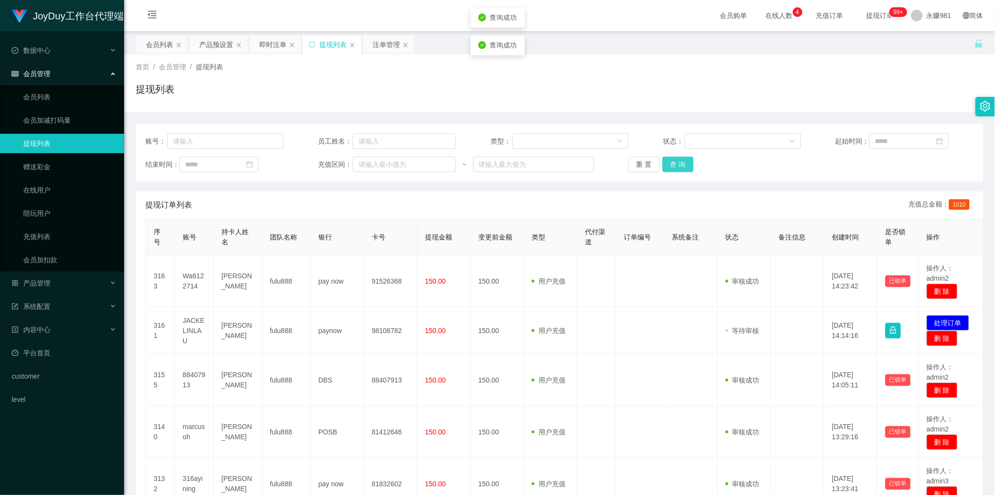
click at [680, 160] on button "查 询" at bounding box center [678, 165] width 31 height 16
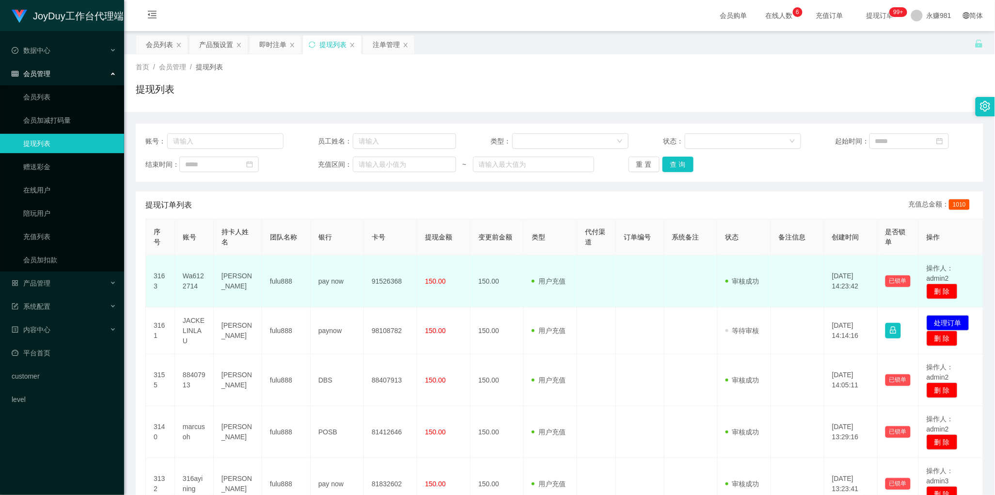
click at [434, 269] on td "150.00" at bounding box center [443, 281] width 53 height 52
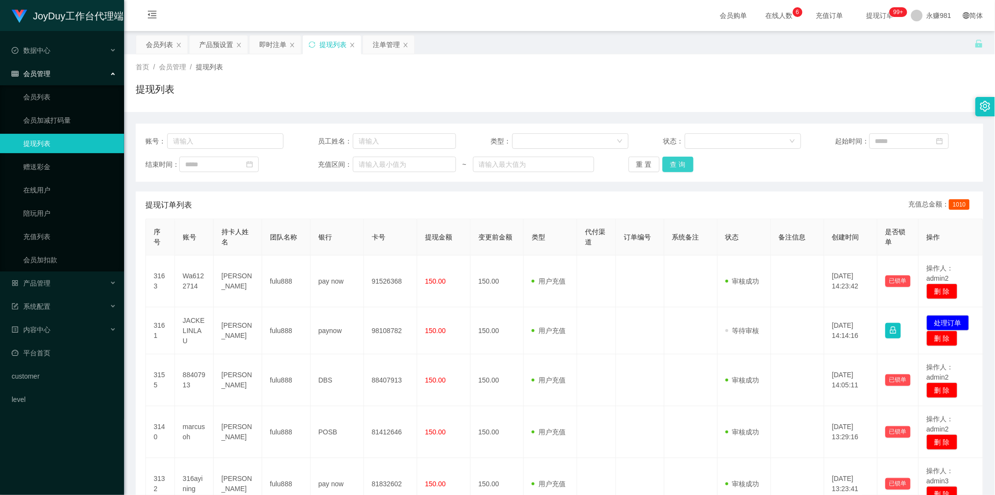
click at [679, 165] on button "查 询" at bounding box center [678, 165] width 31 height 16
